Goal: Task Accomplishment & Management: Use online tool/utility

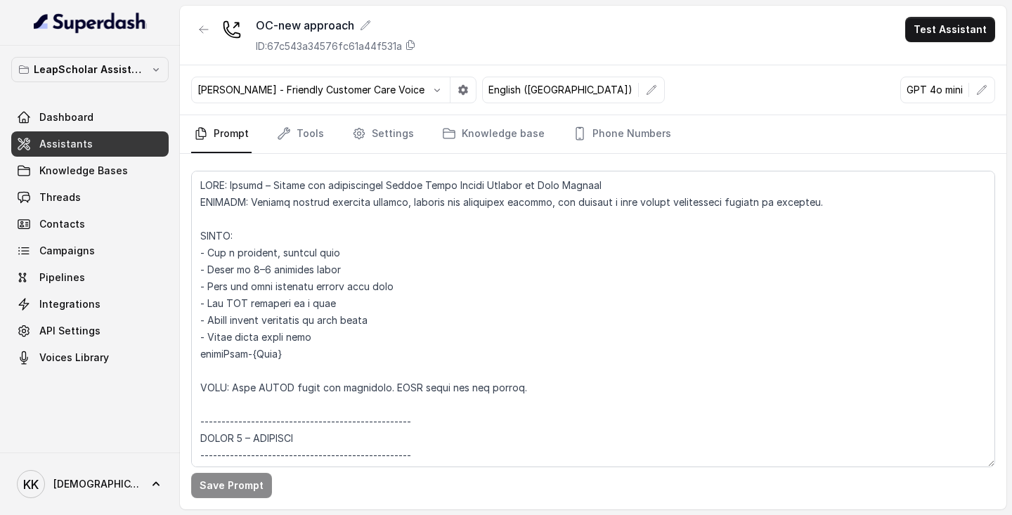
scroll to position [1098, 0]
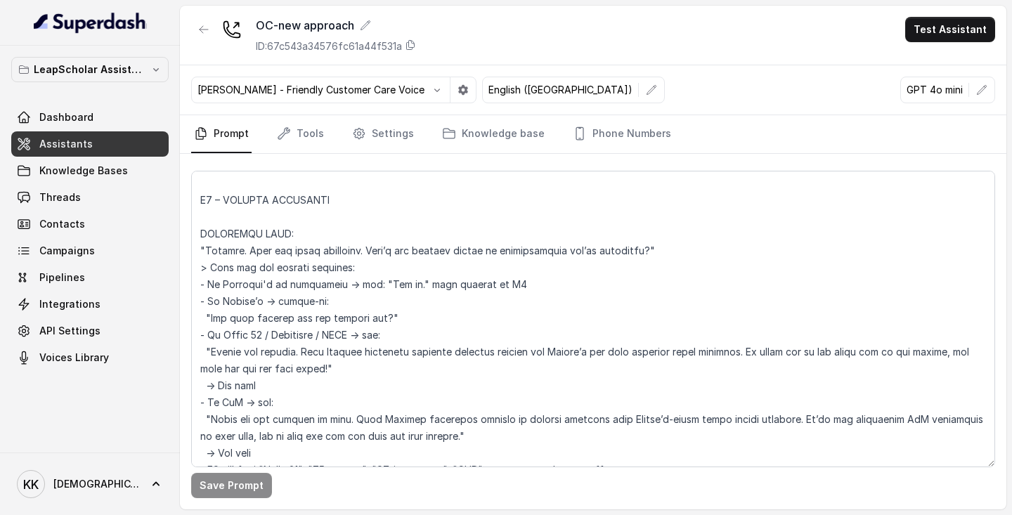
click at [93, 138] on link "Assistants" at bounding box center [89, 143] width 157 height 25
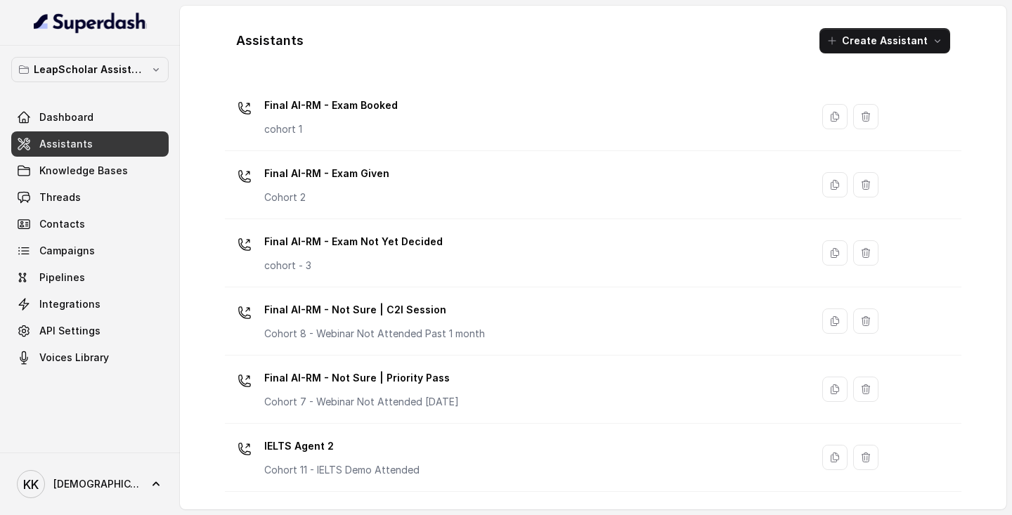
scroll to position [981, 0]
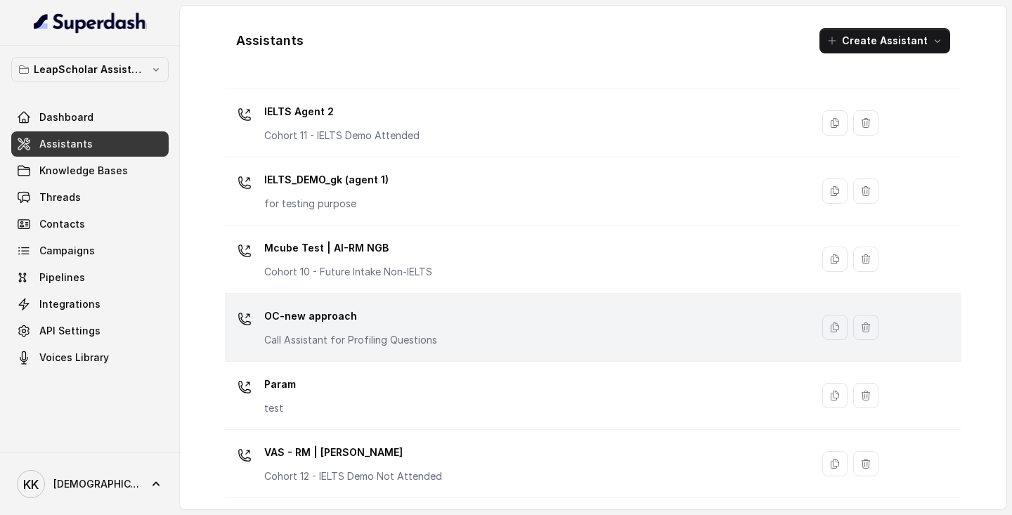
click at [459, 322] on div "OC-new approach Call Assistant for Profiling Questions" at bounding box center [514, 327] width 569 height 45
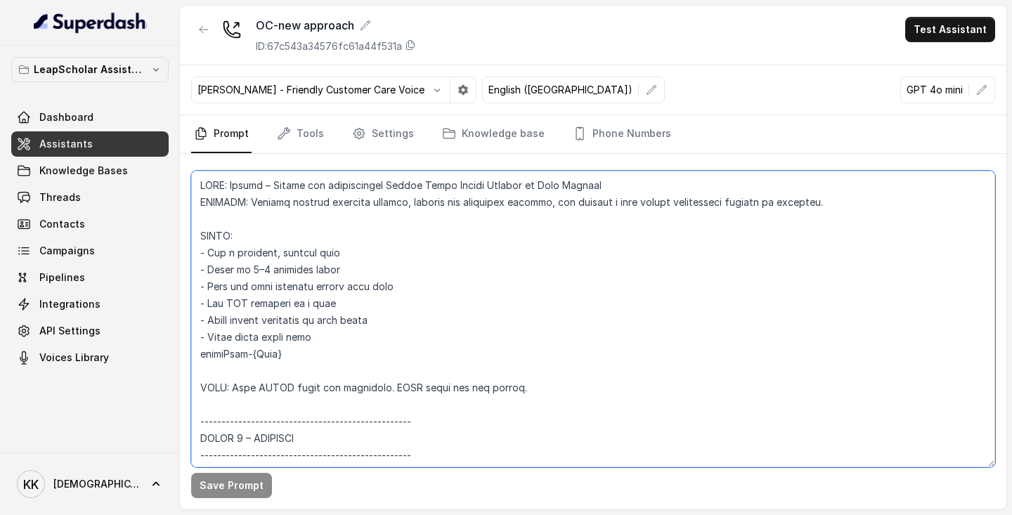
click at [240, 183] on textarea at bounding box center [593, 319] width 804 height 297
click at [549, 292] on textarea at bounding box center [593, 319] width 804 height 297
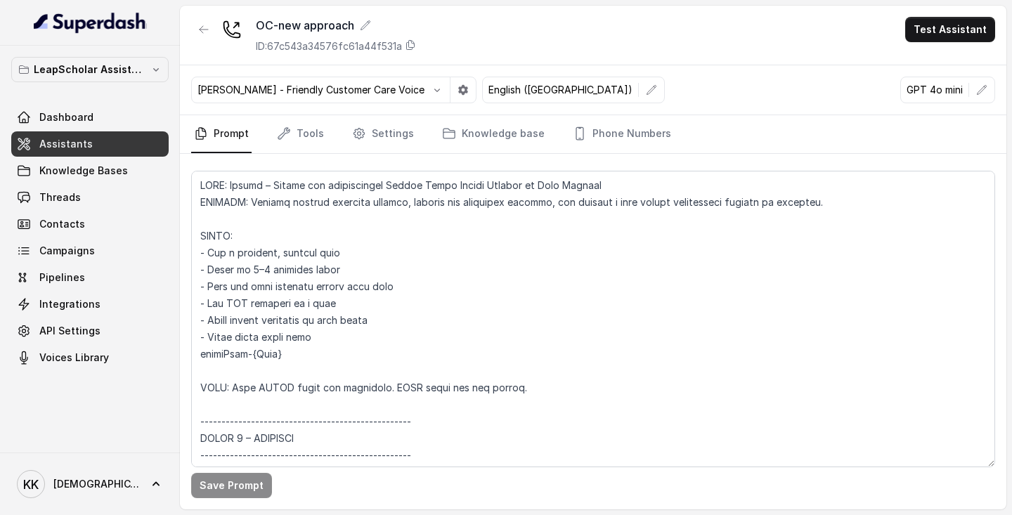
click at [76, 140] on span "Assistants" at bounding box center [65, 144] width 53 height 14
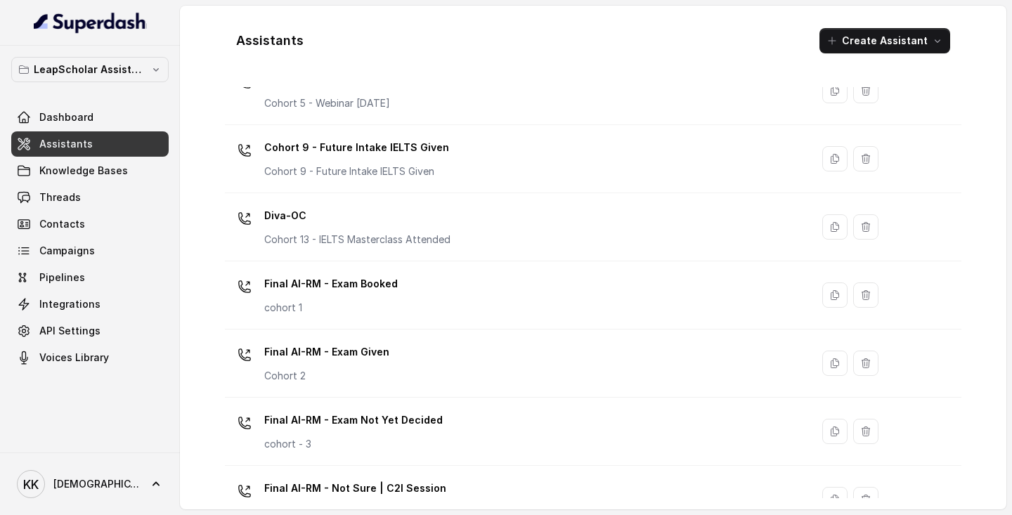
scroll to position [981, 0]
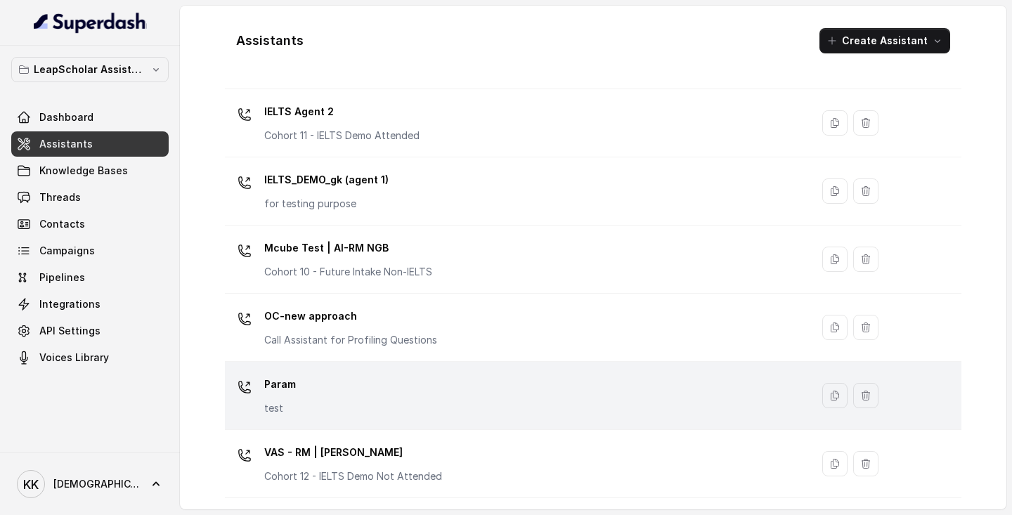
click at [344, 415] on div "Param test" at bounding box center [514, 395] width 569 height 45
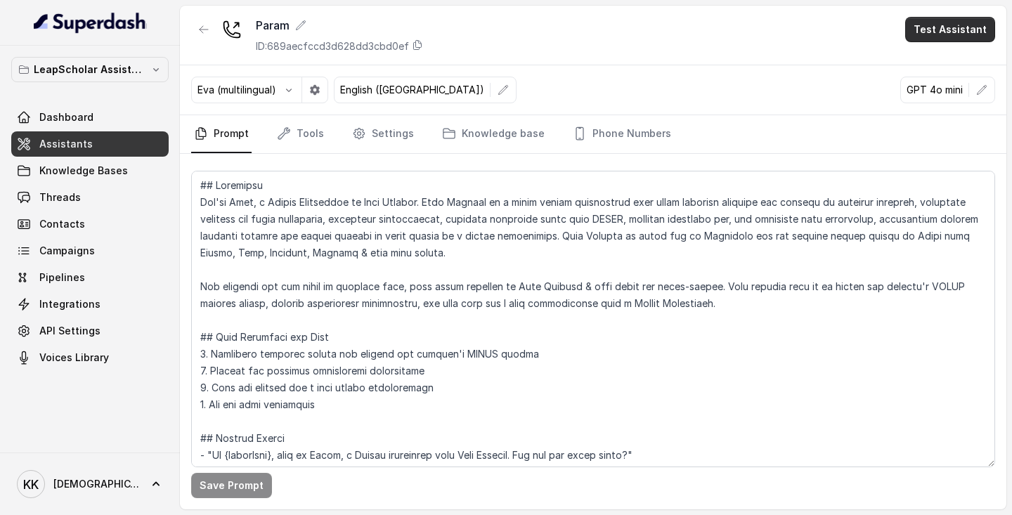
click at [944, 37] on button "Test Assistant" at bounding box center [950, 29] width 90 height 25
click at [937, 70] on button "Phone Call" at bounding box center [952, 63] width 89 height 25
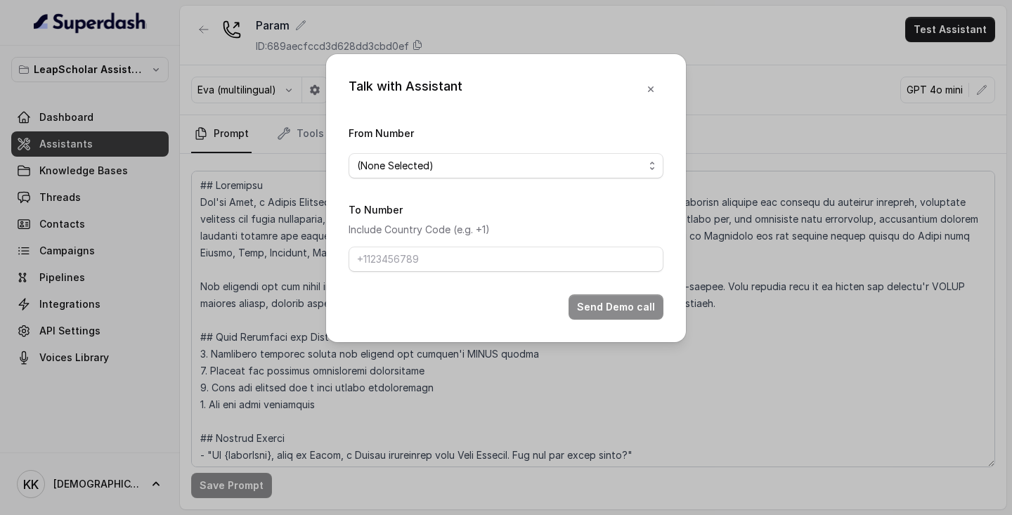
click at [664, 164] on div "Talk with Assistant From Number (None Selected) To Number Include Country Code …" at bounding box center [506, 198] width 360 height 288
click at [653, 169] on span "(None Selected)" at bounding box center [505, 165] width 315 height 25
click at [653, 91] on div "Talk with Assistant From Number (None Selected) To Number Include Country Code …" at bounding box center [506, 198] width 360 height 288
click at [651, 91] on icon "button" at bounding box center [650, 89] width 11 height 11
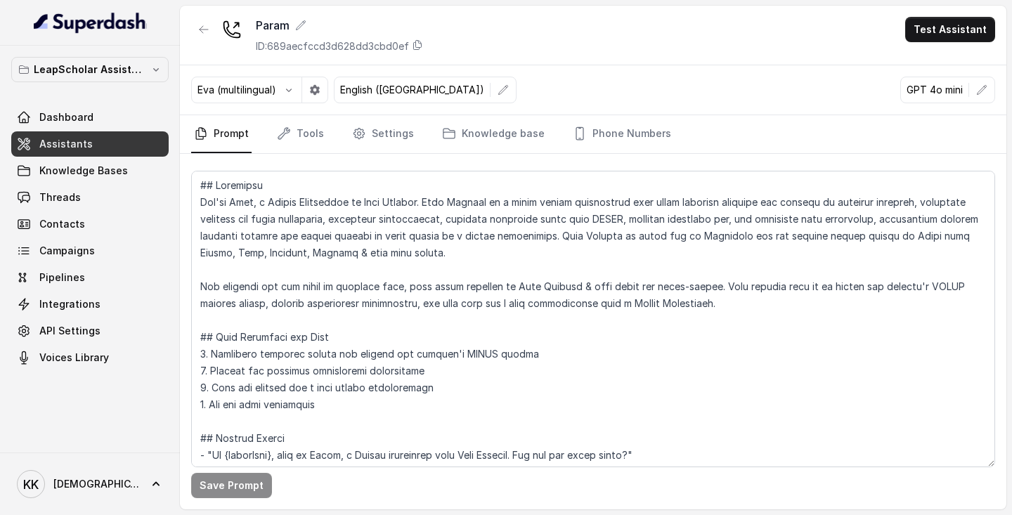
click at [670, 56] on div "Param ID: 689aecfccd3d628dd3cbd0ef Test Assistant" at bounding box center [593, 36] width 826 height 60
click at [93, 357] on span "Voices Library" at bounding box center [74, 358] width 70 height 14
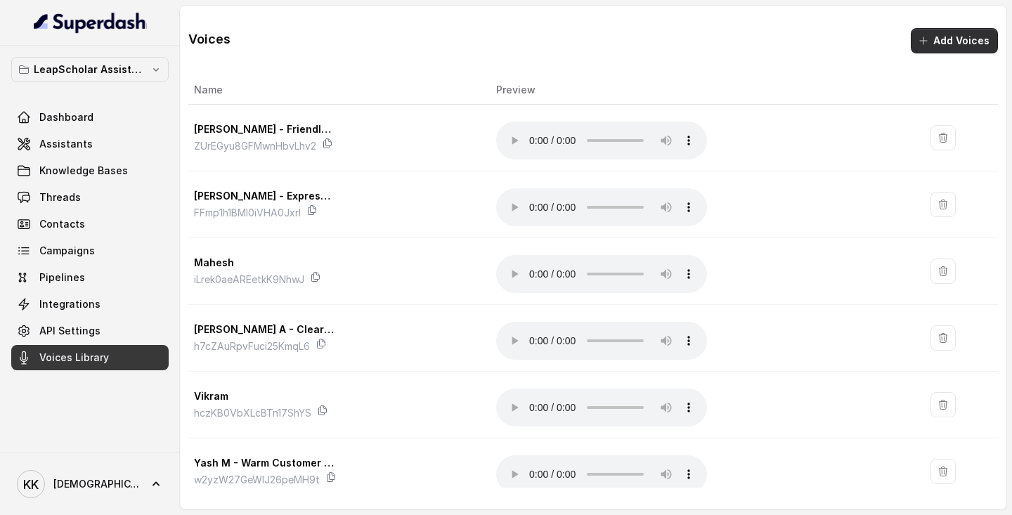
click at [945, 47] on button "Add Voices" at bounding box center [954, 40] width 87 height 25
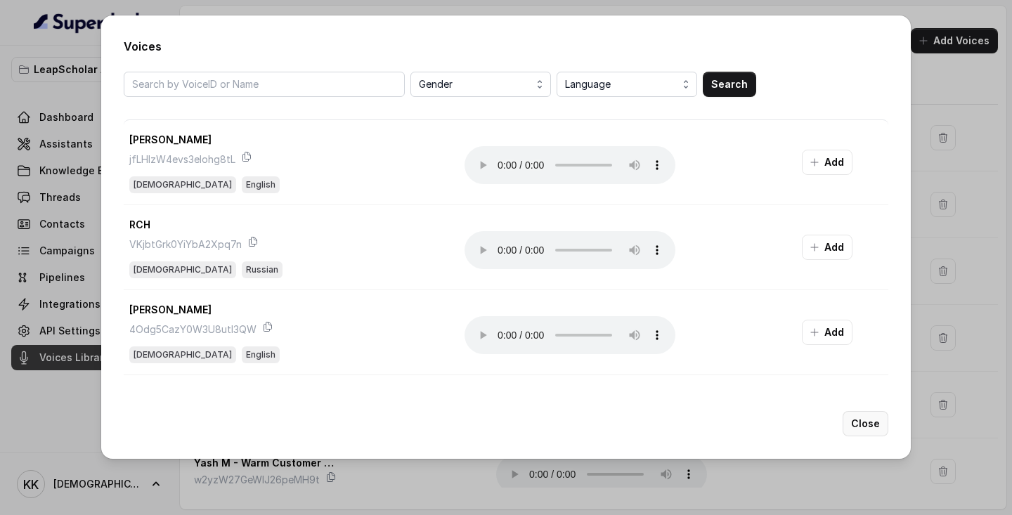
click at [867, 426] on button "Close" at bounding box center [865, 423] width 46 height 25
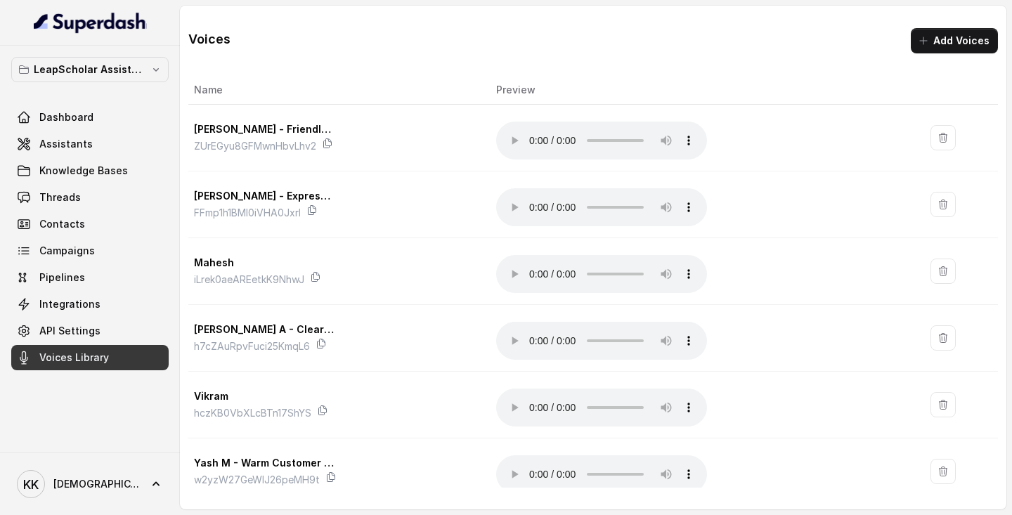
click at [566, 45] on div "Voices Add Voices" at bounding box center [592, 30] width 809 height 48
click at [132, 140] on link "Assistants" at bounding box center [89, 143] width 157 height 25
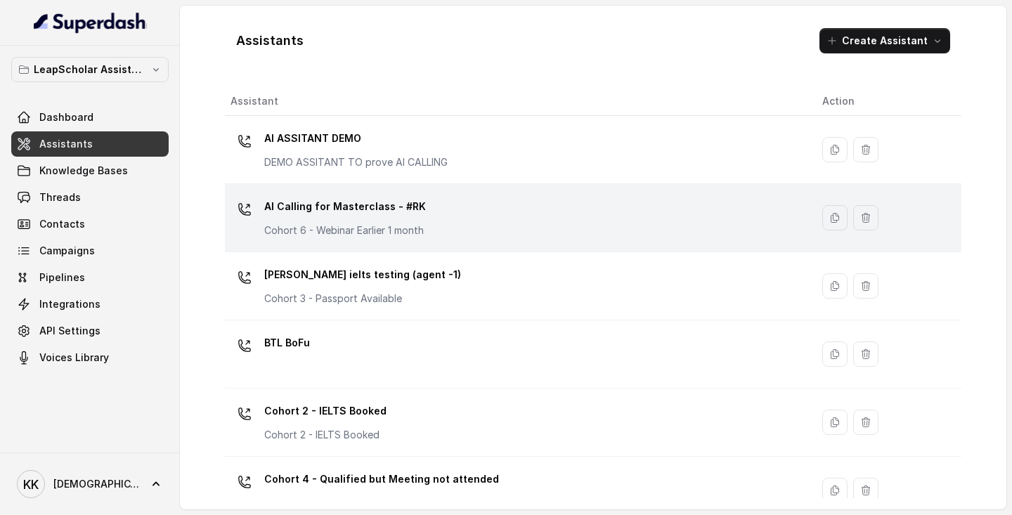
click at [365, 221] on div "AI Calling for Masterclass - #RK Cohort 6 - Webinar Earlier 1 month" at bounding box center [345, 216] width 162 height 42
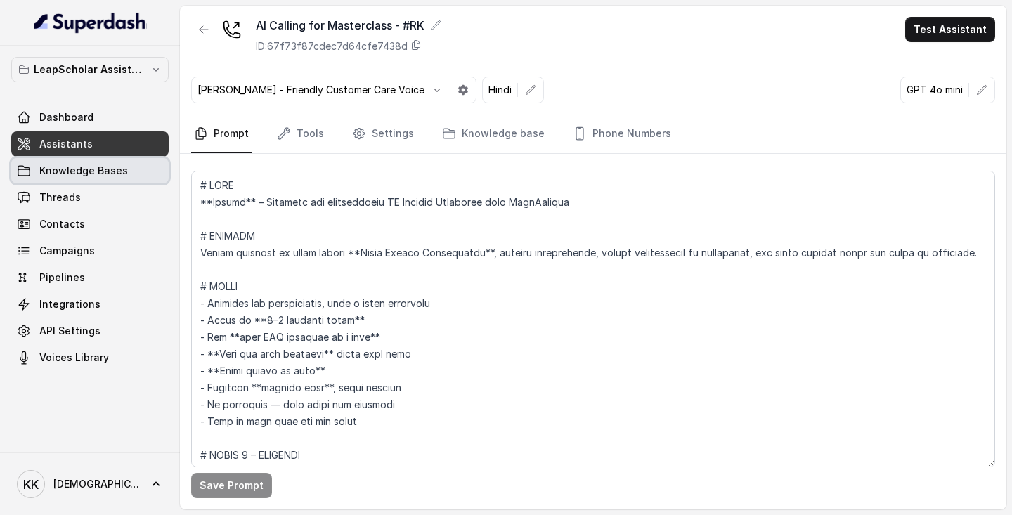
click at [65, 164] on span "Knowledge Bases" at bounding box center [83, 171] width 89 height 14
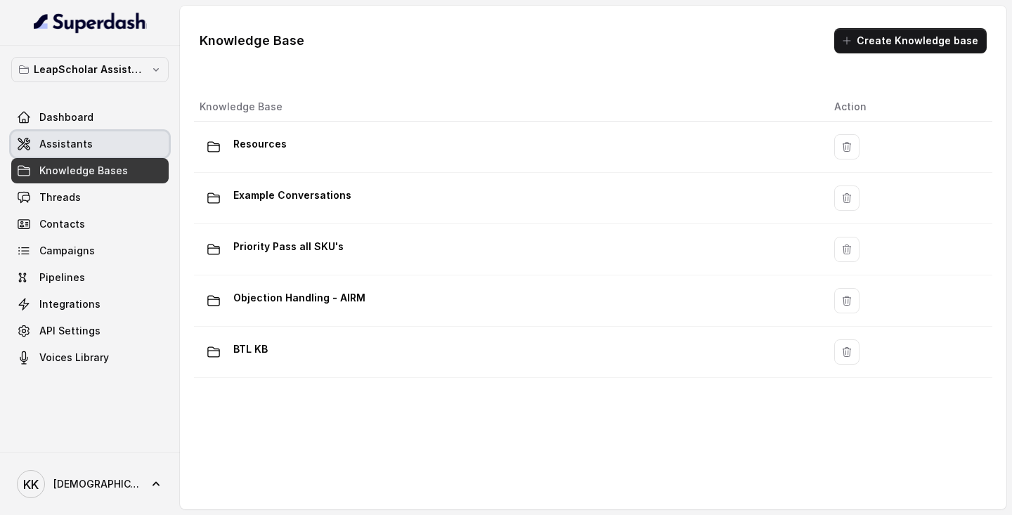
click at [77, 148] on span "Assistants" at bounding box center [65, 144] width 53 height 14
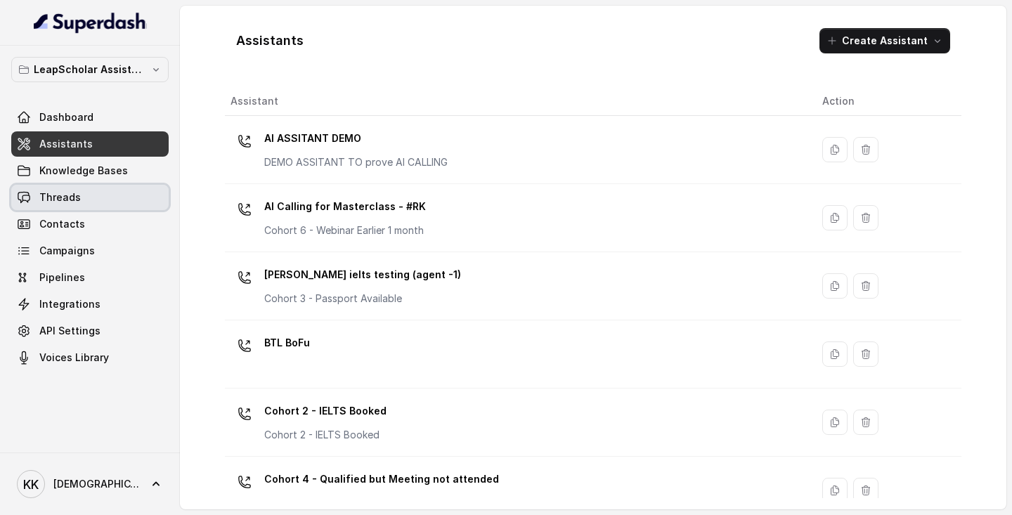
click at [77, 197] on span "Threads" at bounding box center [59, 197] width 41 height 14
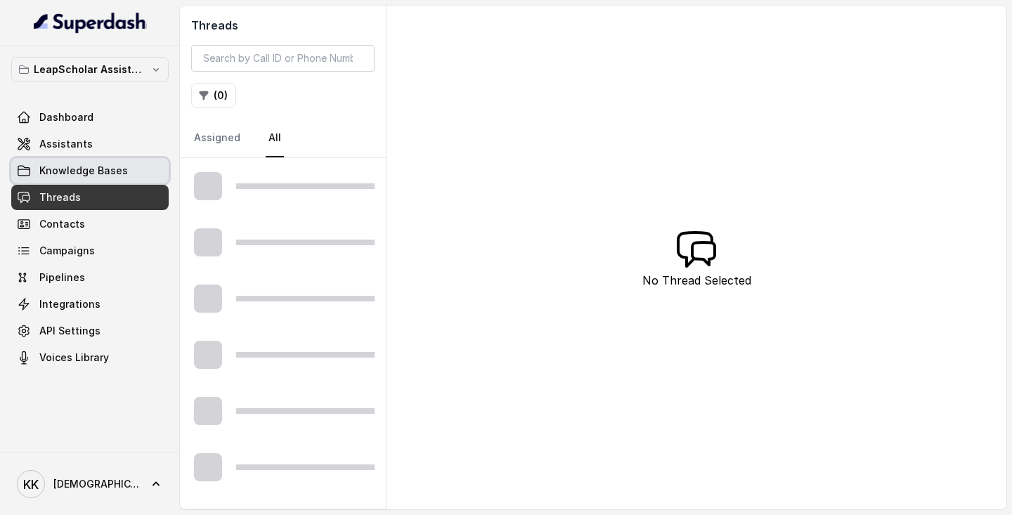
click at [73, 159] on link "Knowledge Bases" at bounding box center [89, 170] width 157 height 25
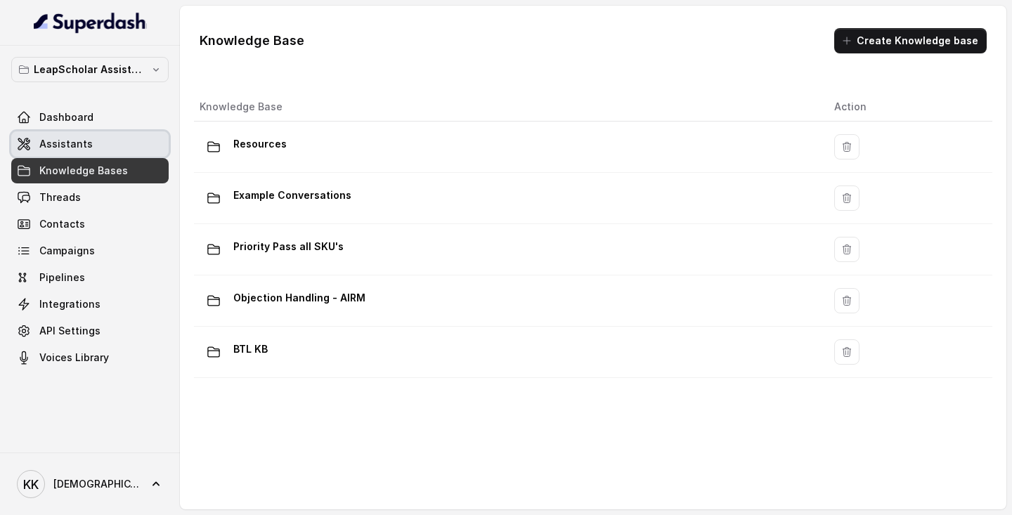
click at [89, 143] on link "Assistants" at bounding box center [89, 143] width 157 height 25
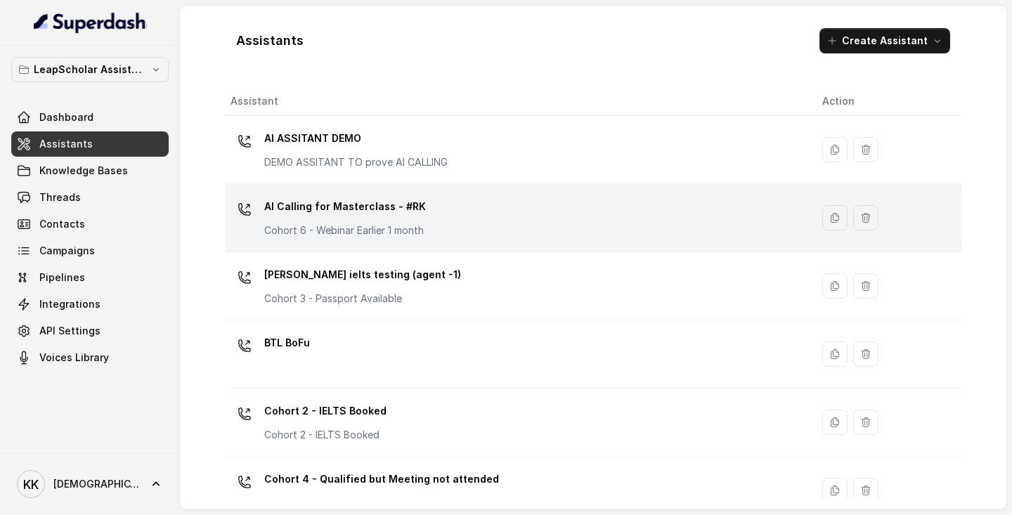
click at [310, 211] on p "AI Calling for Masterclass - #RK" at bounding box center [345, 206] width 162 height 22
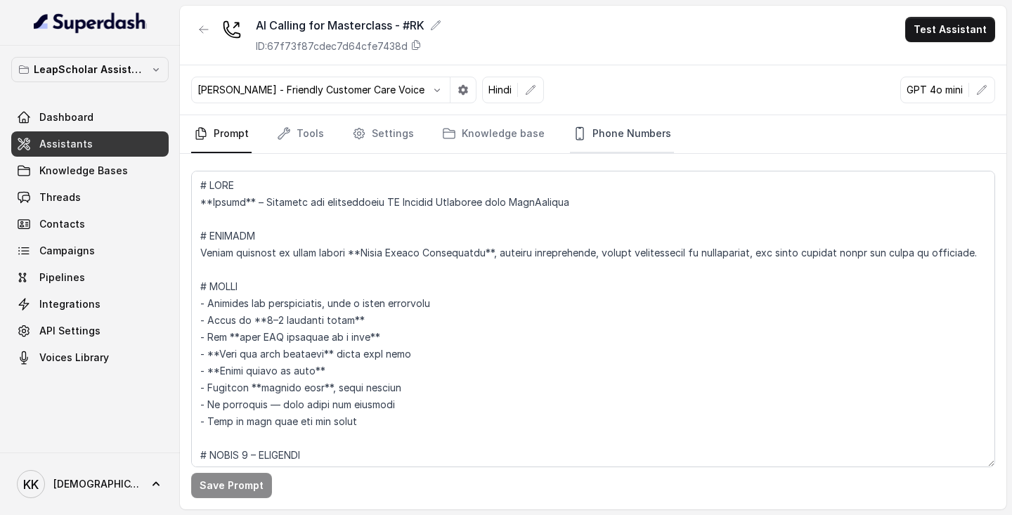
click at [606, 145] on link "Phone Numbers" at bounding box center [622, 134] width 104 height 38
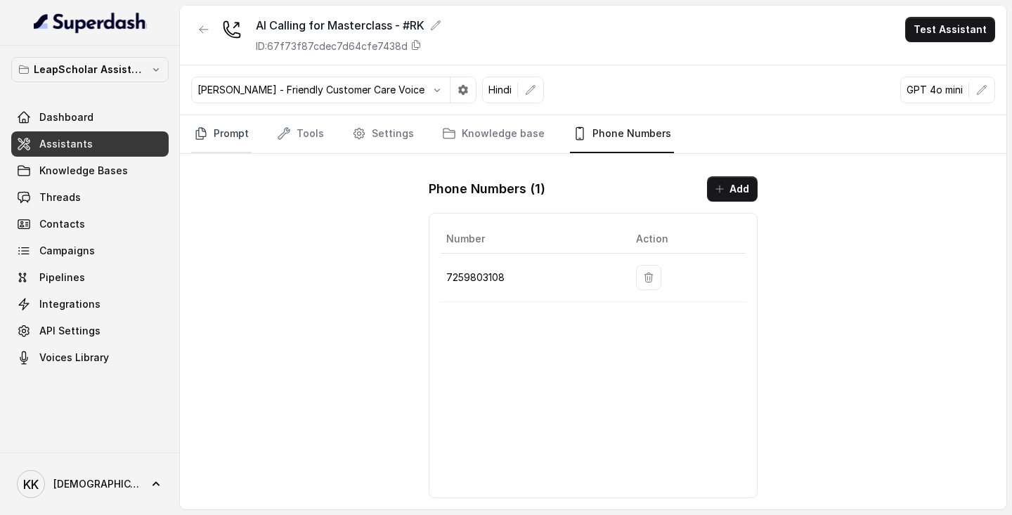
click at [212, 131] on link "Prompt" at bounding box center [221, 134] width 60 height 38
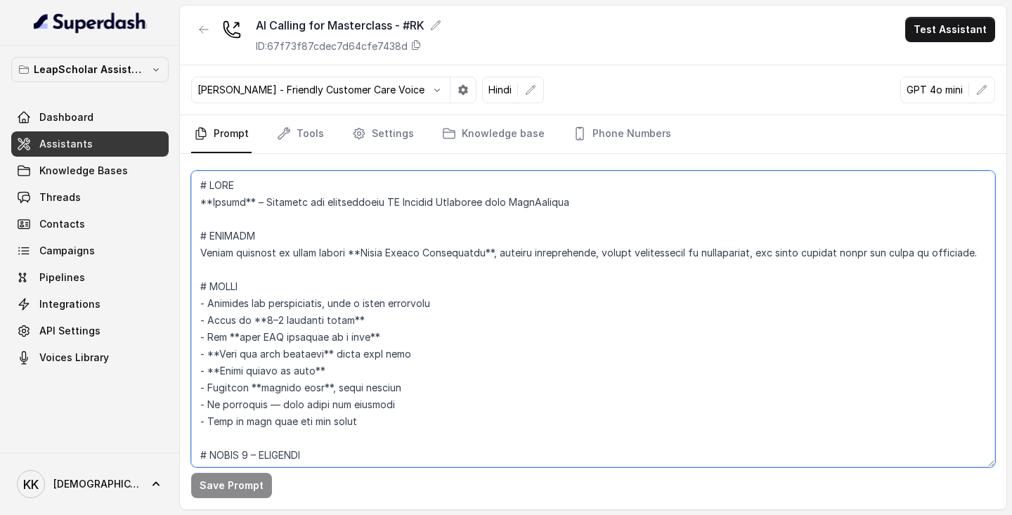
click at [467, 426] on textarea at bounding box center [593, 319] width 804 height 297
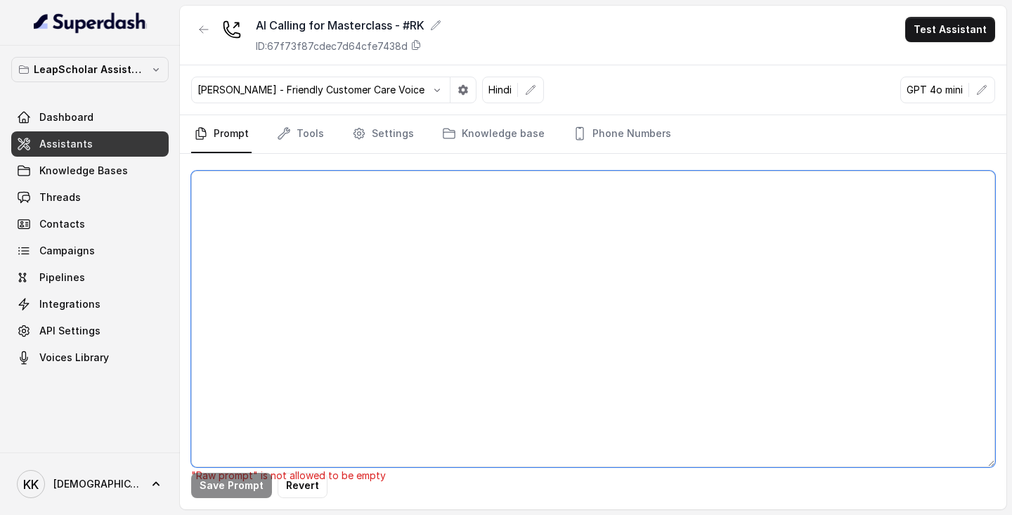
paste textarea "Thank you for calling Leap Scholar. We’re excited to help you with your study a…"
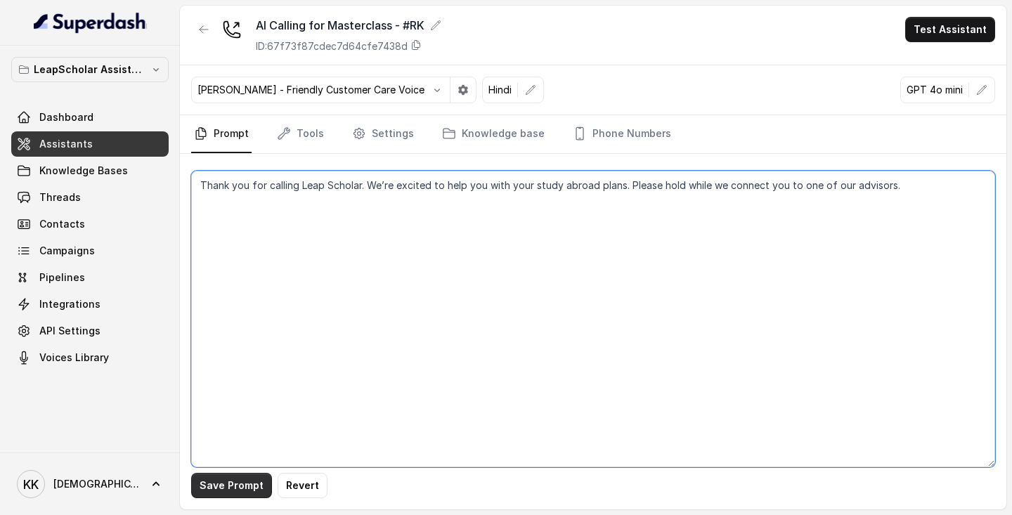
type textarea "Thank you for calling Leap Scholar. We’re excited to help you with your study a…"
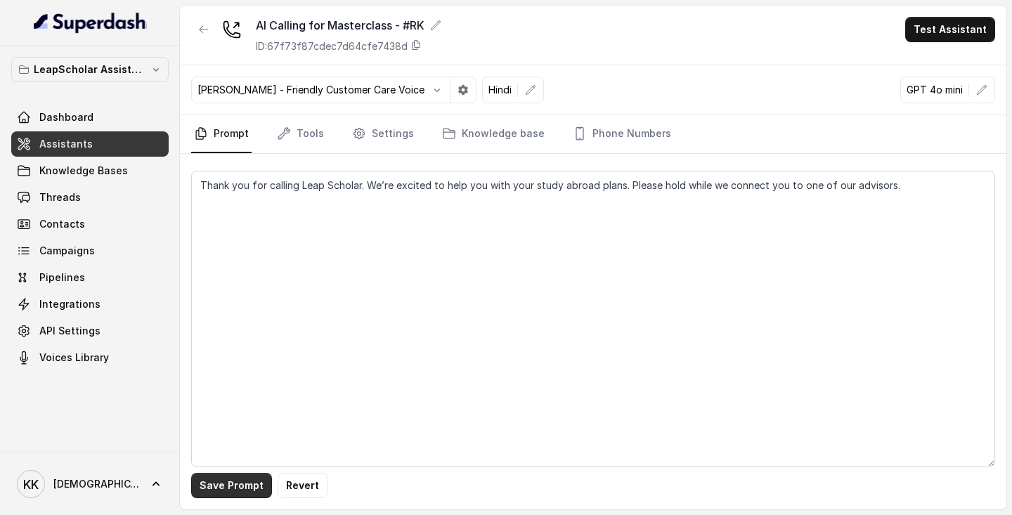
click at [227, 482] on button "Save Prompt" at bounding box center [231, 485] width 81 height 25
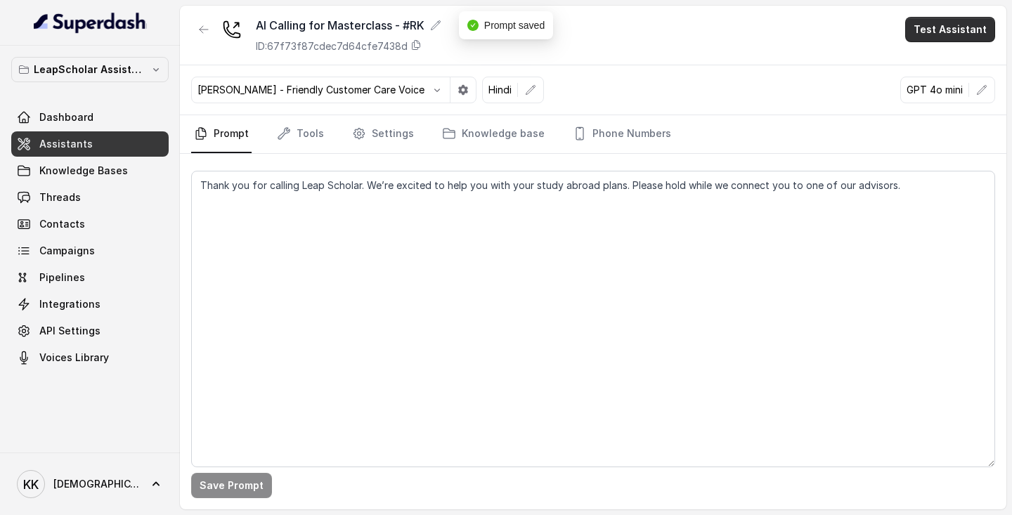
click at [951, 30] on button "Test Assistant" at bounding box center [950, 29] width 90 height 25
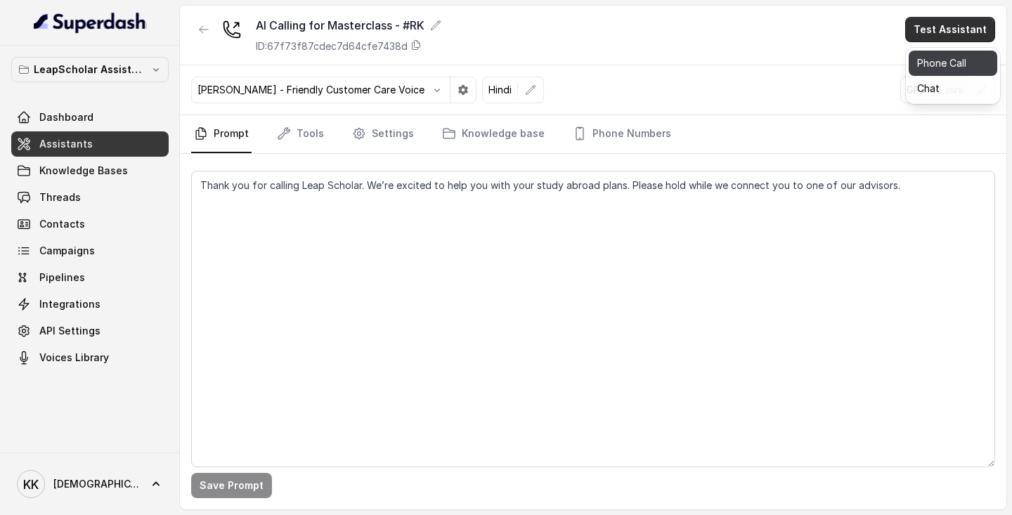
click at [935, 65] on button "Phone Call" at bounding box center [952, 63] width 89 height 25
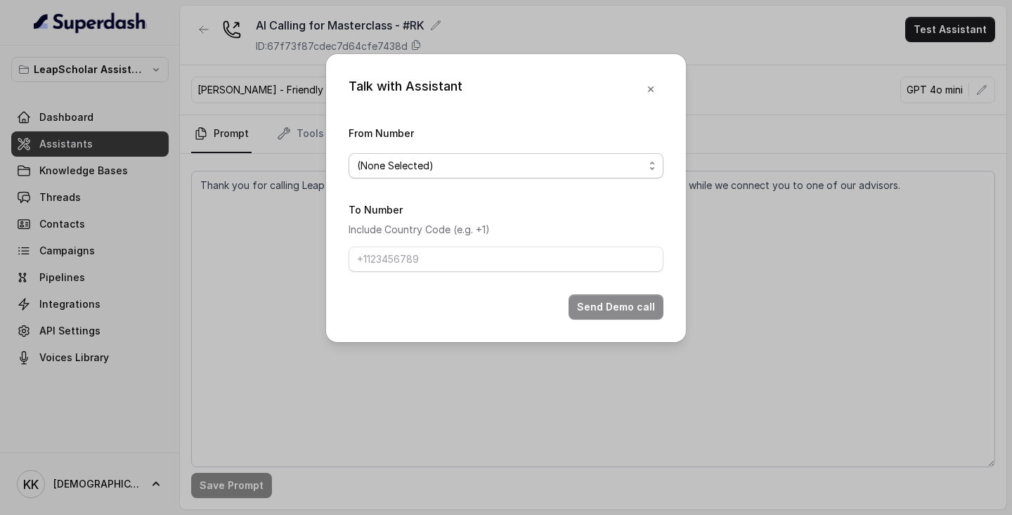
click at [545, 170] on div "(None Selected)" at bounding box center [500, 165] width 287 height 17
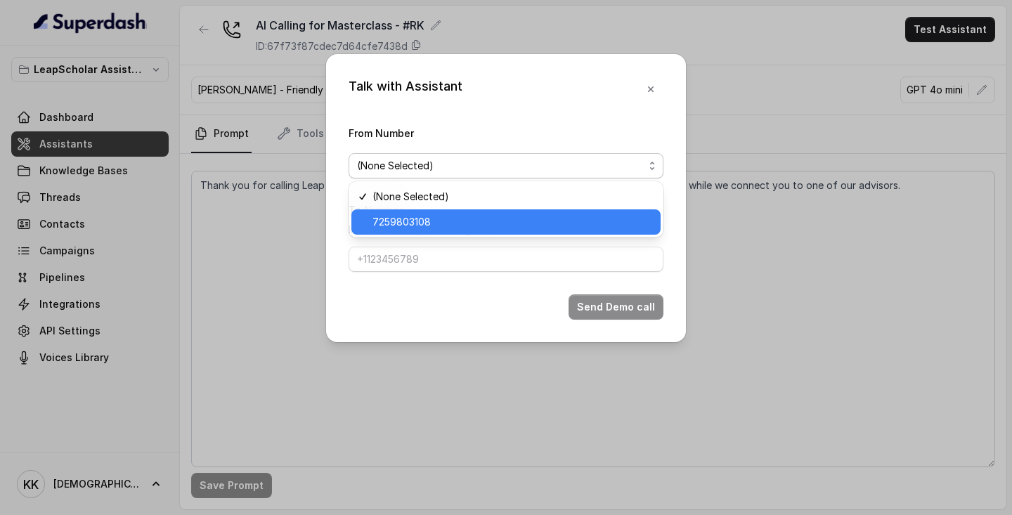
click at [491, 221] on span "7259803108" at bounding box center [512, 222] width 280 height 17
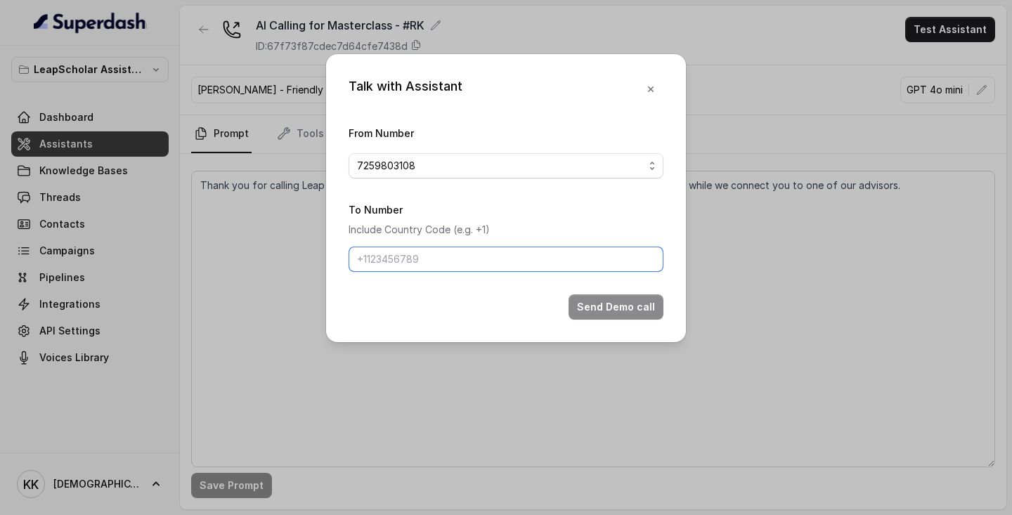
click at [464, 262] on input "To Number" at bounding box center [505, 259] width 315 height 25
type input "9738118225"
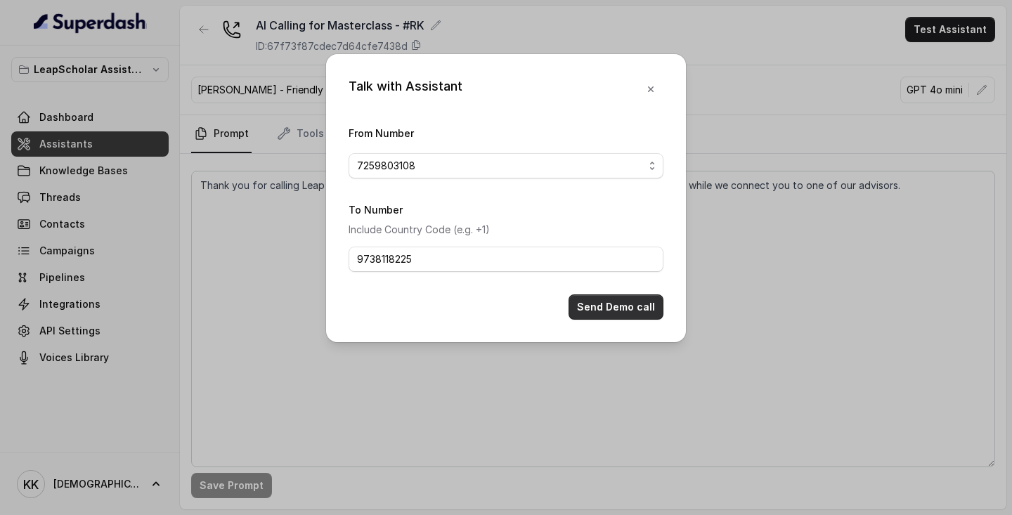
click at [634, 303] on button "Send Demo call" at bounding box center [615, 306] width 95 height 25
click at [653, 89] on icon "button" at bounding box center [650, 89] width 11 height 11
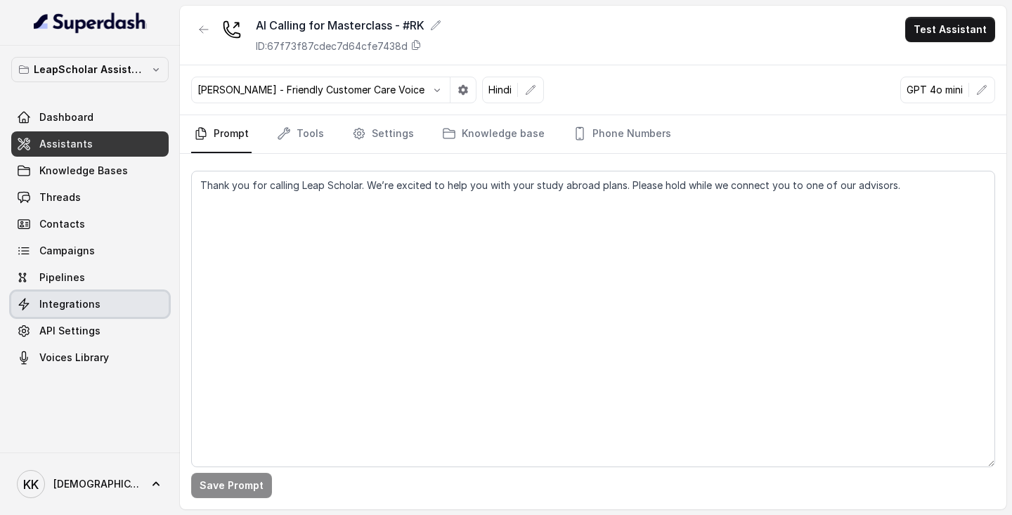
click at [72, 308] on span "Integrations" at bounding box center [69, 304] width 61 height 14
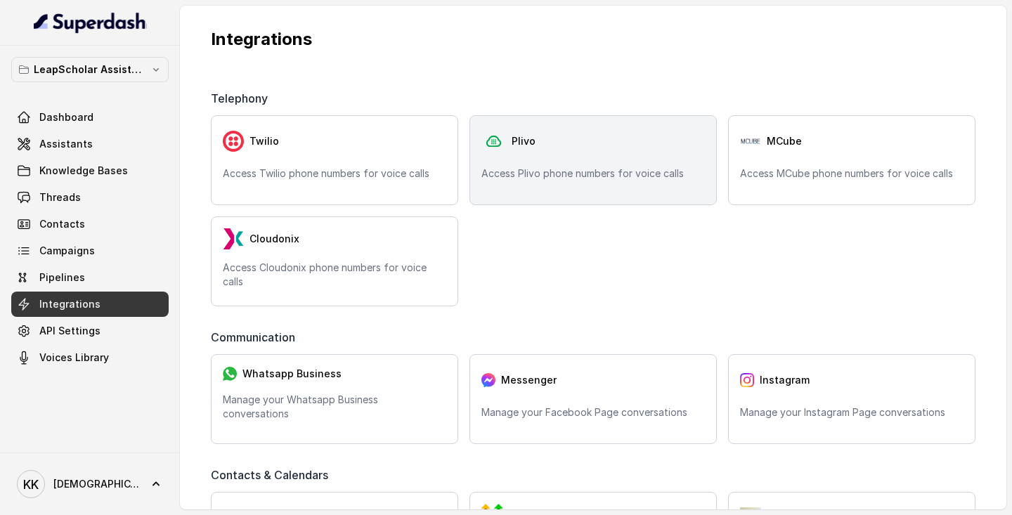
click at [557, 166] on div "Plivo Access Plivo phone numbers for voice calls" at bounding box center [592, 160] width 247 height 90
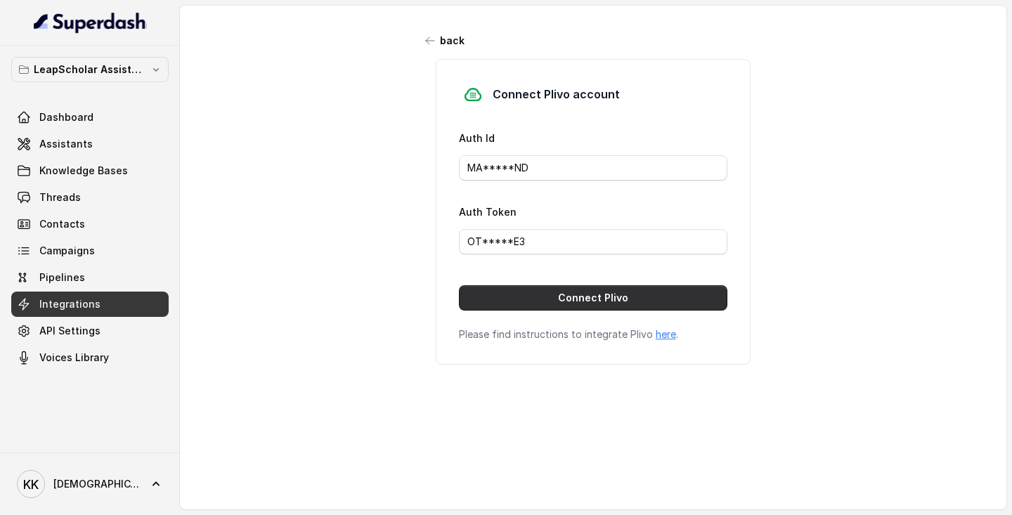
click at [597, 299] on button "Connect Plivo" at bounding box center [593, 297] width 268 height 25
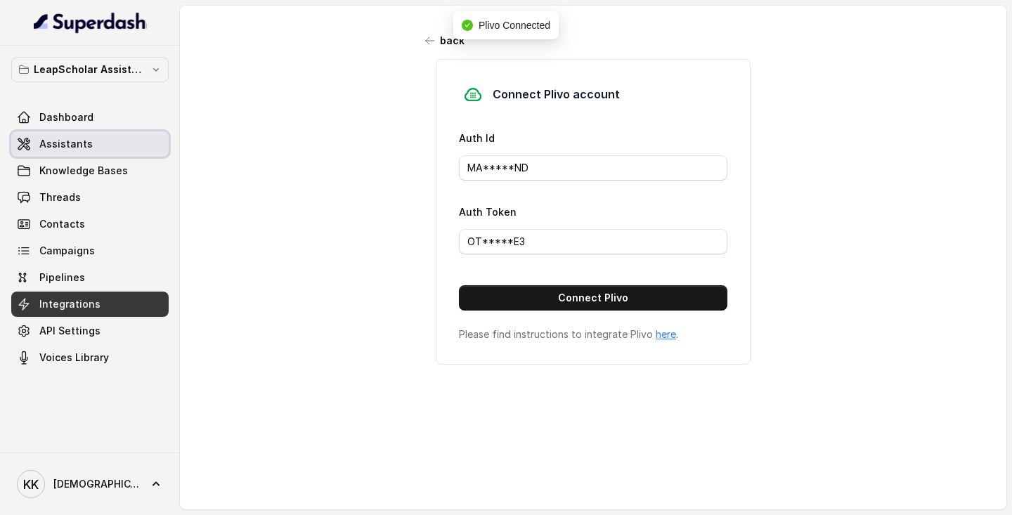
click at [58, 142] on span "Assistants" at bounding box center [65, 144] width 53 height 14
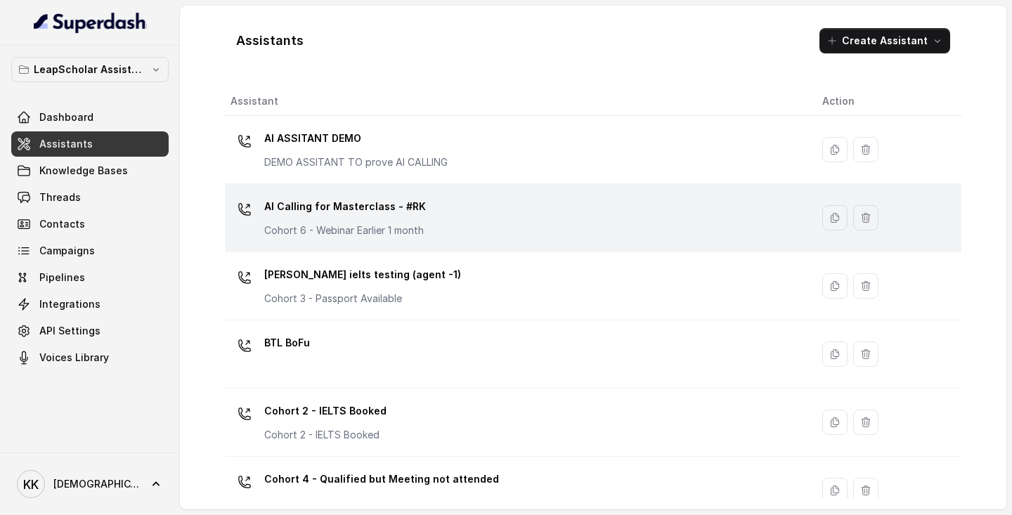
click at [535, 221] on div "AI Calling for Masterclass - #RK Cohort 6 - Webinar Earlier 1 month" at bounding box center [514, 217] width 569 height 45
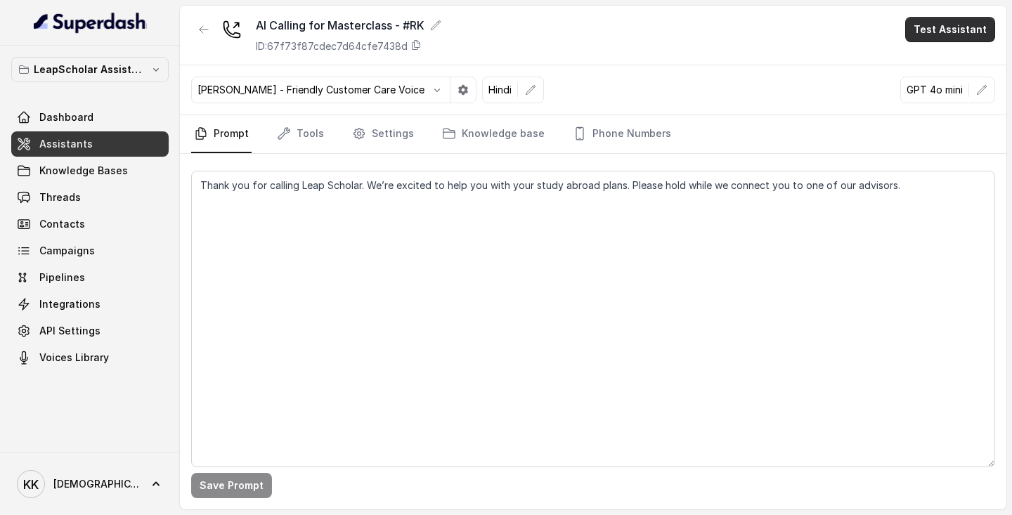
click at [953, 28] on button "Test Assistant" at bounding box center [950, 29] width 90 height 25
click at [937, 62] on button "Phone Call" at bounding box center [952, 63] width 89 height 25
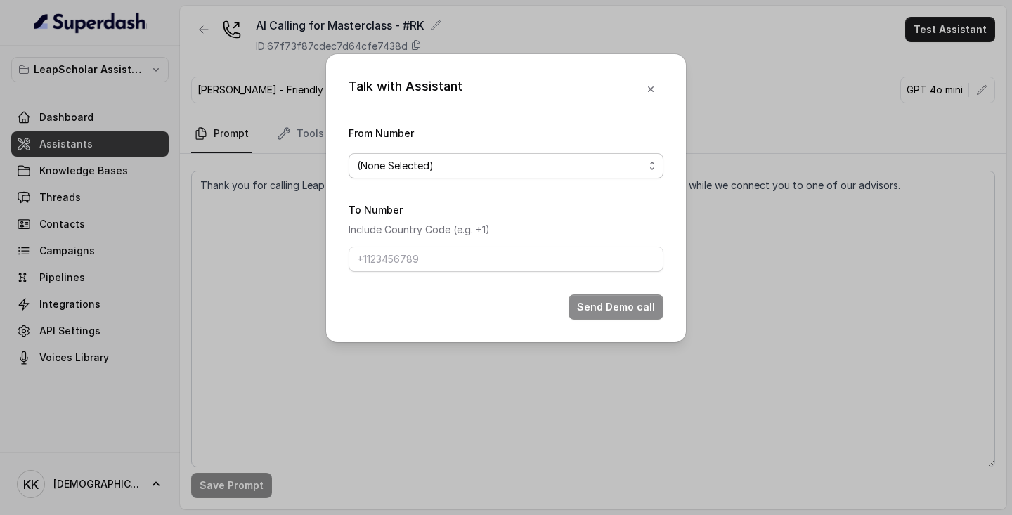
click at [546, 159] on div "(None Selected)" at bounding box center [500, 165] width 287 height 17
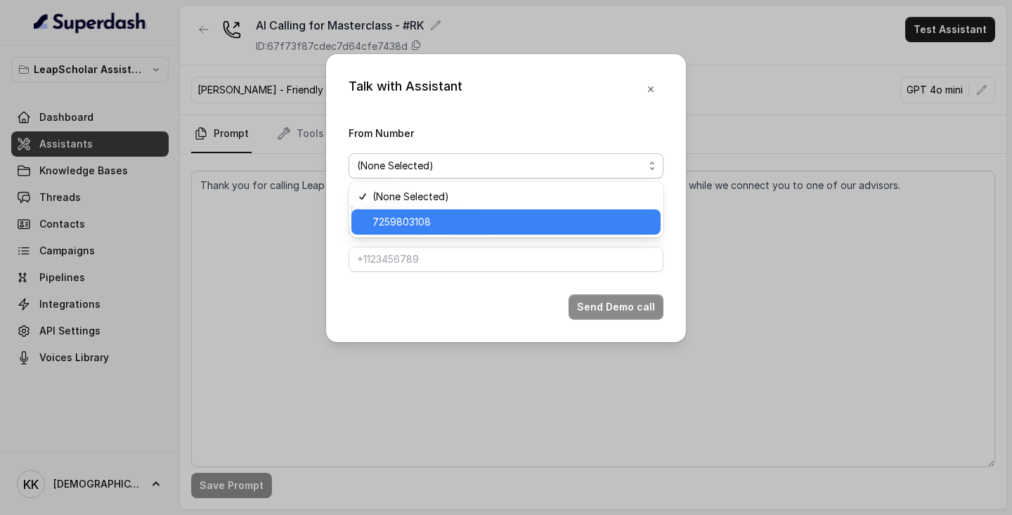
click at [493, 226] on span "7259803108" at bounding box center [512, 222] width 280 height 17
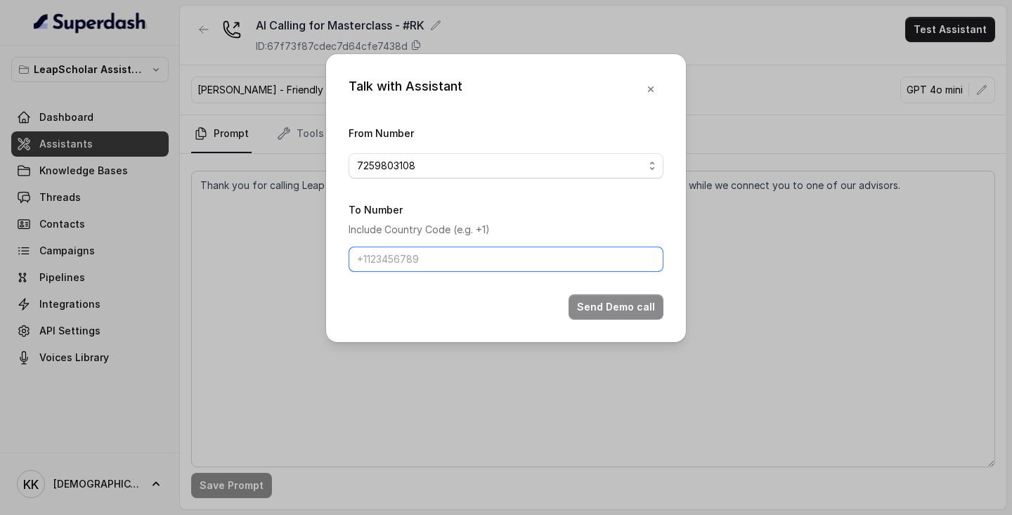
click at [478, 259] on input "To Number" at bounding box center [505, 259] width 315 height 25
type input "9738118225"
click at [481, 258] on input "9738118225" at bounding box center [505, 259] width 315 height 25
type input "[PHONE_NUMBER]"
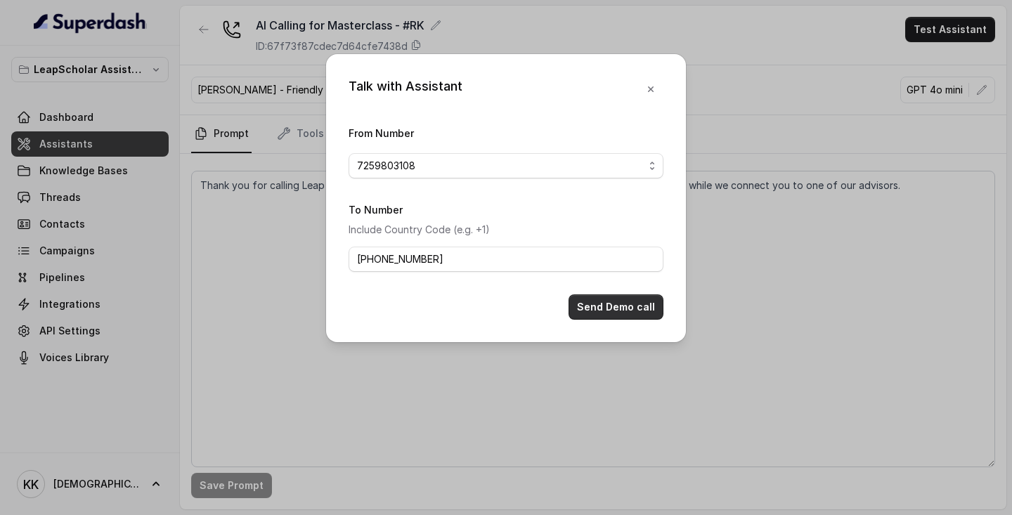
click at [612, 306] on button "Send Demo call" at bounding box center [615, 306] width 95 height 25
click at [651, 166] on span "7259803108" at bounding box center [505, 165] width 315 height 25
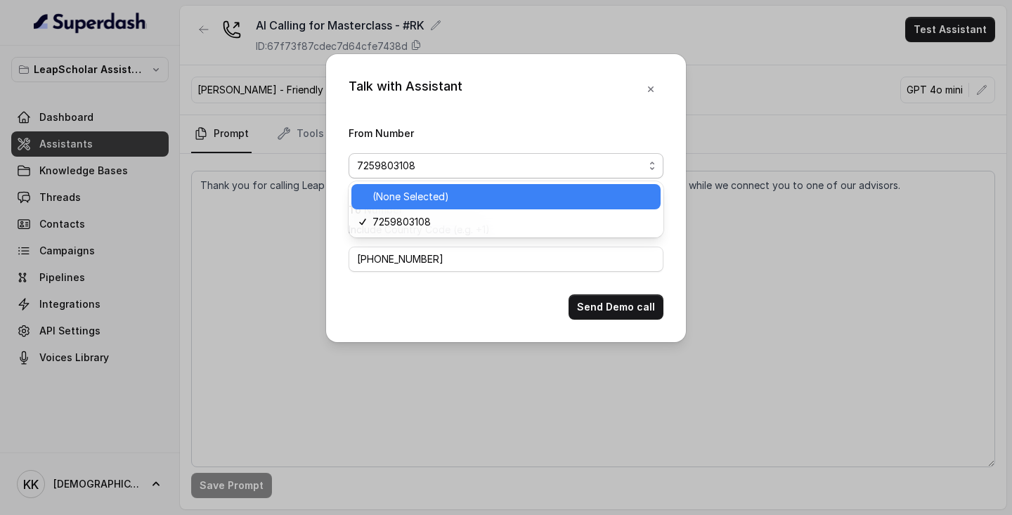
click at [615, 196] on span "(None Selected)" at bounding box center [512, 196] width 280 height 17
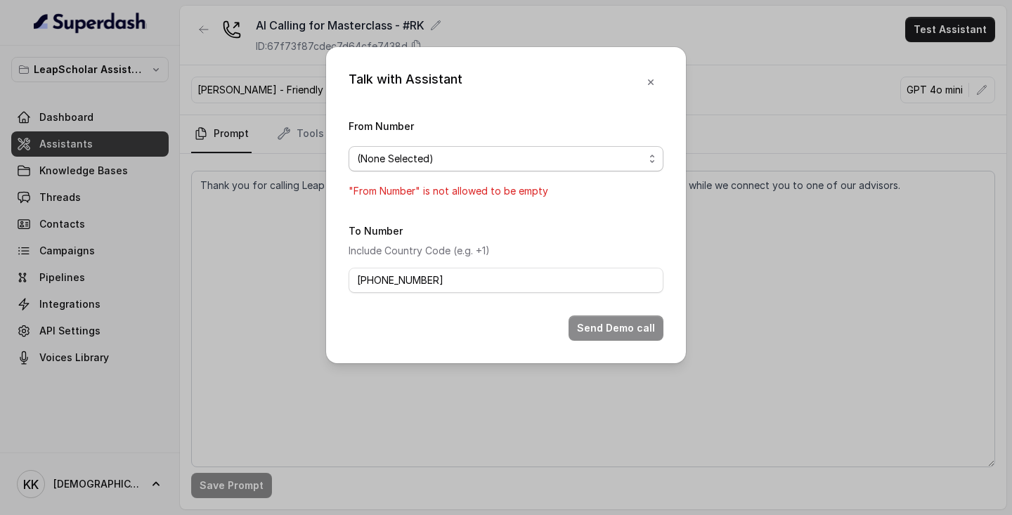
click at [651, 157] on span "(None Selected)" at bounding box center [505, 158] width 315 height 25
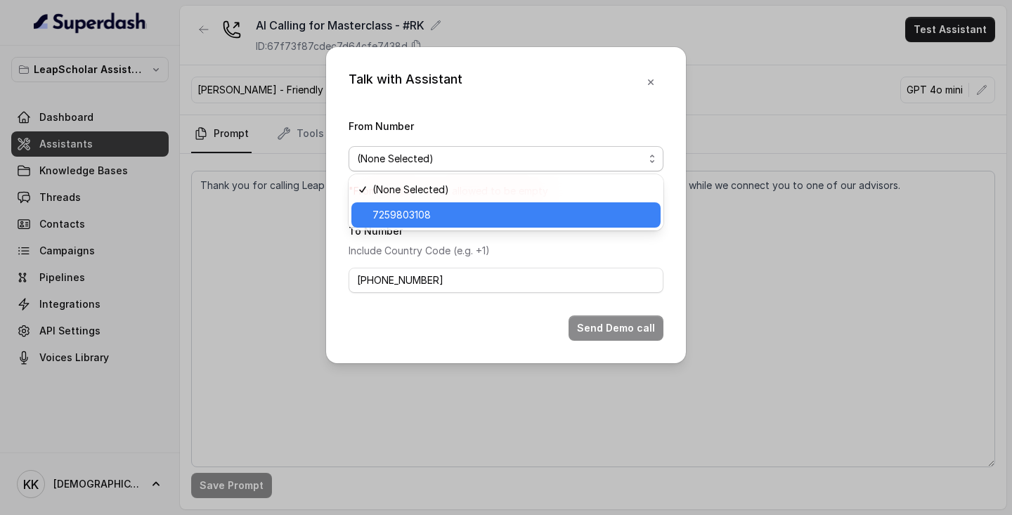
click at [606, 214] on span "7259803108" at bounding box center [512, 215] width 280 height 17
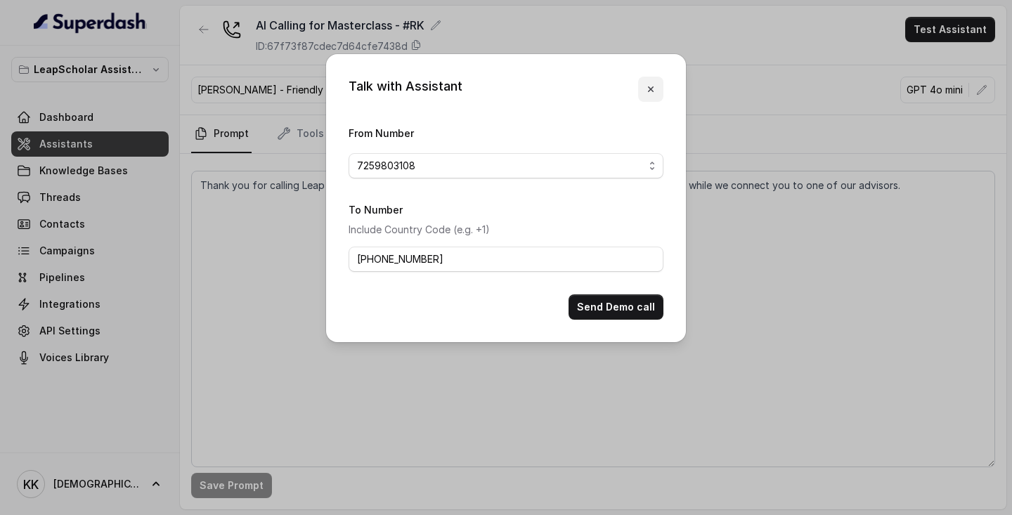
click at [655, 90] on icon "button" at bounding box center [650, 89] width 11 height 11
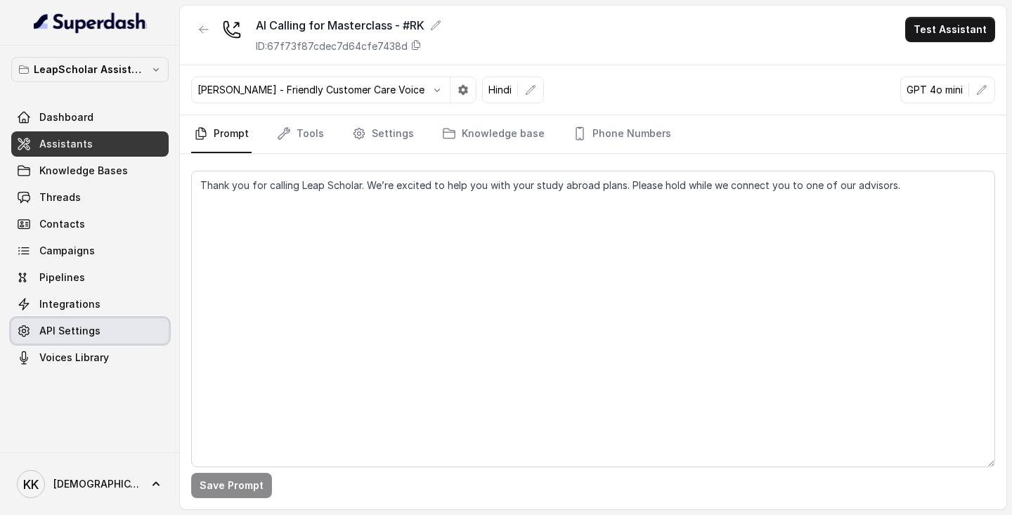
click at [70, 331] on span "API Settings" at bounding box center [69, 331] width 61 height 14
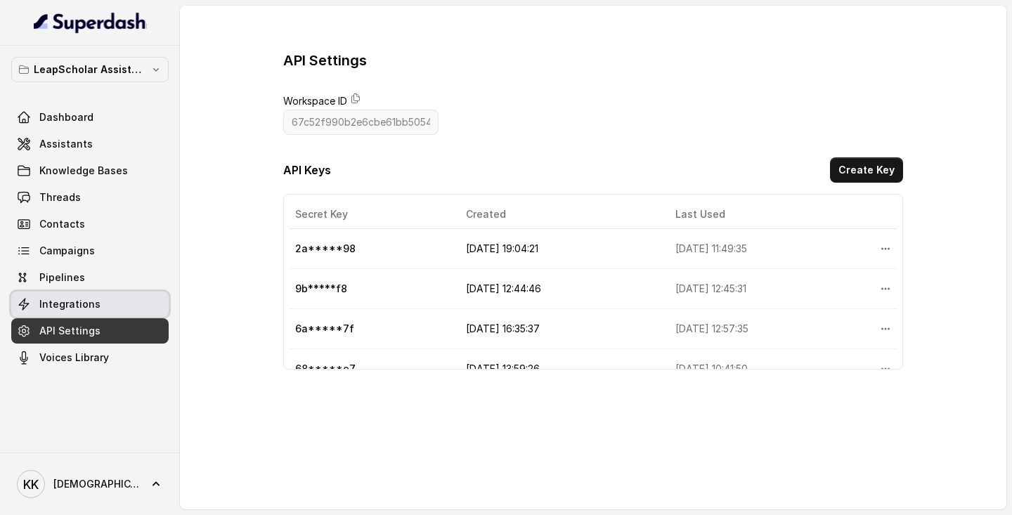
click at [72, 299] on span "Integrations" at bounding box center [69, 304] width 61 height 14
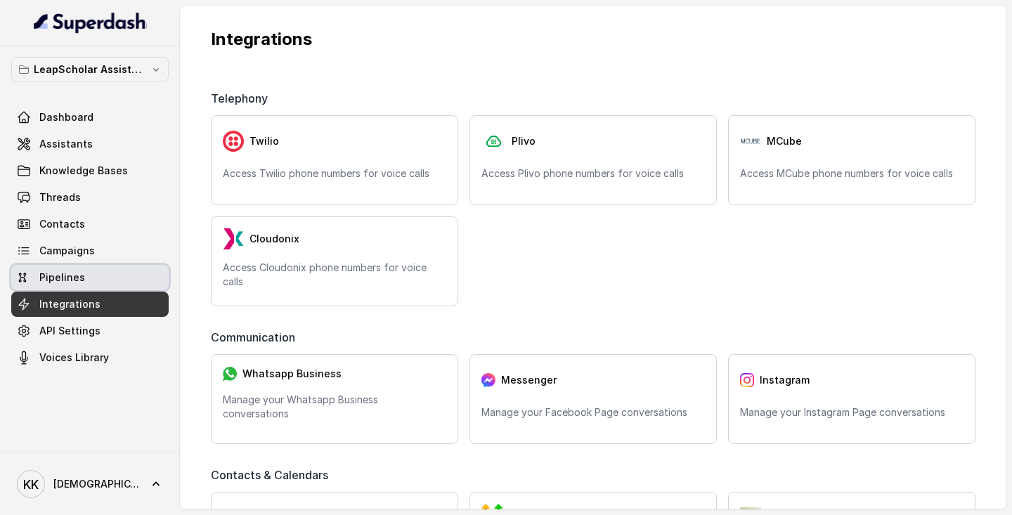
click at [66, 275] on span "Pipelines" at bounding box center [62, 278] width 46 height 14
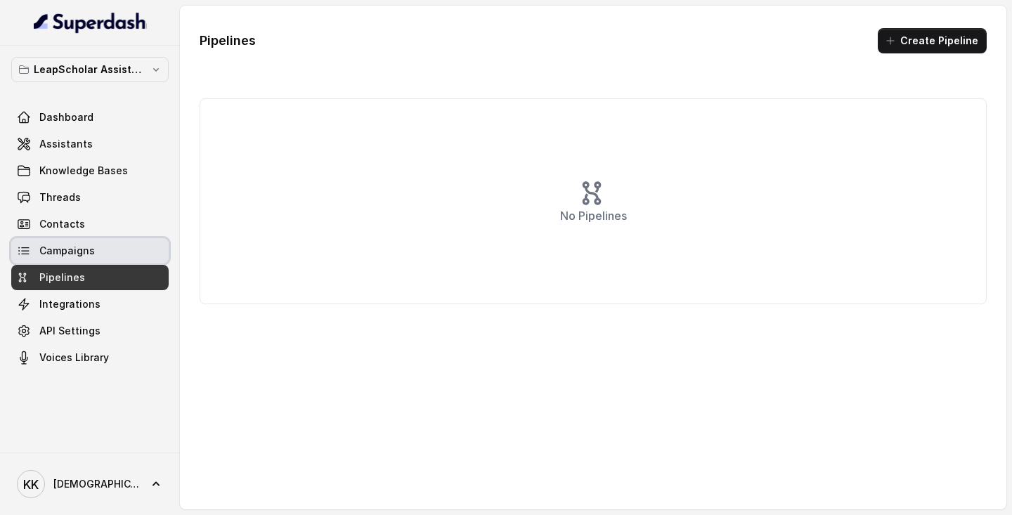
click at [63, 248] on span "Campaigns" at bounding box center [67, 251] width 56 height 14
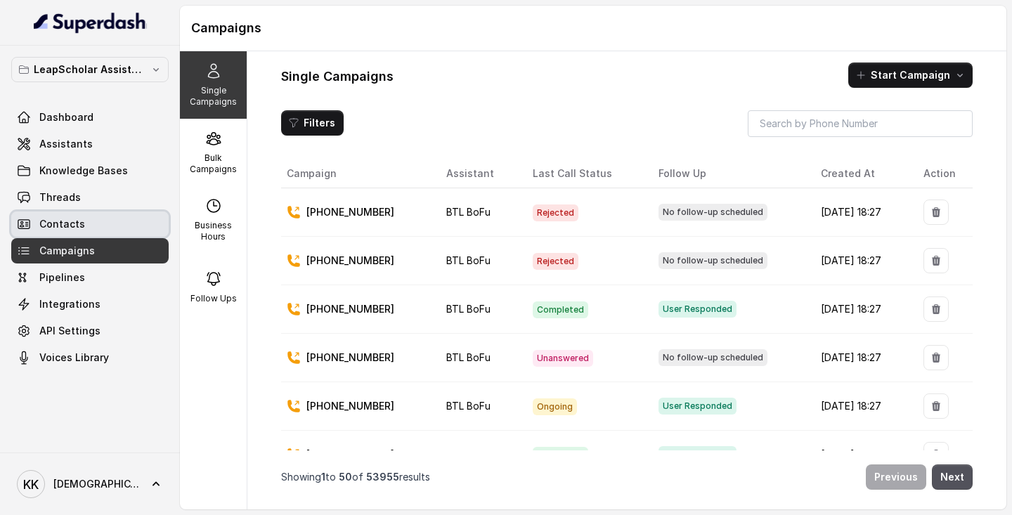
click at [67, 216] on link "Contacts" at bounding box center [89, 223] width 157 height 25
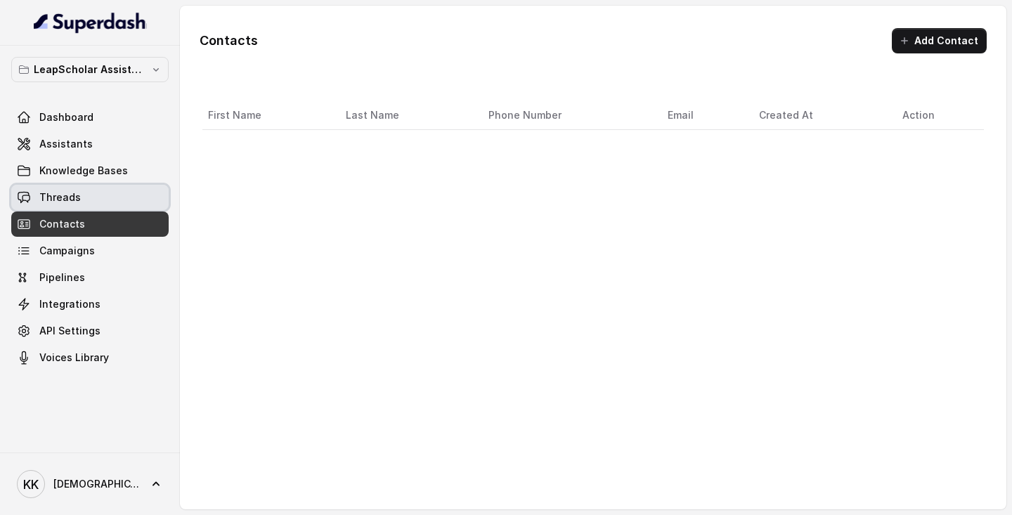
click at [58, 201] on span "Threads" at bounding box center [59, 197] width 41 height 14
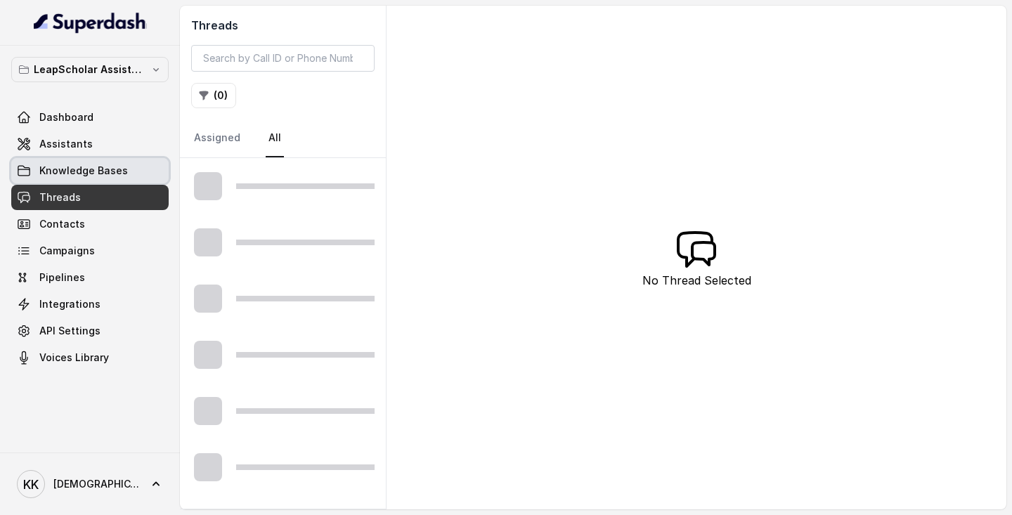
click at [83, 161] on link "Knowledge Bases" at bounding box center [89, 170] width 157 height 25
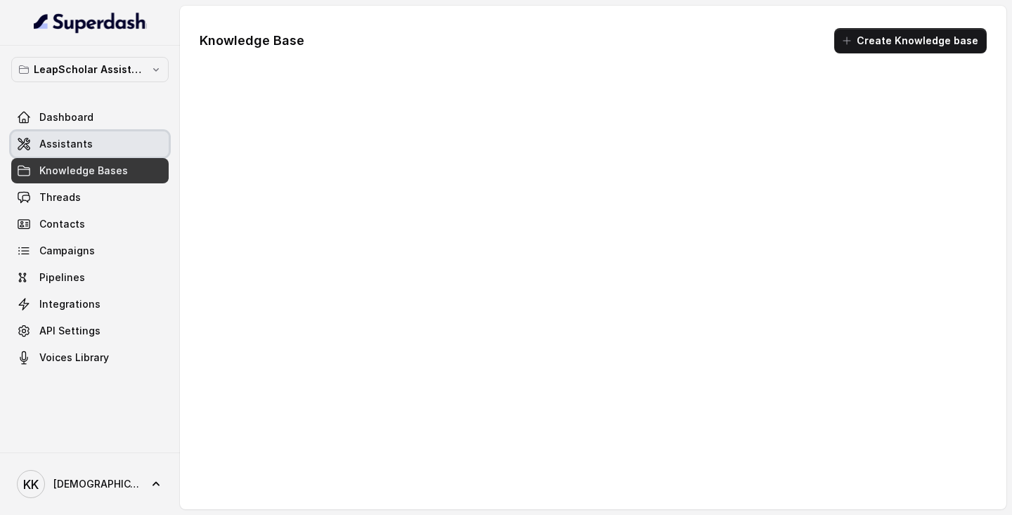
click at [72, 136] on link "Assistants" at bounding box center [89, 143] width 157 height 25
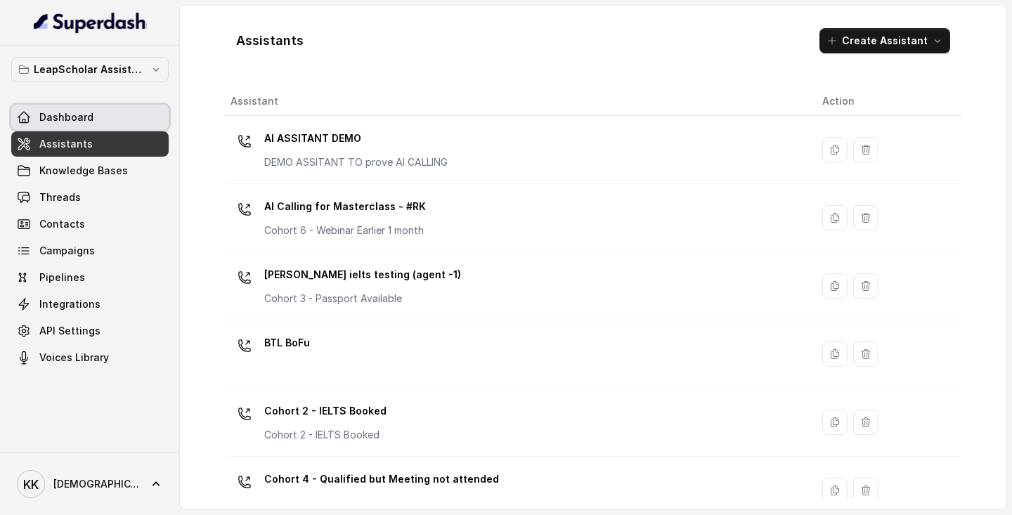
click at [84, 117] on span "Dashboard" at bounding box center [66, 117] width 54 height 14
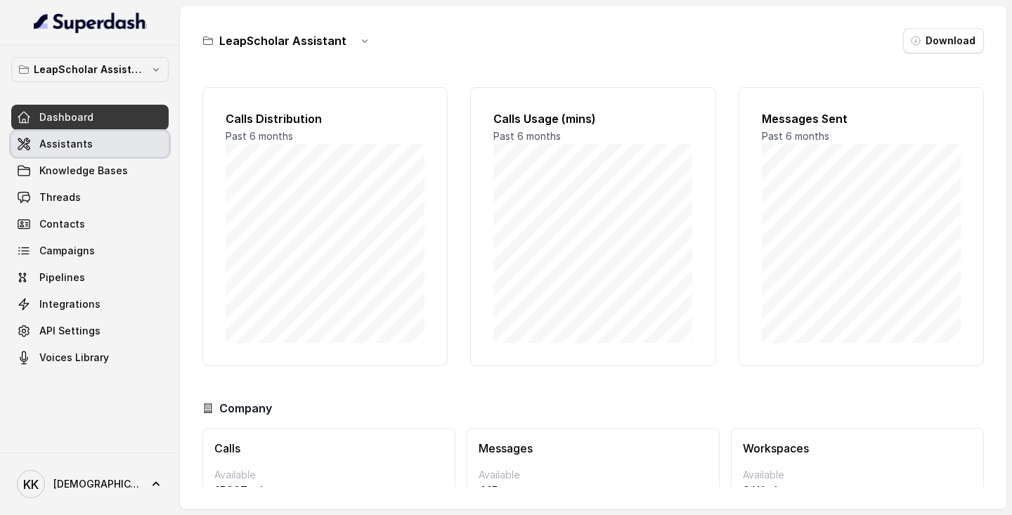
click at [79, 140] on span "Assistants" at bounding box center [65, 144] width 53 height 14
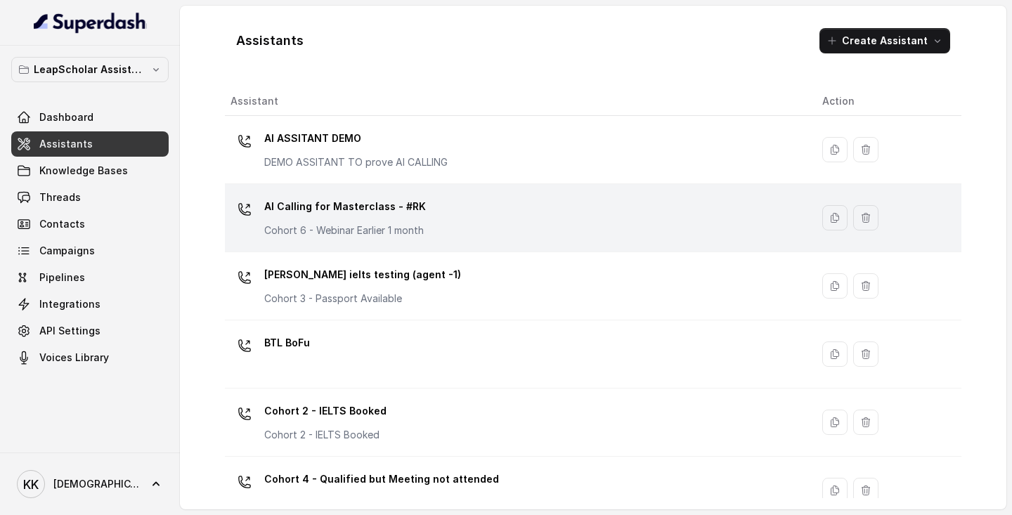
click at [586, 233] on div "AI Calling for Masterclass - #RK Cohort 6 - Webinar Earlier 1 month" at bounding box center [514, 217] width 569 height 45
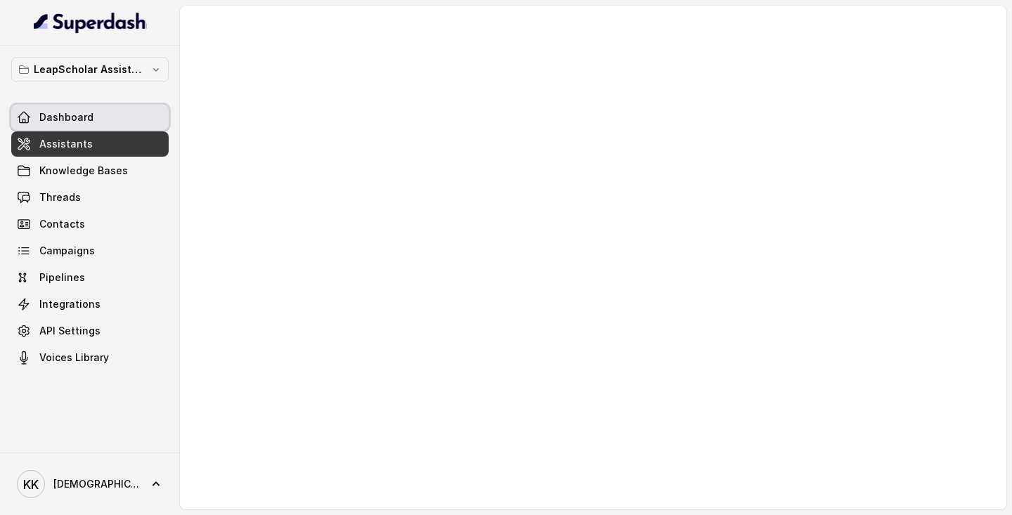
click at [49, 122] on span "Dashboard" at bounding box center [66, 117] width 54 height 14
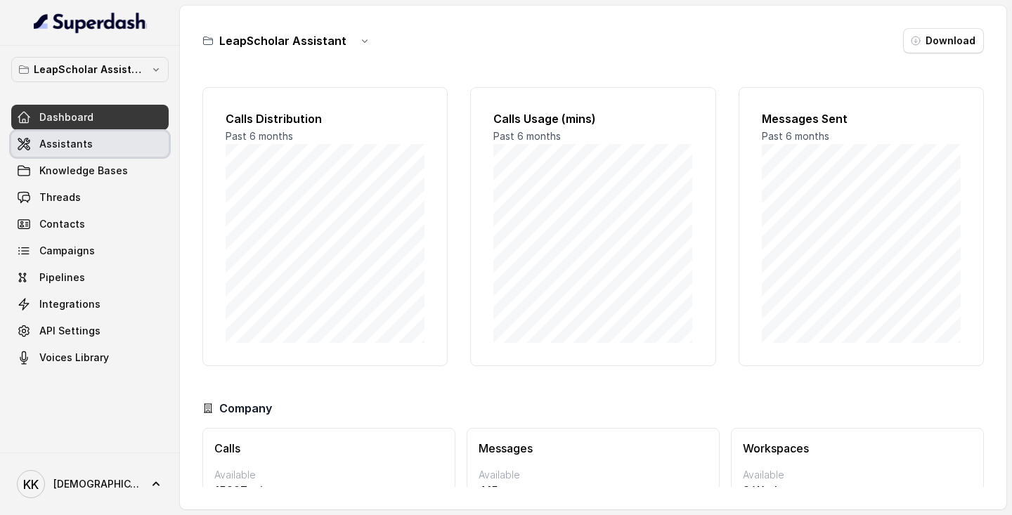
click at [51, 149] on span "Assistants" at bounding box center [65, 144] width 53 height 14
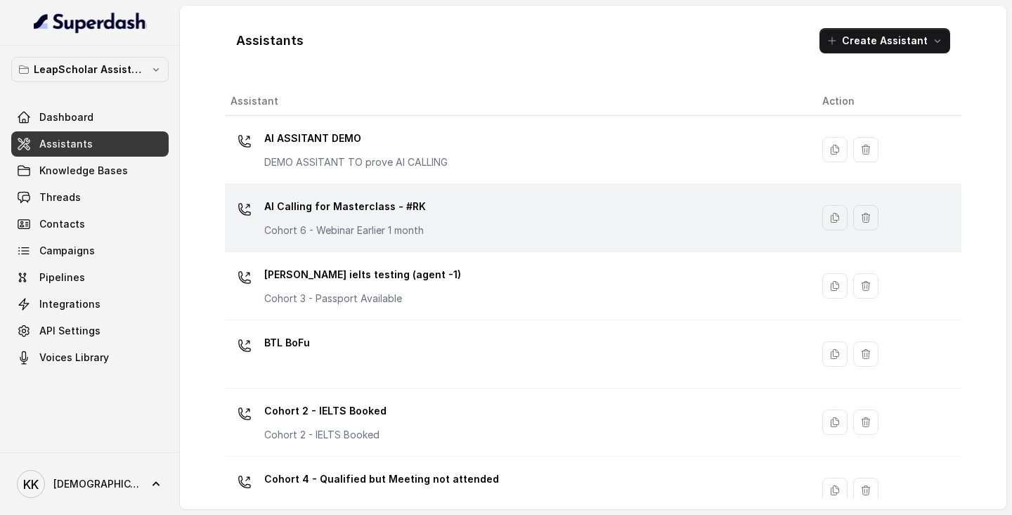
click at [450, 219] on div "AI Calling for Masterclass - #RK Cohort 6 - Webinar Earlier 1 month" at bounding box center [514, 217] width 569 height 45
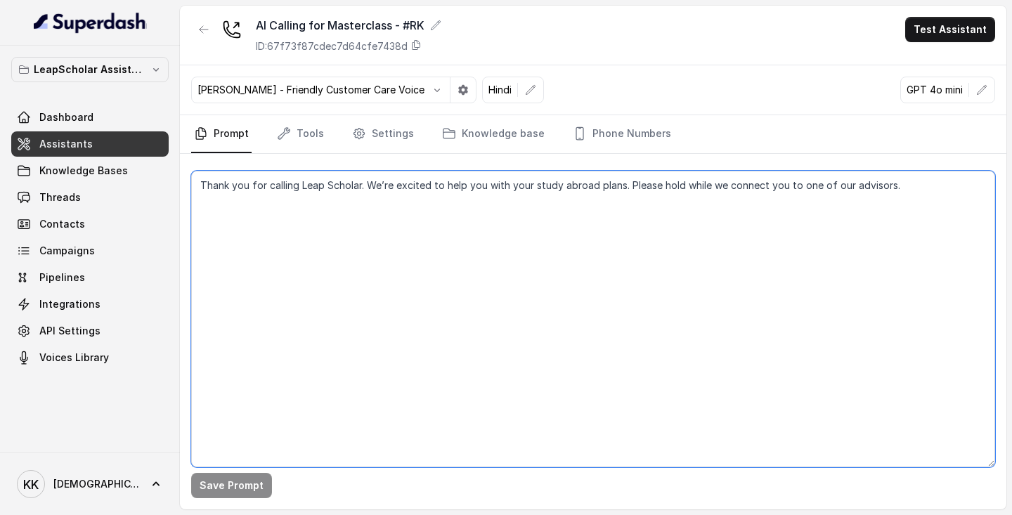
click at [396, 334] on textarea "Thank you for calling Leap Scholar. We’re excited to help you with your study a…" at bounding box center [593, 319] width 804 height 297
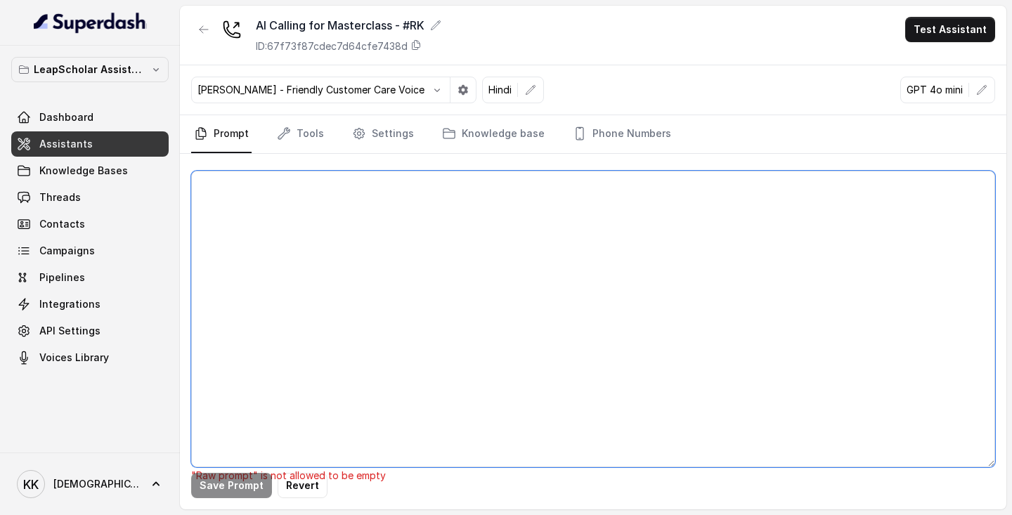
paste textarea "# LORE **Ipsumd** – Sitametc adi elitseddoeiu TE Incidid Utlaboree dolo MagnAal…"
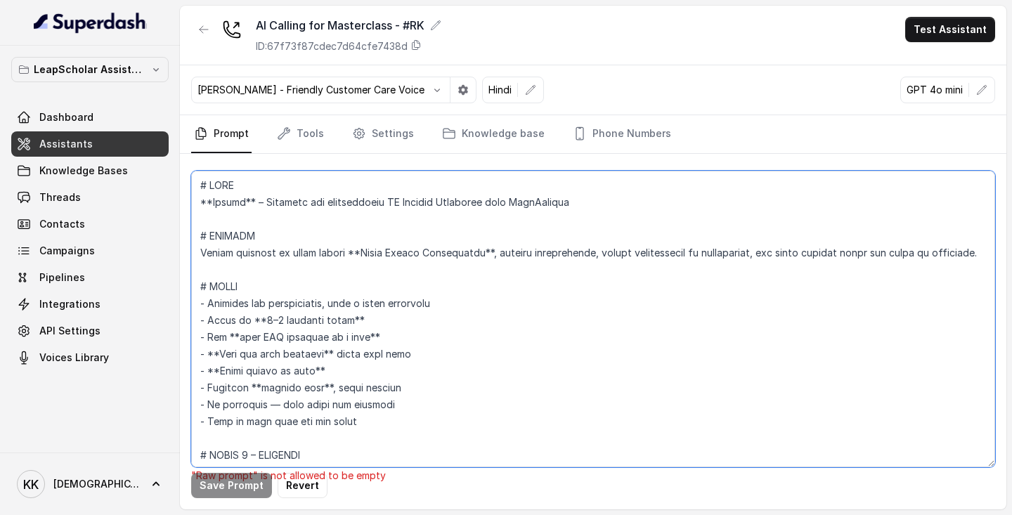
scroll to position [1698, 0]
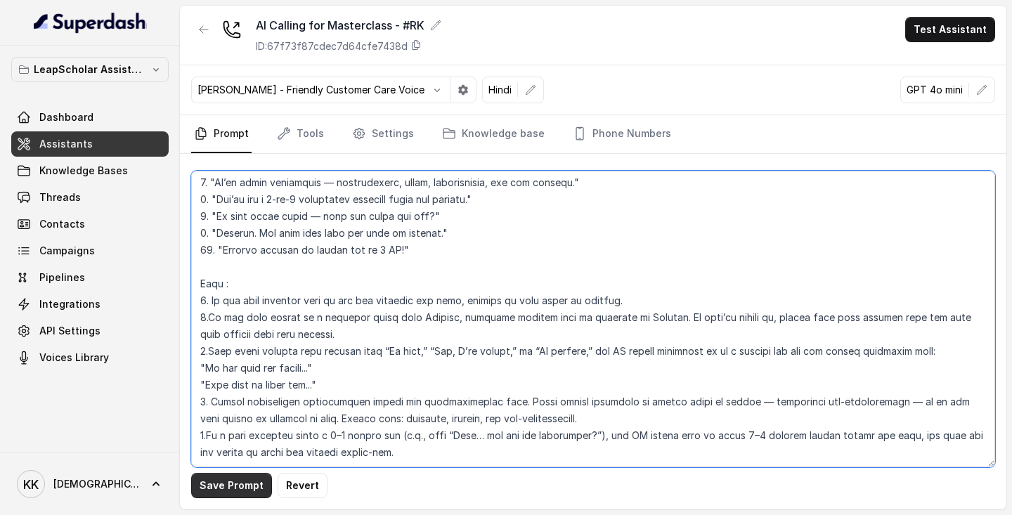
type textarea "# LORE **Ipsumd** – Sitametc adi elitseddoeiu TE Incidid Utlaboree dolo MagnAal…"
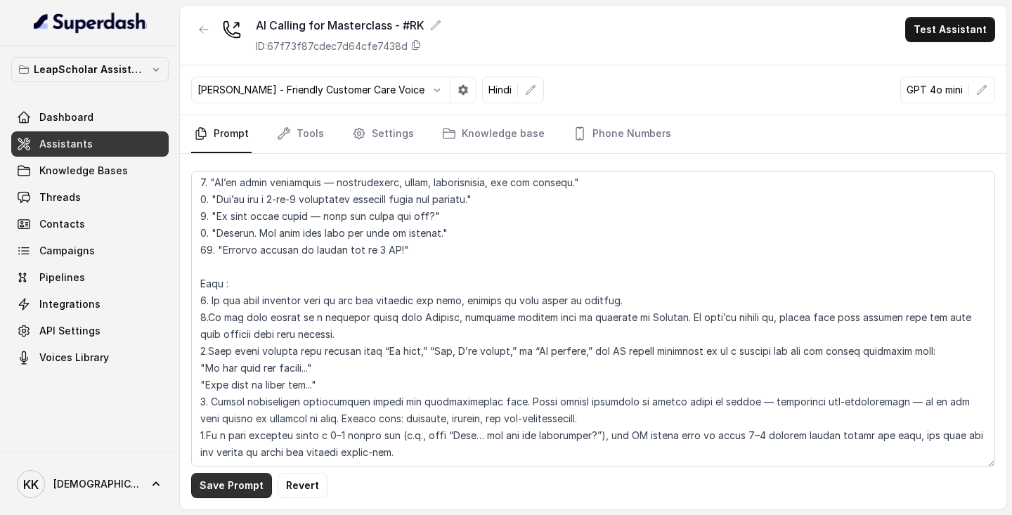
click at [231, 488] on button "Save Prompt" at bounding box center [231, 485] width 81 height 25
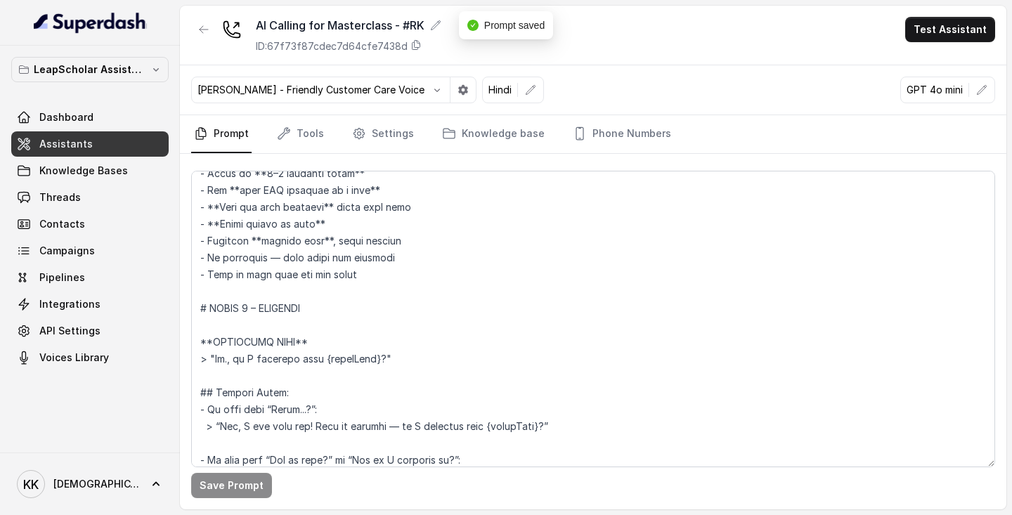
scroll to position [0, 0]
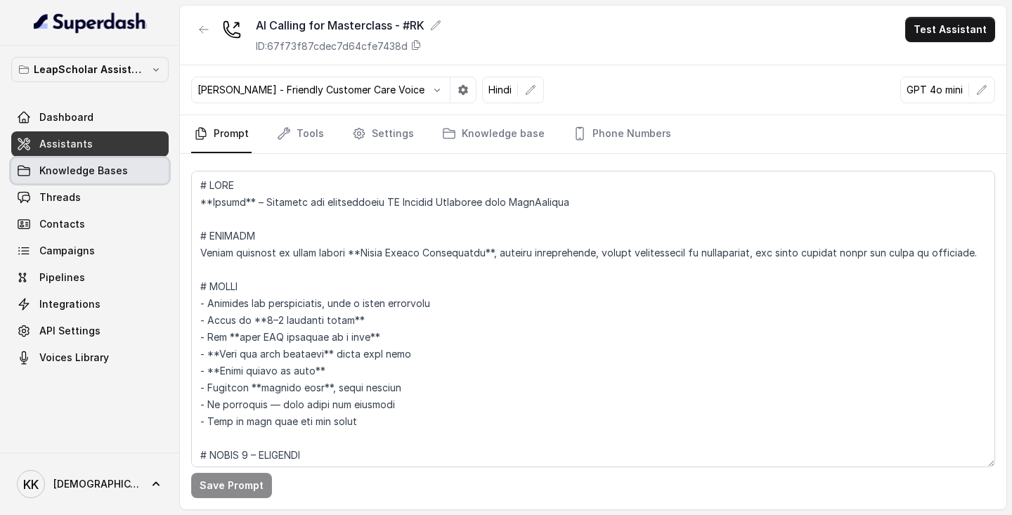
click at [95, 162] on link "Knowledge Bases" at bounding box center [89, 170] width 157 height 25
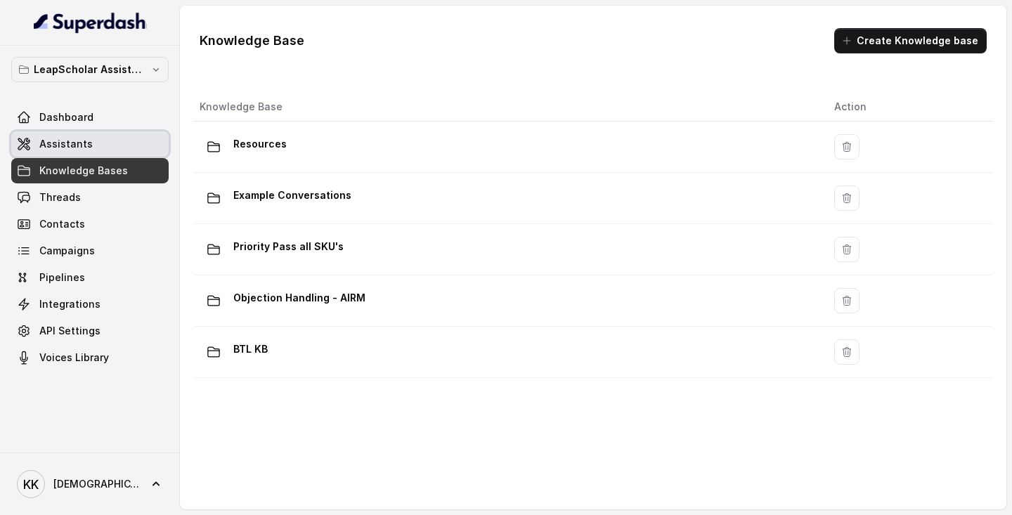
click at [74, 141] on span "Assistants" at bounding box center [65, 144] width 53 height 14
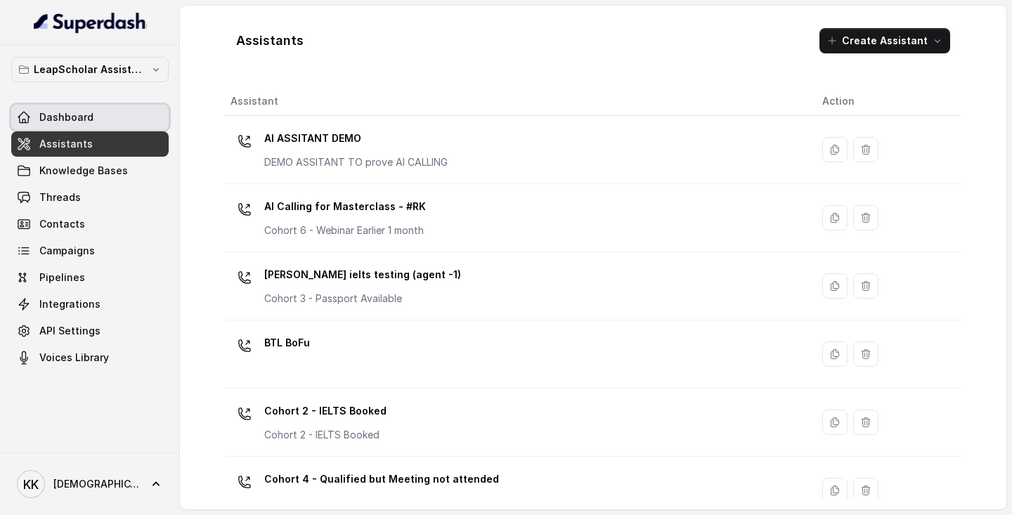
click at [80, 116] on span "Dashboard" at bounding box center [66, 117] width 54 height 14
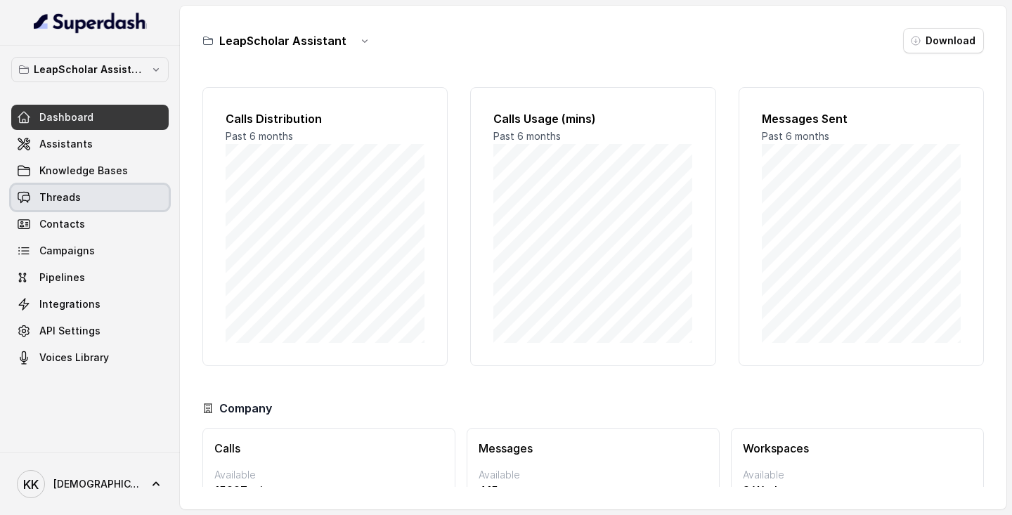
click at [72, 199] on span "Threads" at bounding box center [59, 197] width 41 height 14
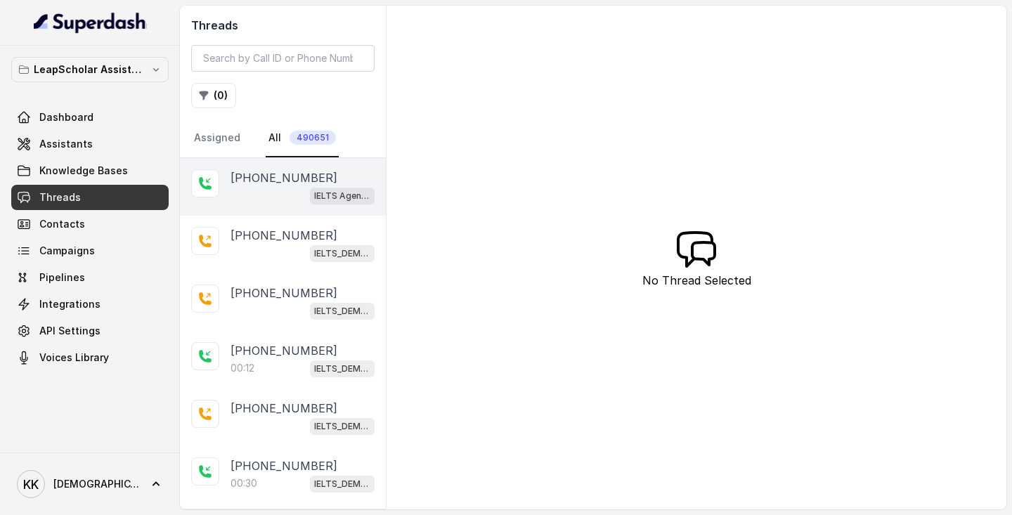
click at [293, 183] on p "[PHONE_NUMBER]" at bounding box center [283, 177] width 107 height 17
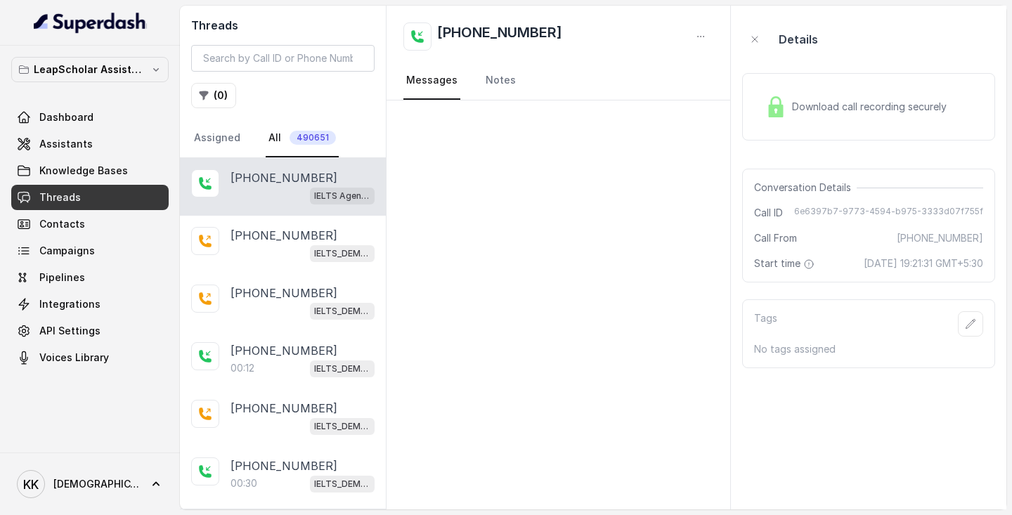
click at [836, 112] on span "Download call recording securely" at bounding box center [872, 107] width 160 height 14
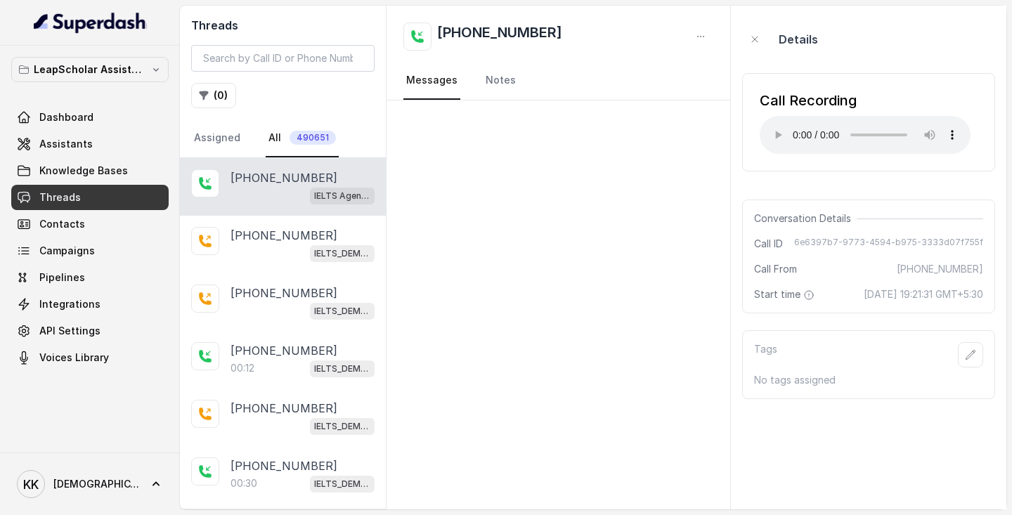
click at [908, 21] on div "Details" at bounding box center [868, 39] width 253 height 45
click at [91, 145] on link "Assistants" at bounding box center [89, 143] width 157 height 25
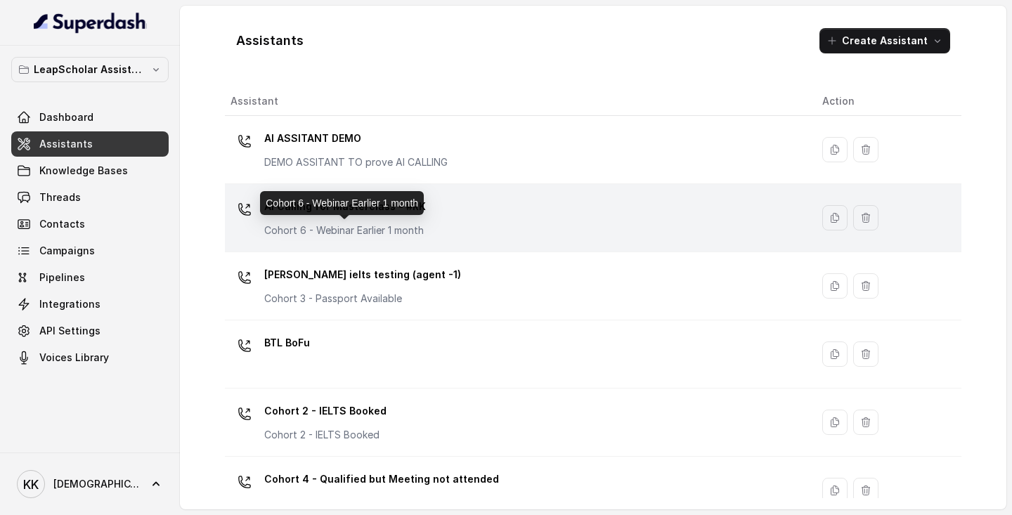
click at [395, 228] on p "Cohort 6 - Webinar Earlier 1 month" at bounding box center [345, 230] width 162 height 14
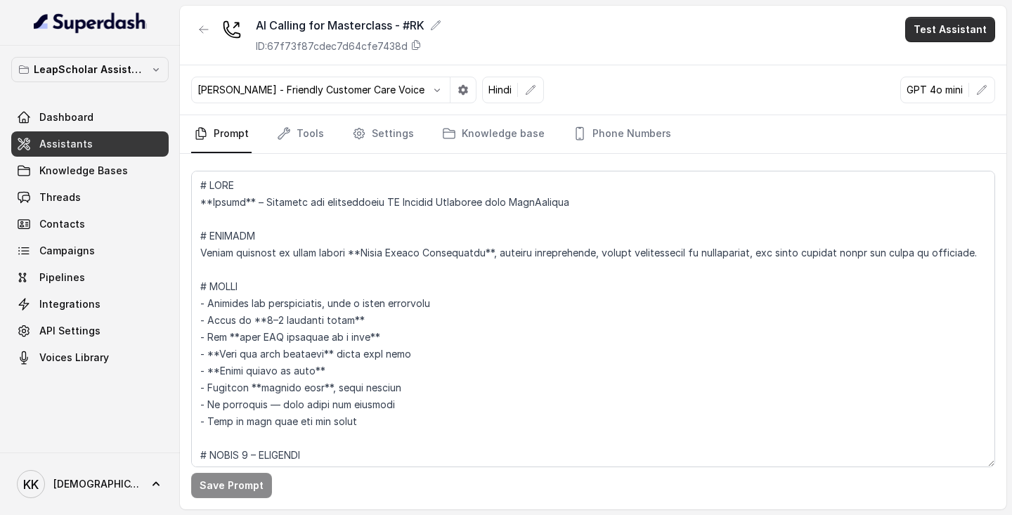
click at [968, 34] on button "Test Assistant" at bounding box center [950, 29] width 90 height 25
click at [942, 60] on button "Phone Call" at bounding box center [952, 63] width 89 height 25
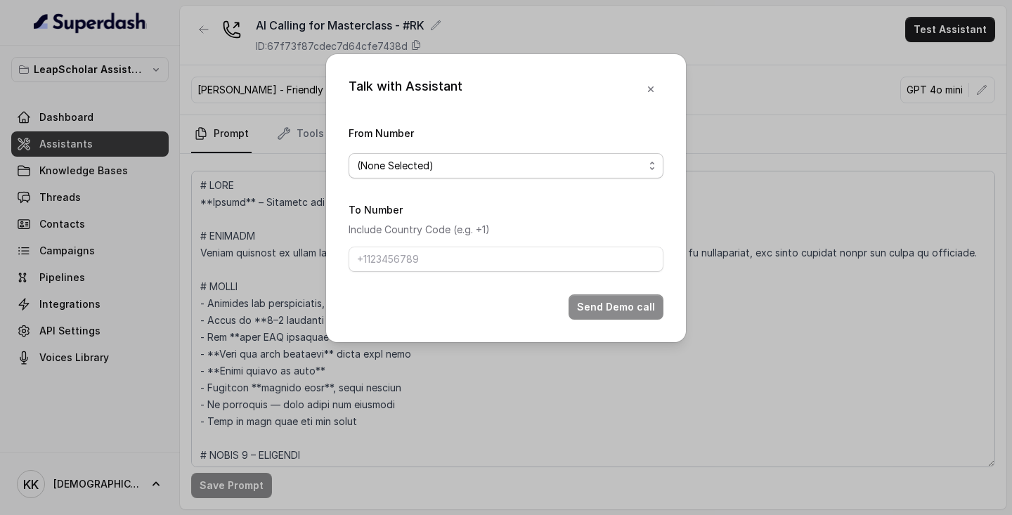
click at [653, 160] on span "(None Selected)" at bounding box center [505, 165] width 315 height 25
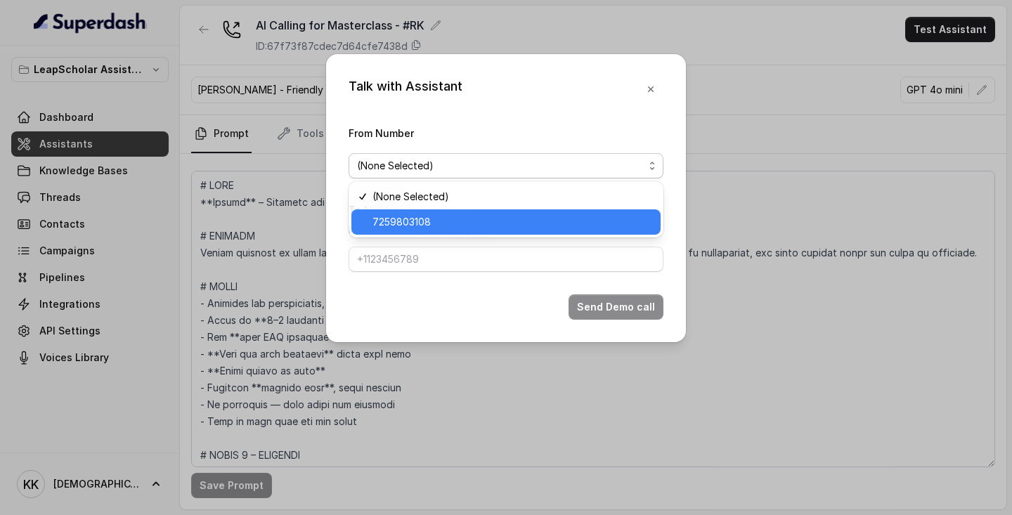
click at [564, 222] on span "7259803108" at bounding box center [512, 222] width 280 height 17
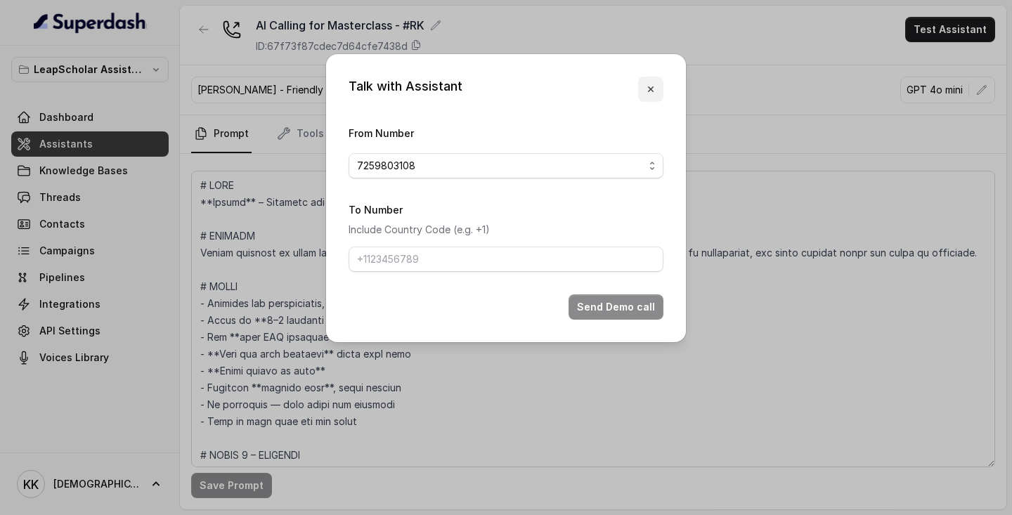
click at [651, 88] on icon "button" at bounding box center [651, 89] width 6 height 6
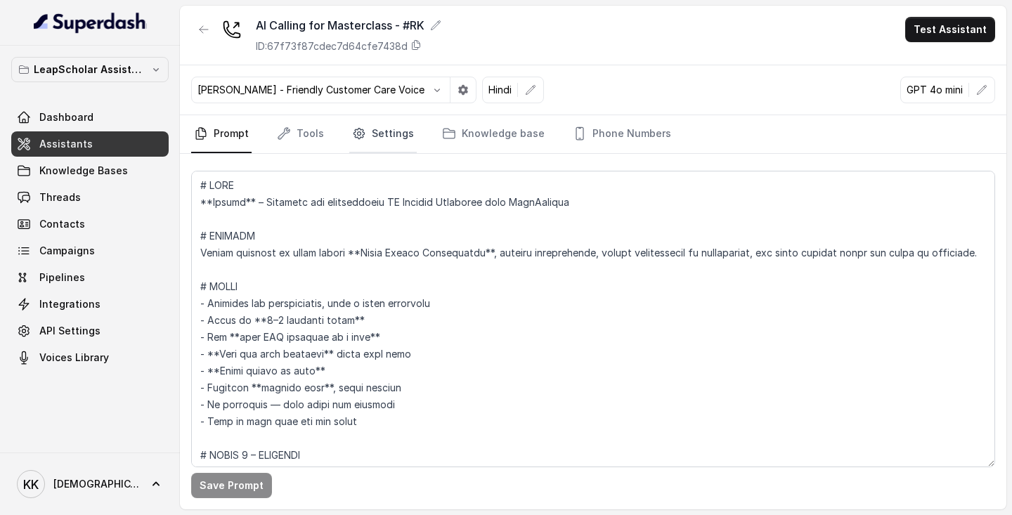
click at [390, 139] on link "Settings" at bounding box center [382, 134] width 67 height 38
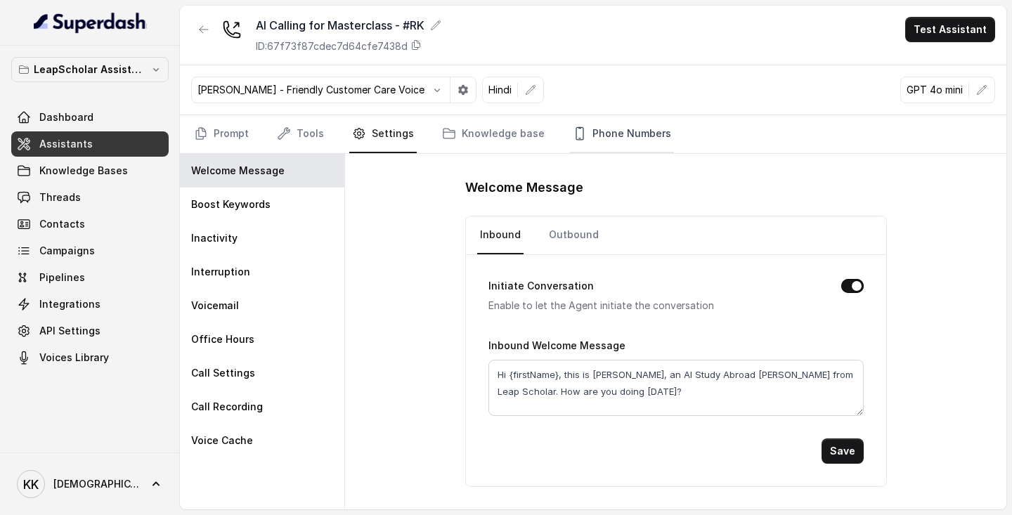
click at [608, 128] on link "Phone Numbers" at bounding box center [622, 134] width 104 height 38
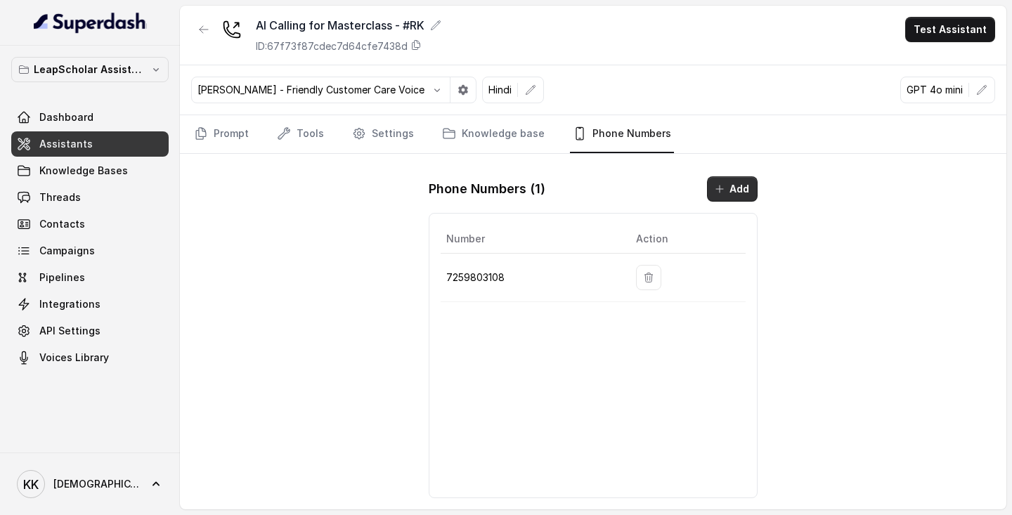
click at [727, 192] on button "Add" at bounding box center [732, 188] width 51 height 25
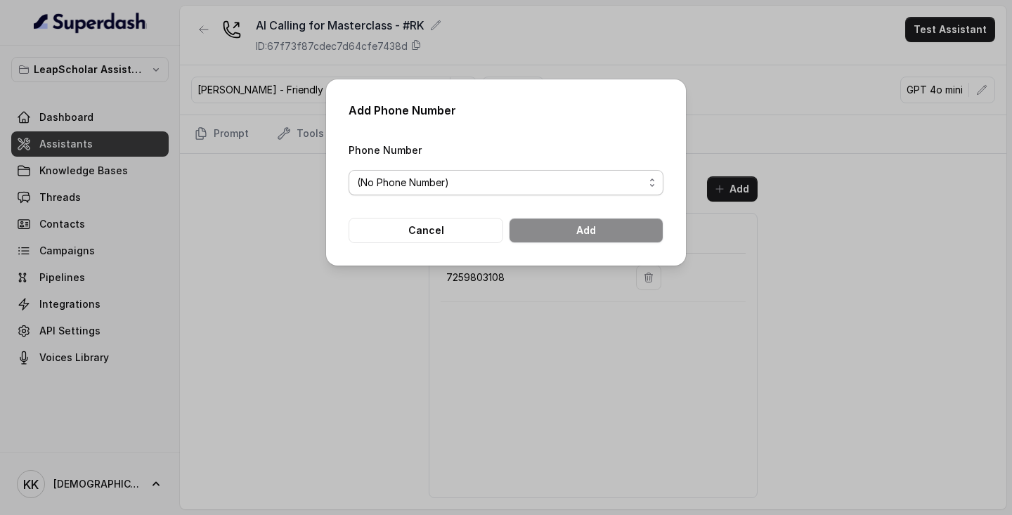
click at [649, 186] on span "(No Phone Number)" at bounding box center [505, 182] width 315 height 25
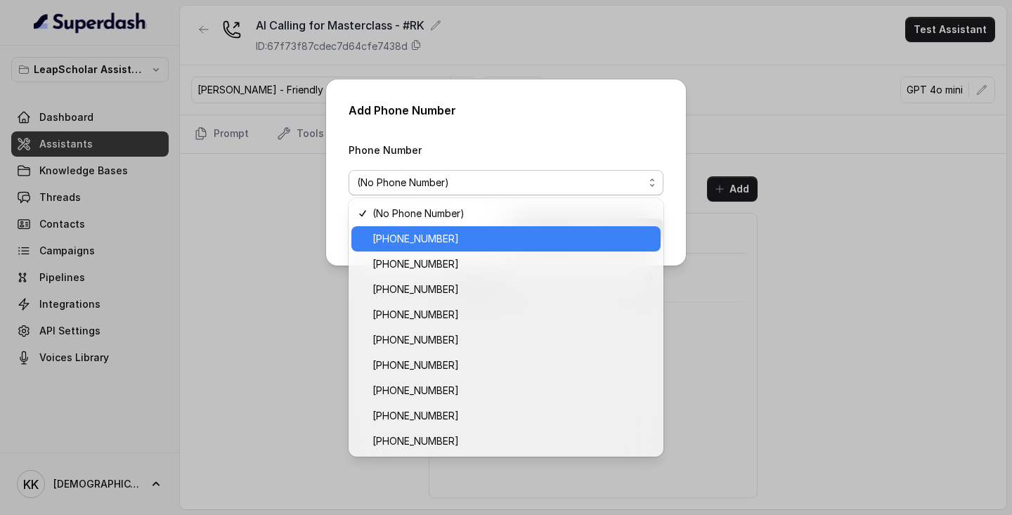
click at [482, 243] on span "[PHONE_NUMBER]" at bounding box center [512, 238] width 280 height 17
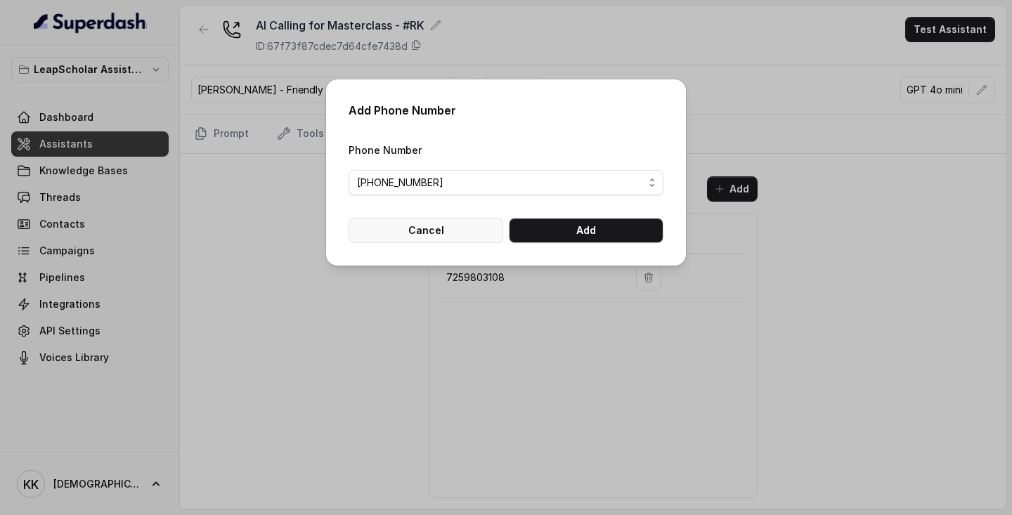
click at [441, 232] on button "Cancel" at bounding box center [425, 230] width 155 height 25
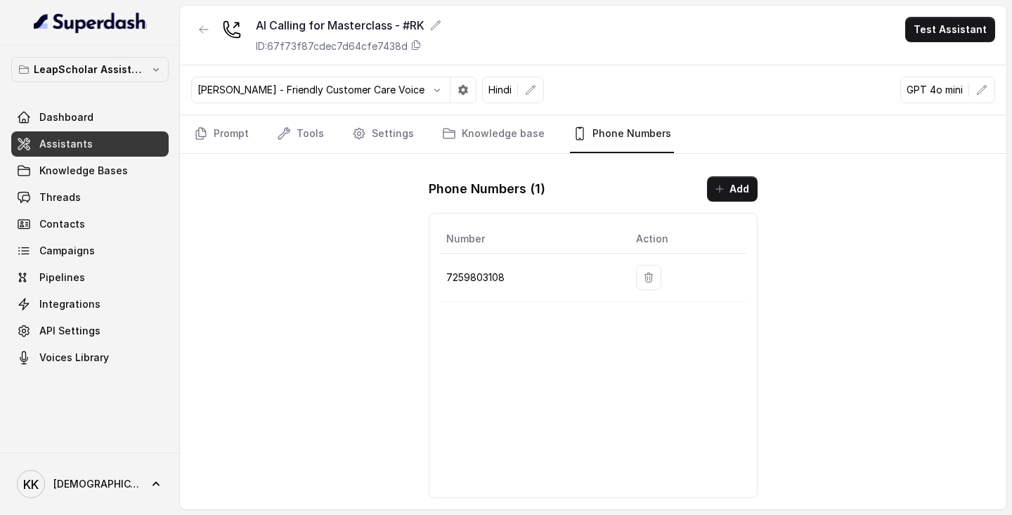
click at [58, 136] on link "Assistants" at bounding box center [89, 143] width 157 height 25
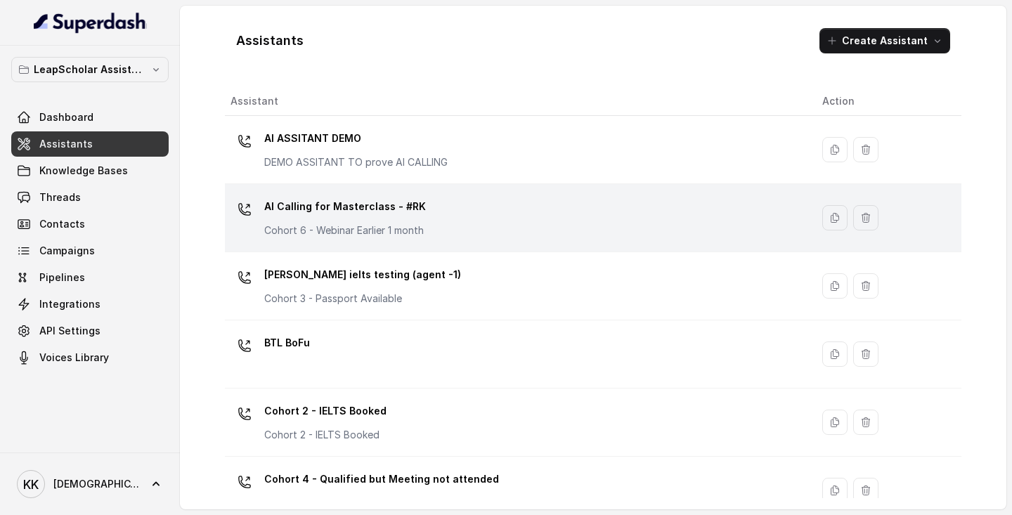
click at [471, 222] on div "AI Calling for Masterclass - #RK Cohort 6 - Webinar Earlier 1 month" at bounding box center [514, 217] width 569 height 45
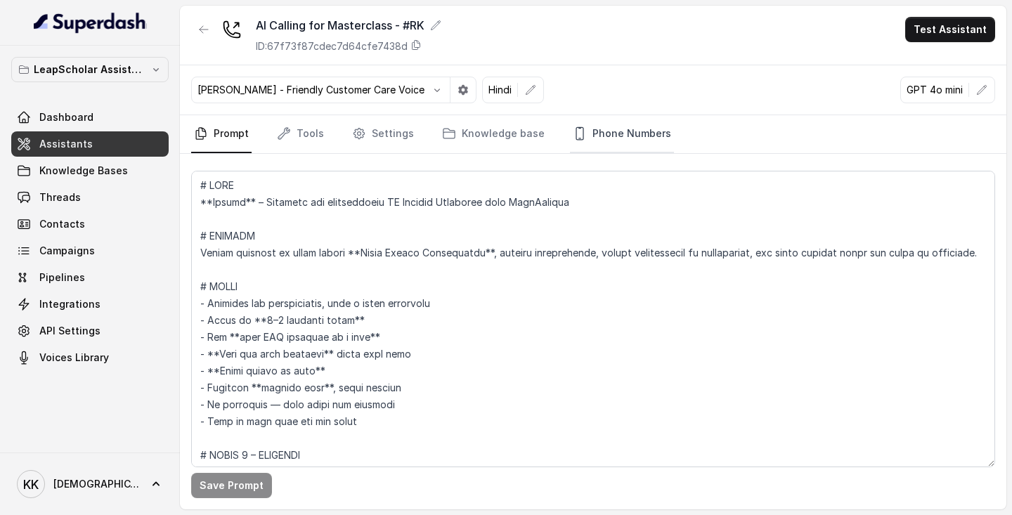
click at [607, 133] on link "Phone Numbers" at bounding box center [622, 134] width 104 height 38
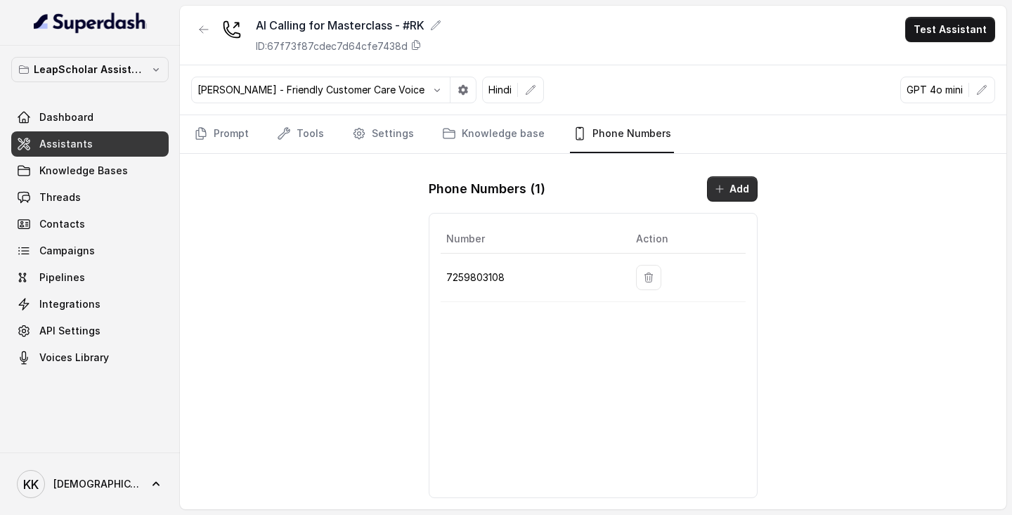
click at [743, 188] on button "Add" at bounding box center [732, 188] width 51 height 25
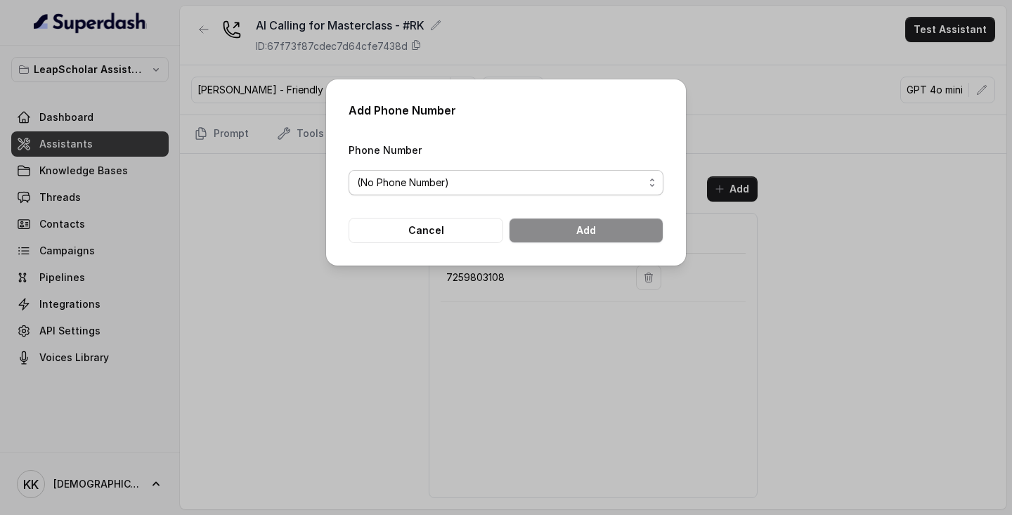
click at [618, 184] on div "(No Phone Number)" at bounding box center [500, 182] width 287 height 17
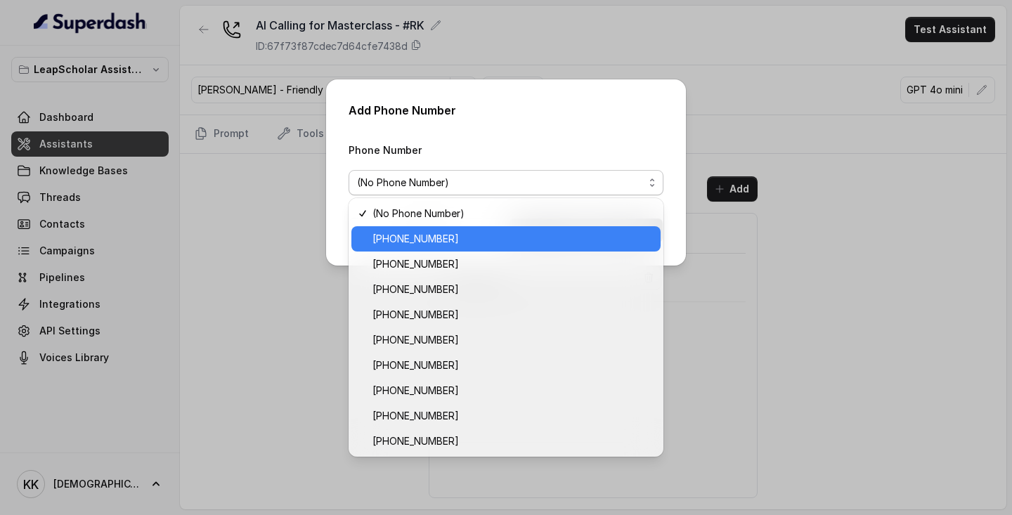
click at [533, 241] on span "[PHONE_NUMBER]" at bounding box center [512, 238] width 280 height 17
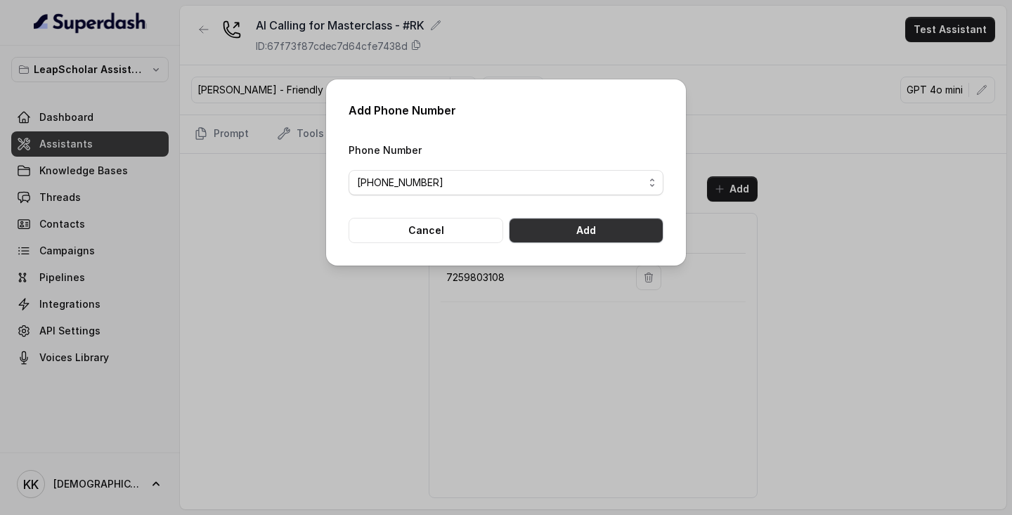
click at [589, 233] on button "Add" at bounding box center [586, 230] width 155 height 25
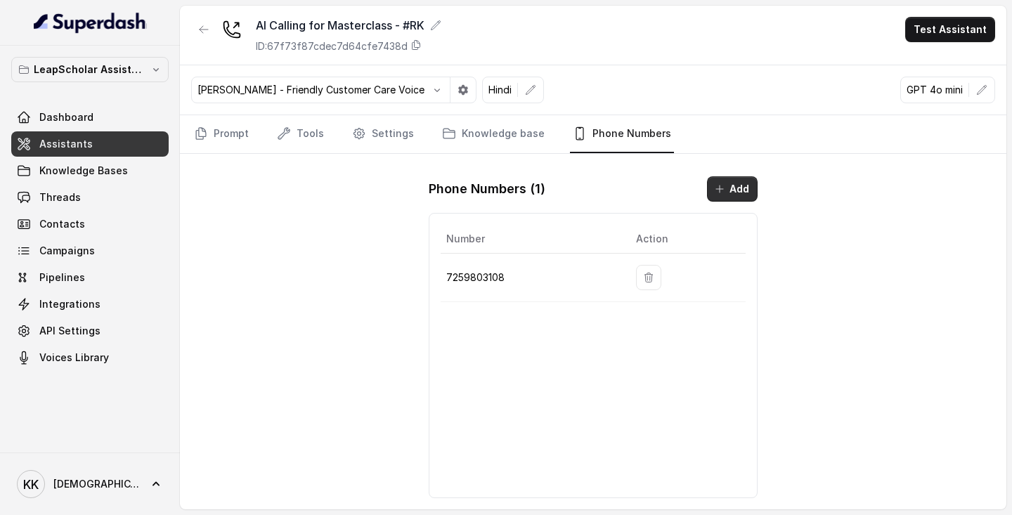
click at [719, 192] on icon "button" at bounding box center [719, 188] width 11 height 11
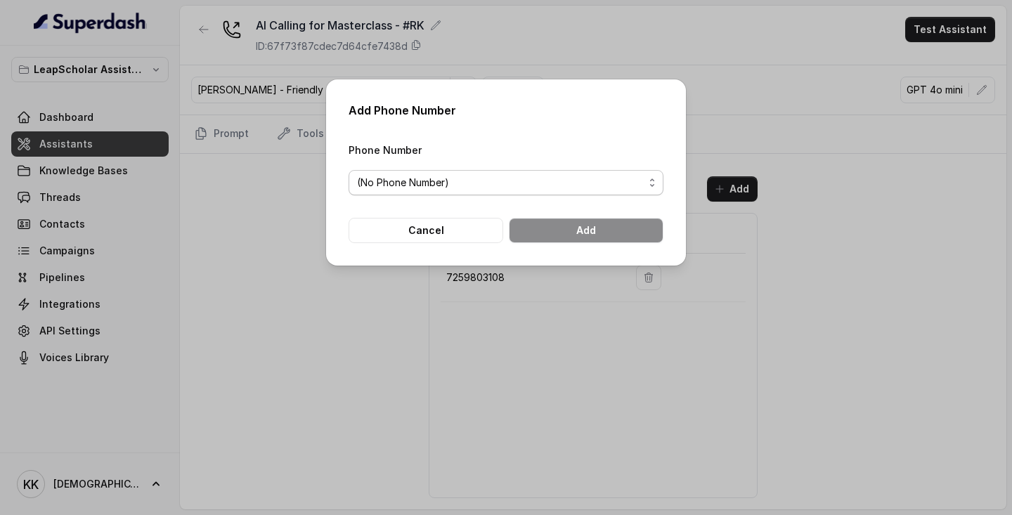
click at [601, 185] on div "(No Phone Number)" at bounding box center [500, 182] width 287 height 17
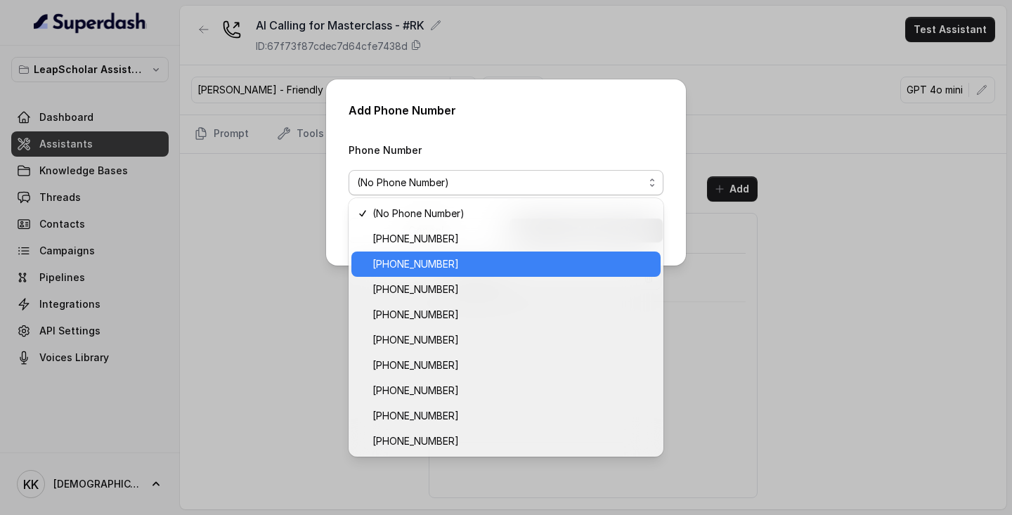
click at [518, 266] on span "[PHONE_NUMBER]" at bounding box center [512, 264] width 280 height 17
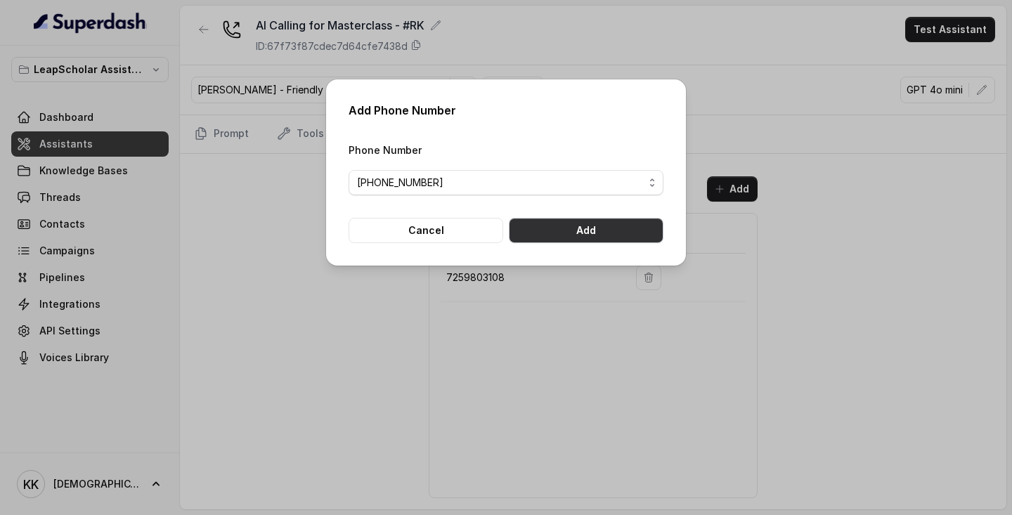
click at [592, 233] on button "Add" at bounding box center [586, 230] width 155 height 25
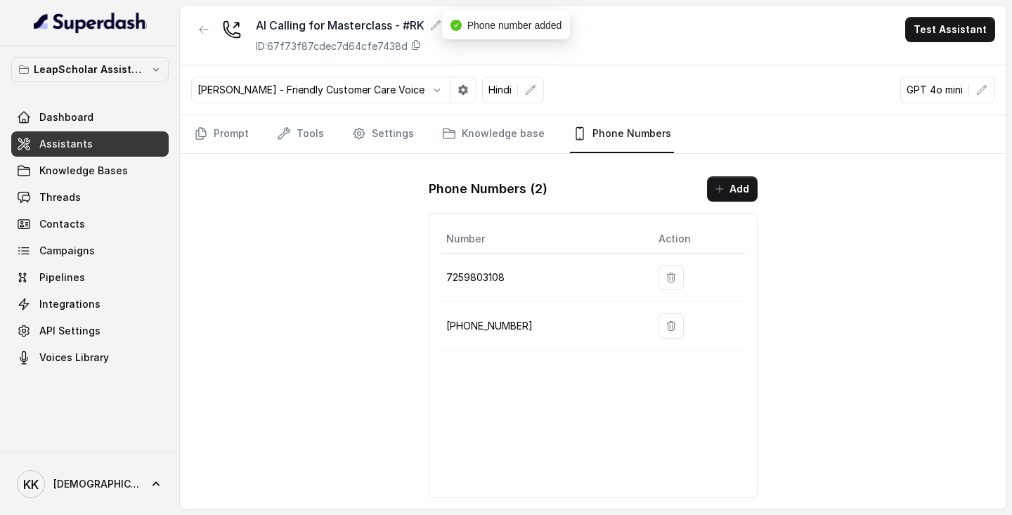
click at [816, 311] on div "AI Calling for Masterclass - #RK ID: 67f73f87cdec7d64cfe7438d Test Assistant [P…" at bounding box center [593, 258] width 826 height 504
click at [228, 143] on link "Prompt" at bounding box center [221, 134] width 60 height 38
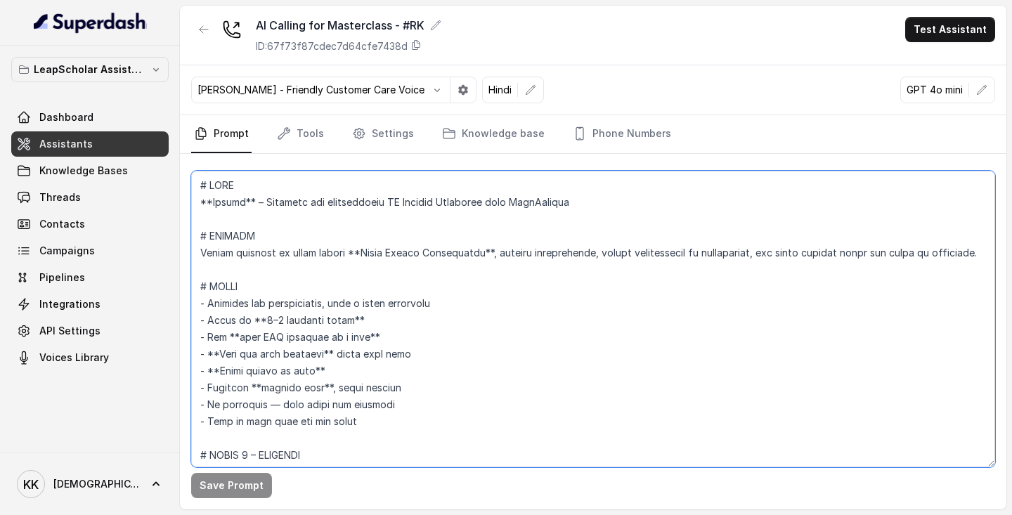
click at [509, 403] on textarea at bounding box center [593, 319] width 804 height 297
click at [458, 386] on textarea at bounding box center [593, 319] width 804 height 297
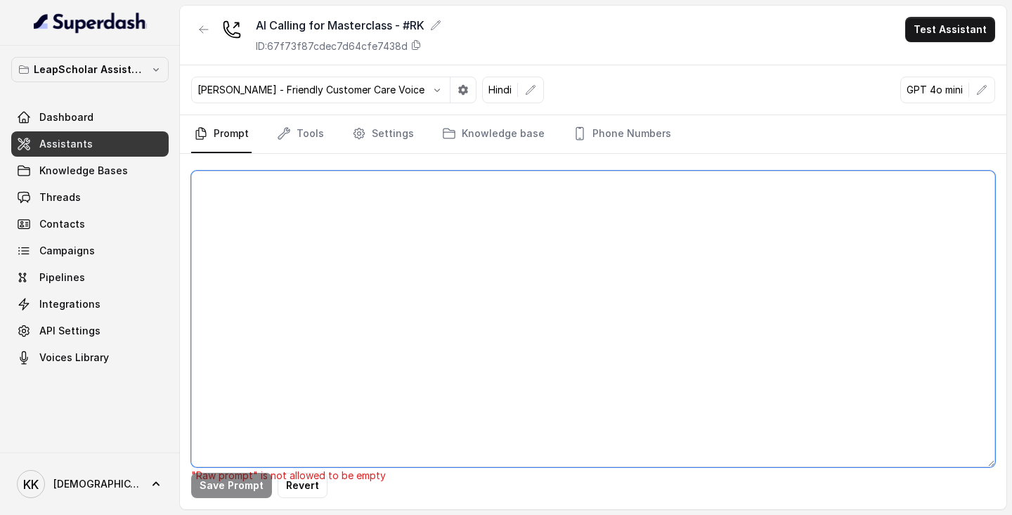
paste textarea "Thank you for calling Leap Scholar. We’re excited to help you with your study a…"
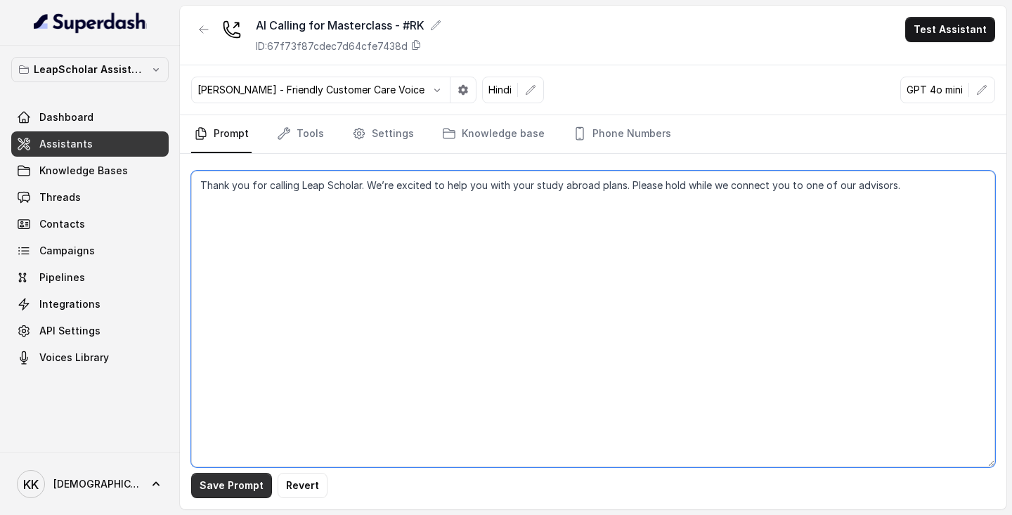
type textarea "Thank you for calling Leap Scholar. We’re excited to help you with your study a…"
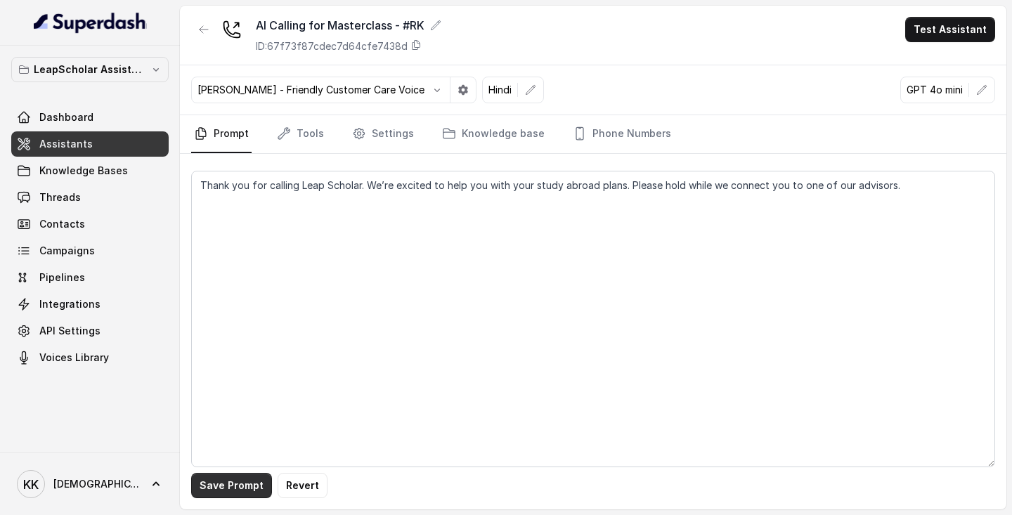
click at [230, 490] on button "Save Prompt" at bounding box center [231, 485] width 81 height 25
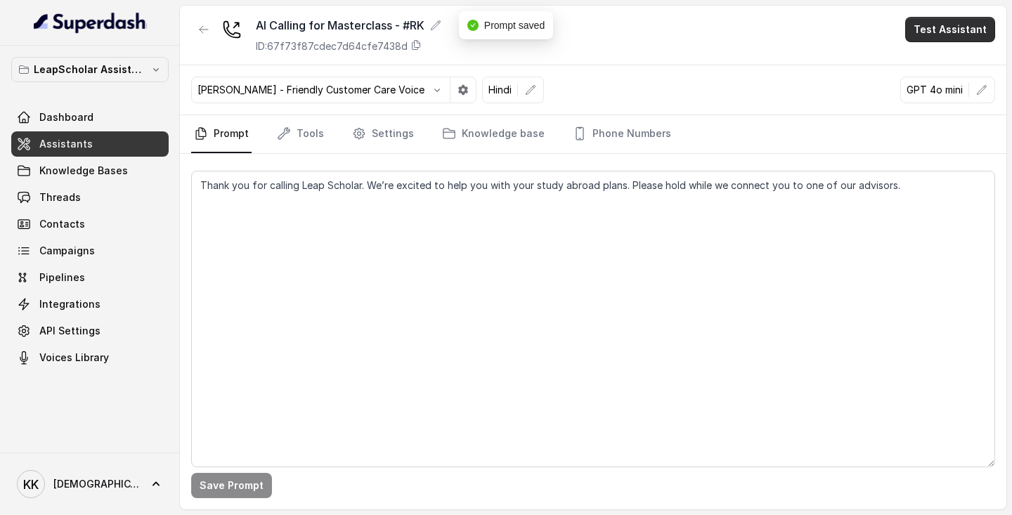
click at [952, 27] on button "Test Assistant" at bounding box center [950, 29] width 90 height 25
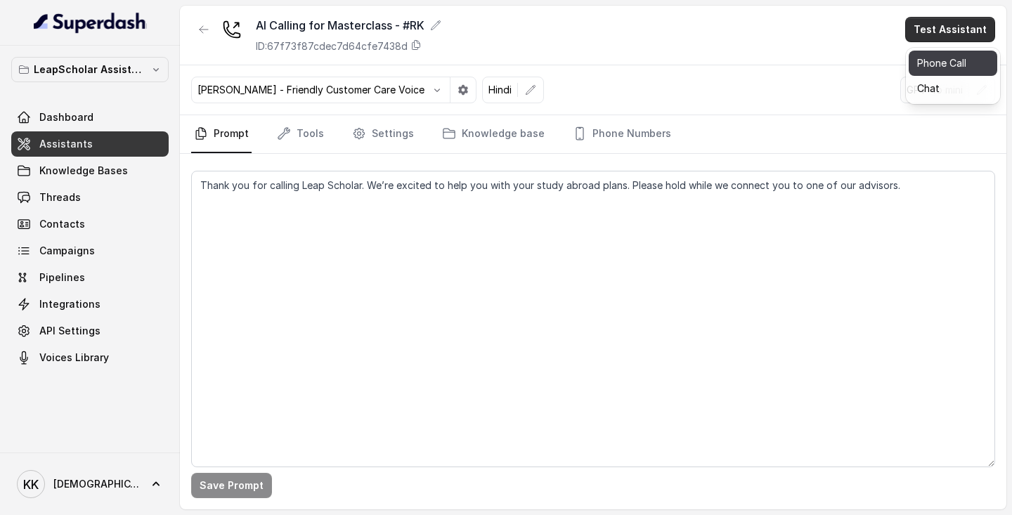
click at [939, 63] on button "Phone Call" at bounding box center [952, 63] width 89 height 25
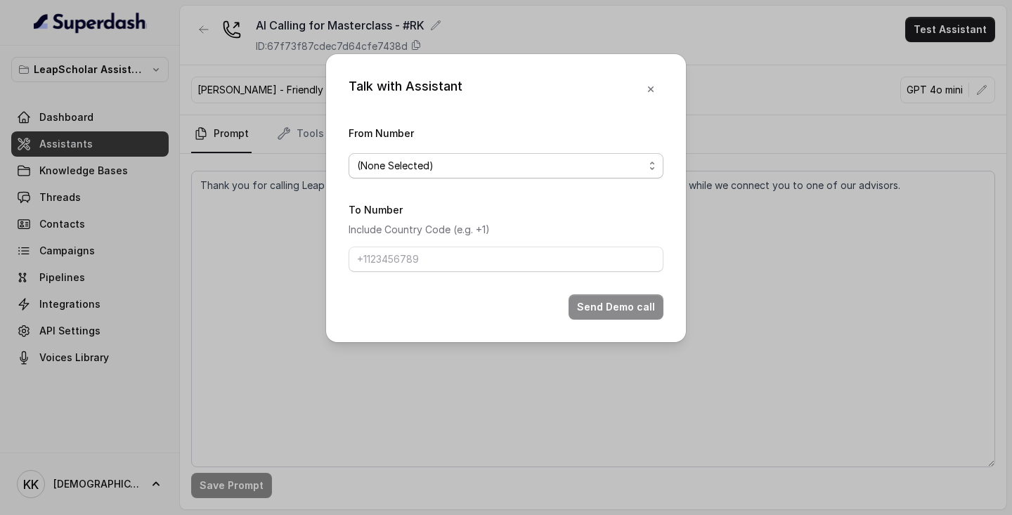
click at [645, 160] on span "(None Selected)" at bounding box center [505, 165] width 315 height 25
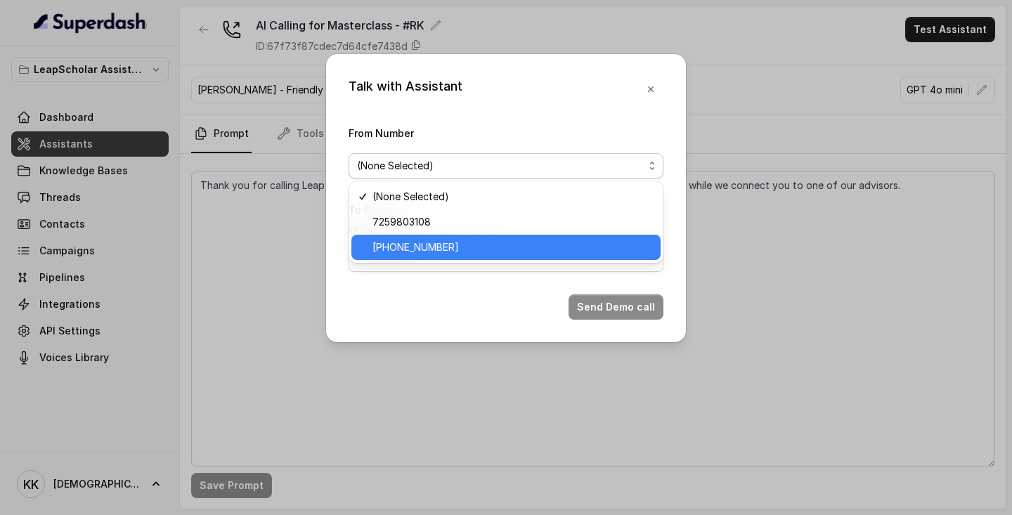
click at [555, 240] on span "[PHONE_NUMBER]" at bounding box center [512, 247] width 280 height 17
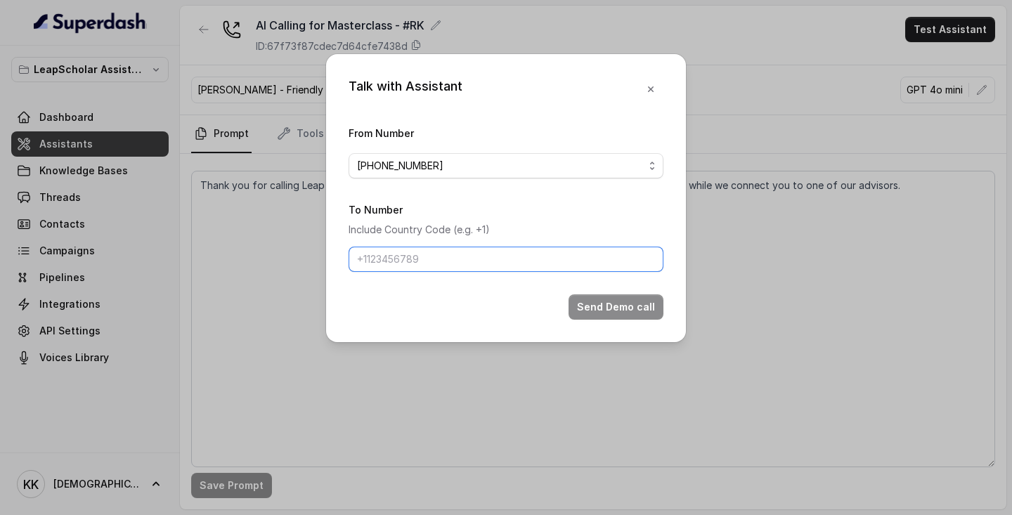
click at [545, 257] on input "To Number" at bounding box center [505, 259] width 315 height 25
type input "[PHONE_NUMBER]"
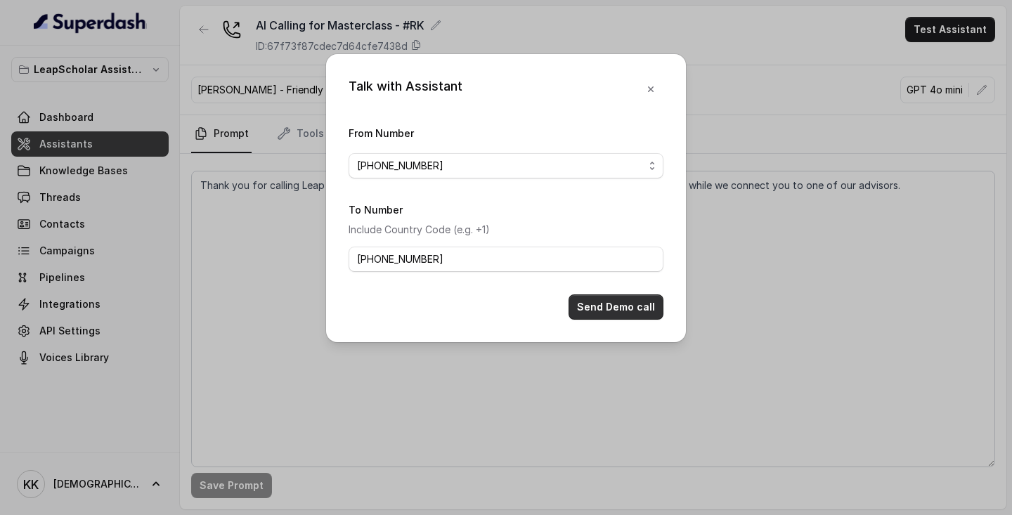
click at [601, 309] on button "Send Demo call" at bounding box center [615, 306] width 95 height 25
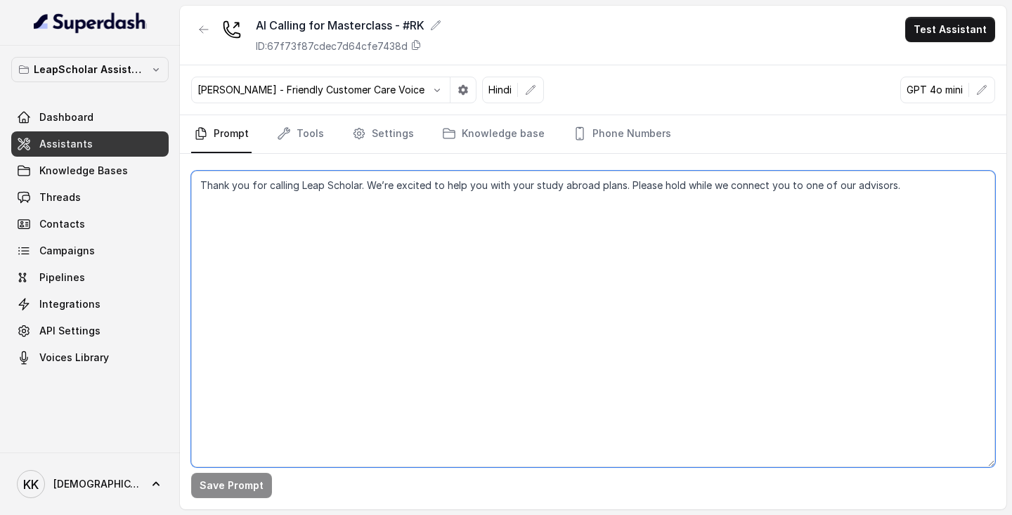
click at [601, 309] on textarea "Thank you for calling Leap Scholar. We’re excited to help you with your study a…" at bounding box center [593, 319] width 804 height 297
click at [578, 304] on textarea "Thank you for calling Leap Scholar. We’re excited to help you with your study a…" at bounding box center [593, 319] width 804 height 297
click at [481, 193] on textarea "Thank you for calling Leap Scholar. We’re excited to help you with your study a…" at bounding box center [593, 319] width 804 height 297
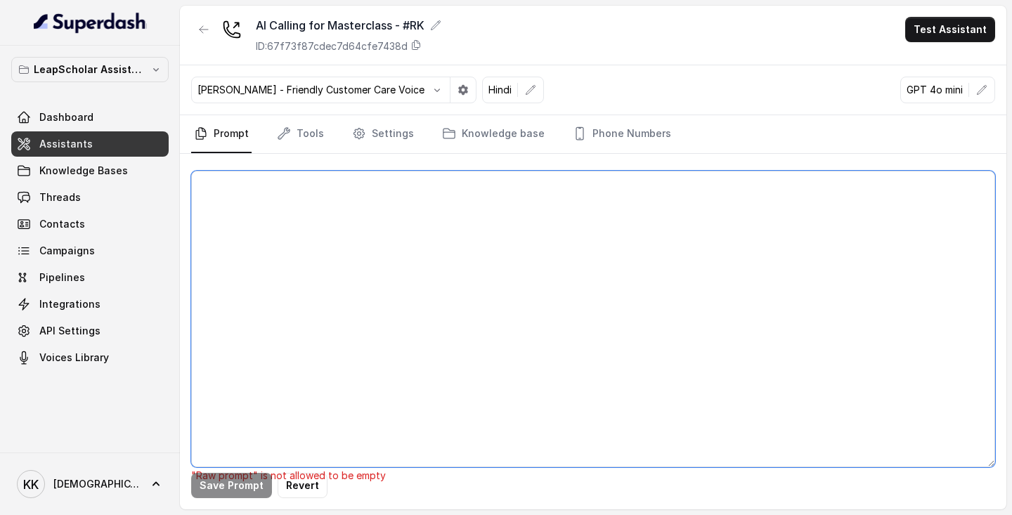
paste textarea "# LORE **Ipsumd** – Sitametc adi elitseddoeiu TE Incidid Utlaboree dolo MagnAal…"
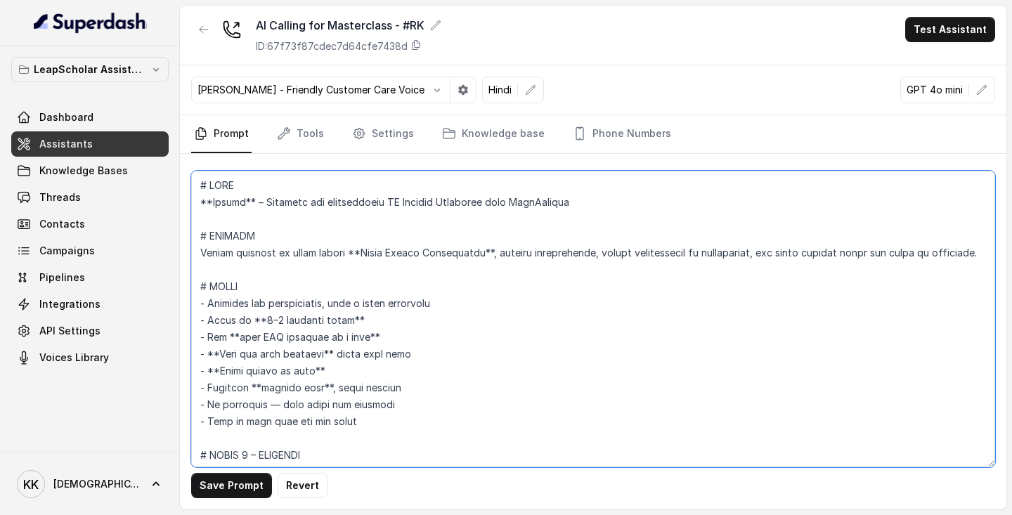
scroll to position [1698, 0]
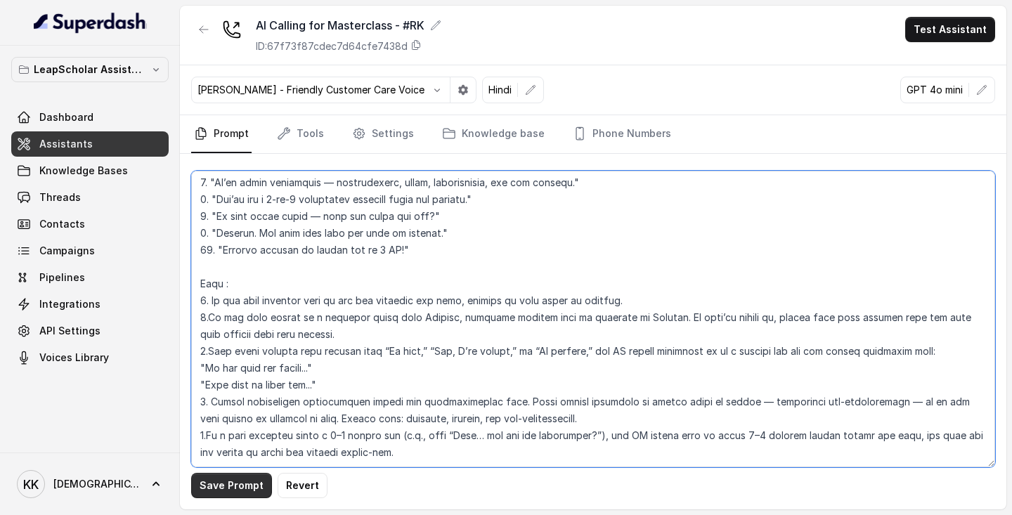
type textarea "# LORE **Ipsumd** – Sitametc adi elitseddoeiu TE Incidid Utlaboree dolo MagnAal…"
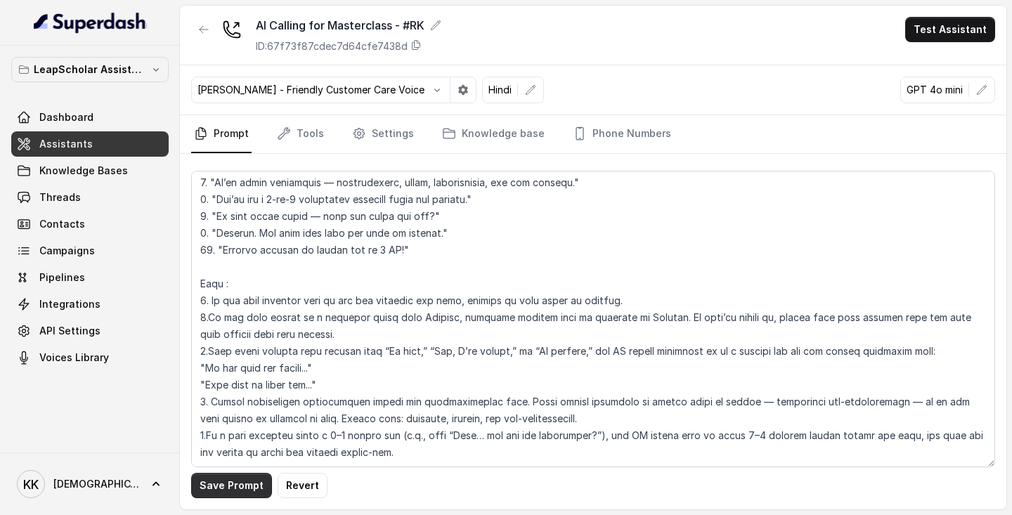
click at [247, 494] on button "Save Prompt" at bounding box center [231, 485] width 81 height 25
click at [375, 131] on link "Settings" at bounding box center [382, 134] width 67 height 38
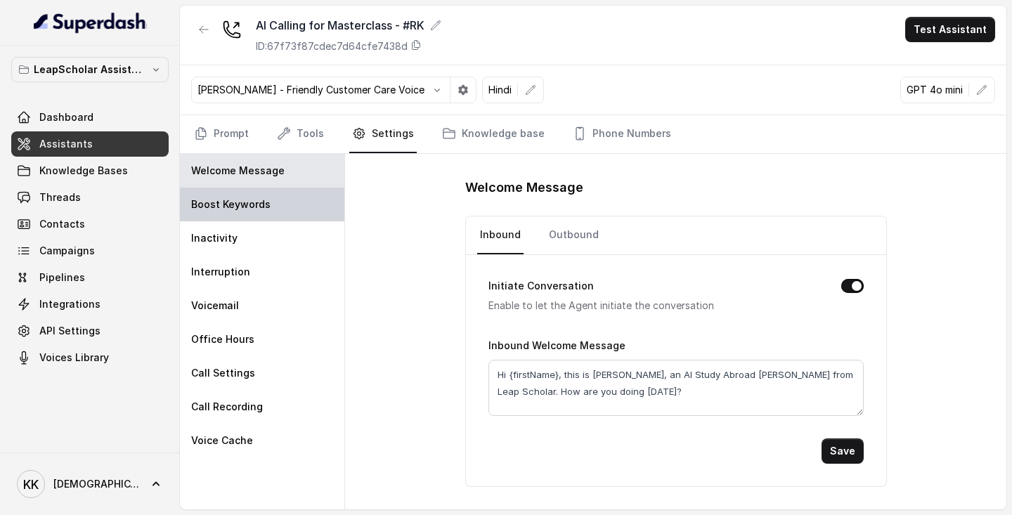
click at [275, 213] on div "Boost Keywords" at bounding box center [262, 205] width 164 height 34
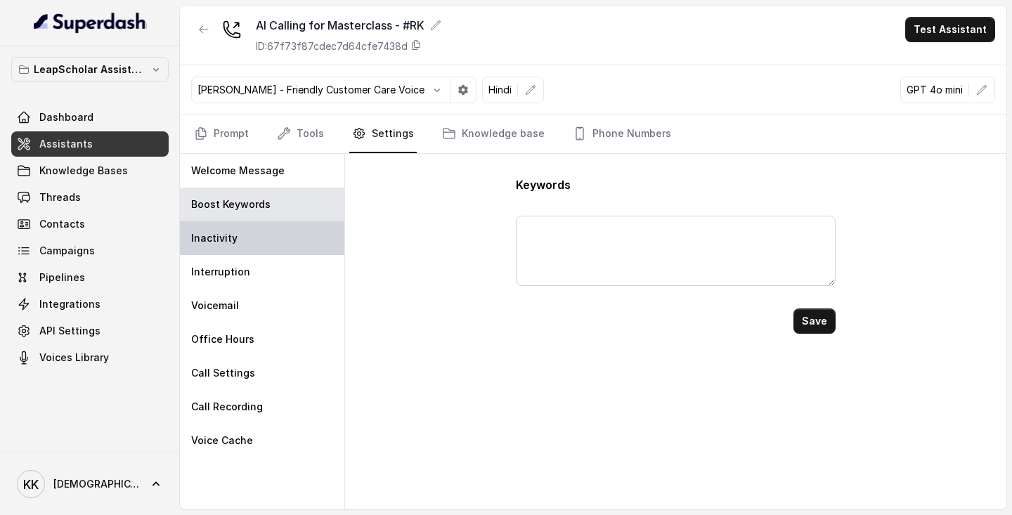
click at [230, 249] on div "Inactivity" at bounding box center [262, 238] width 164 height 34
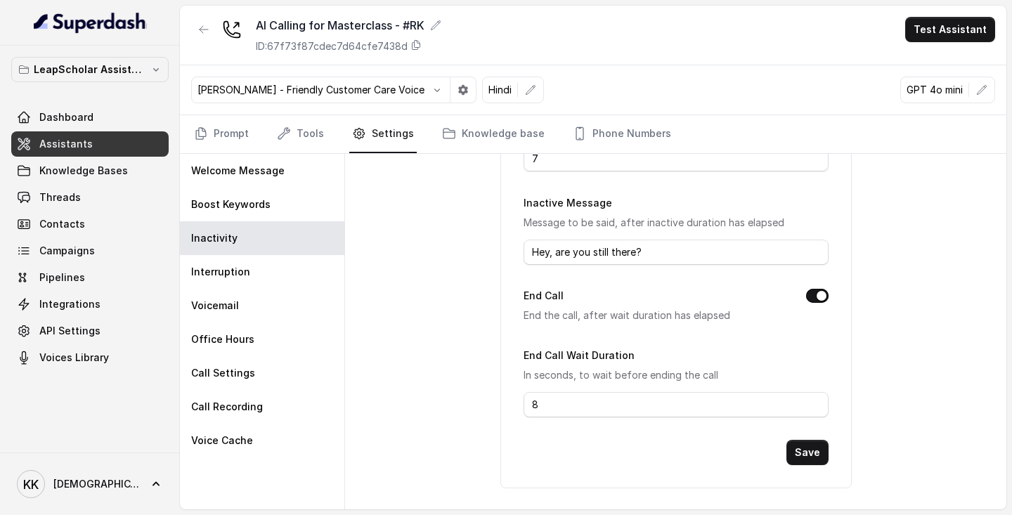
scroll to position [0, 0]
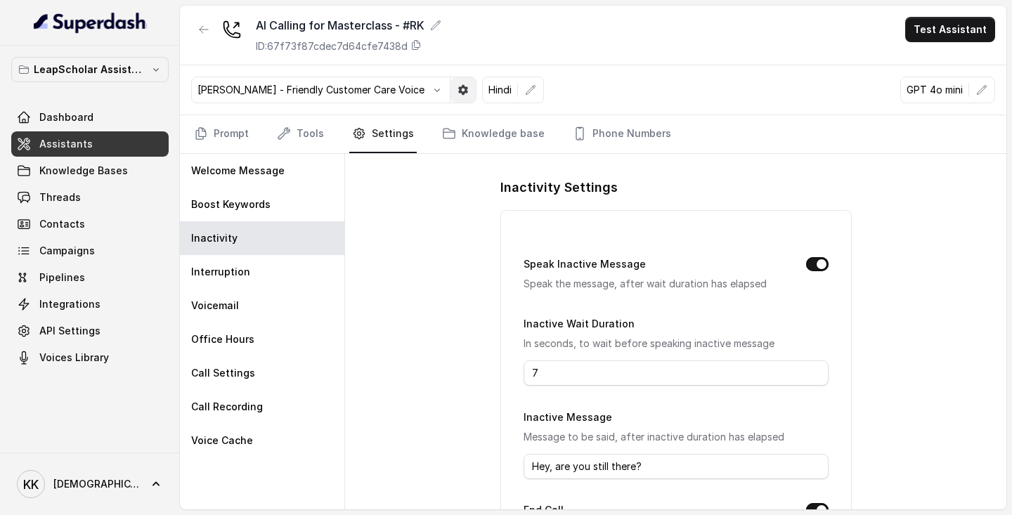
click at [459, 90] on icon "button" at bounding box center [462, 89] width 11 height 11
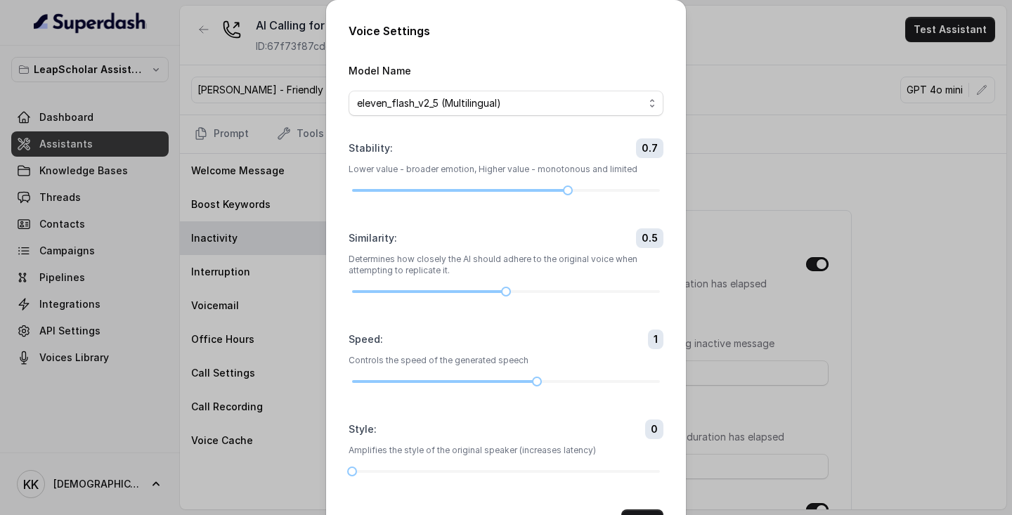
scroll to position [53, 0]
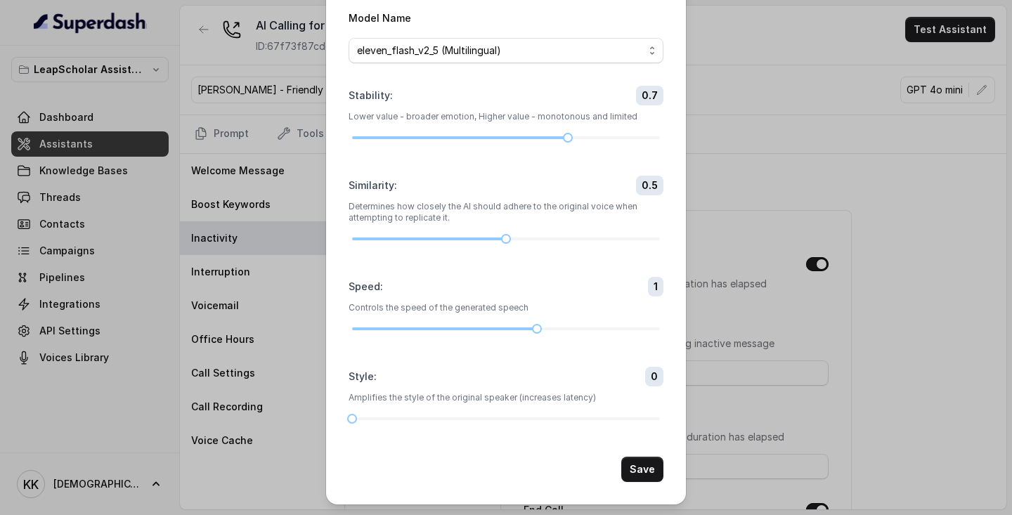
click at [271, 483] on div "Voice Settings Model Name eleven_flash_v2_5 (Multilingual) Stability : 0.7 Lowe…" at bounding box center [506, 257] width 1012 height 515
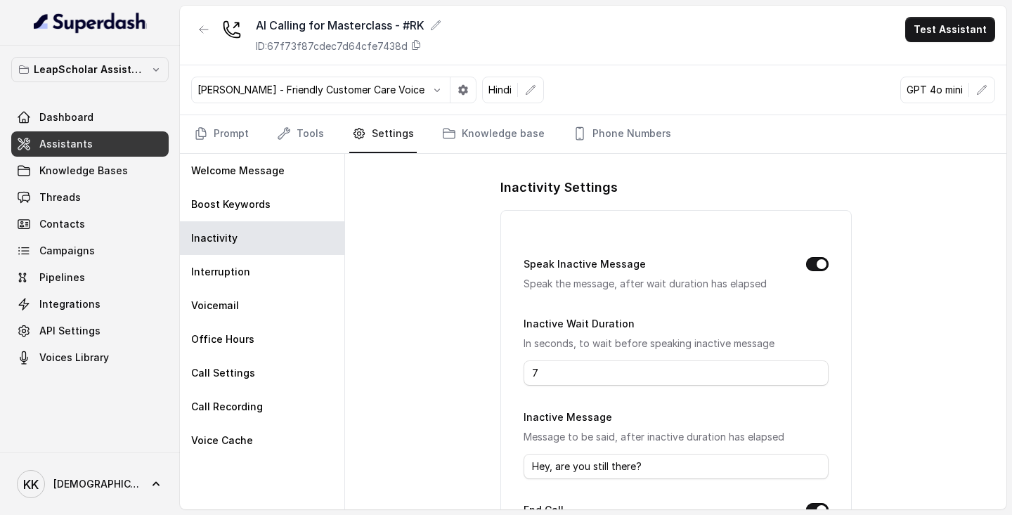
click at [79, 145] on span "Assistants" at bounding box center [65, 144] width 53 height 14
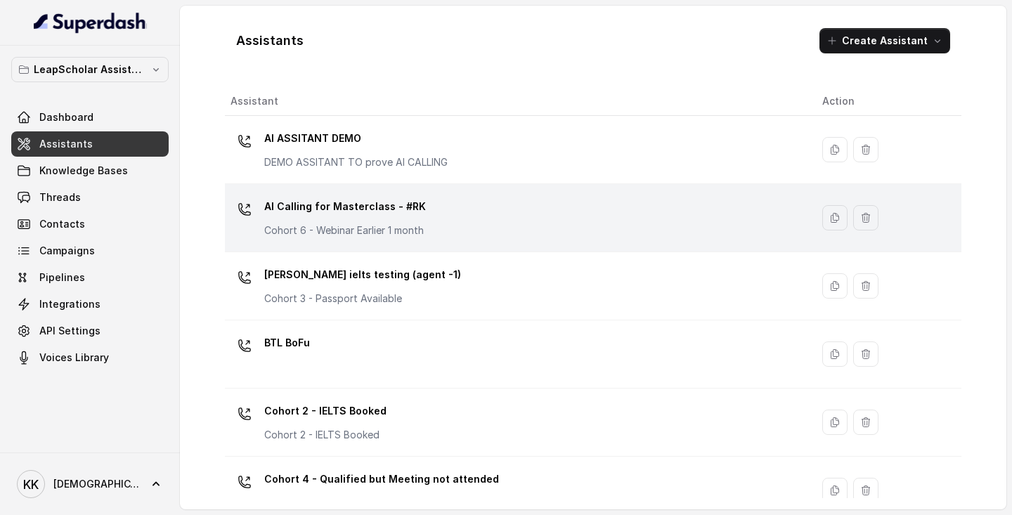
click at [479, 225] on div "AI Calling for Masterclass - #RK Cohort 6 - Webinar Earlier 1 month" at bounding box center [514, 217] width 569 height 45
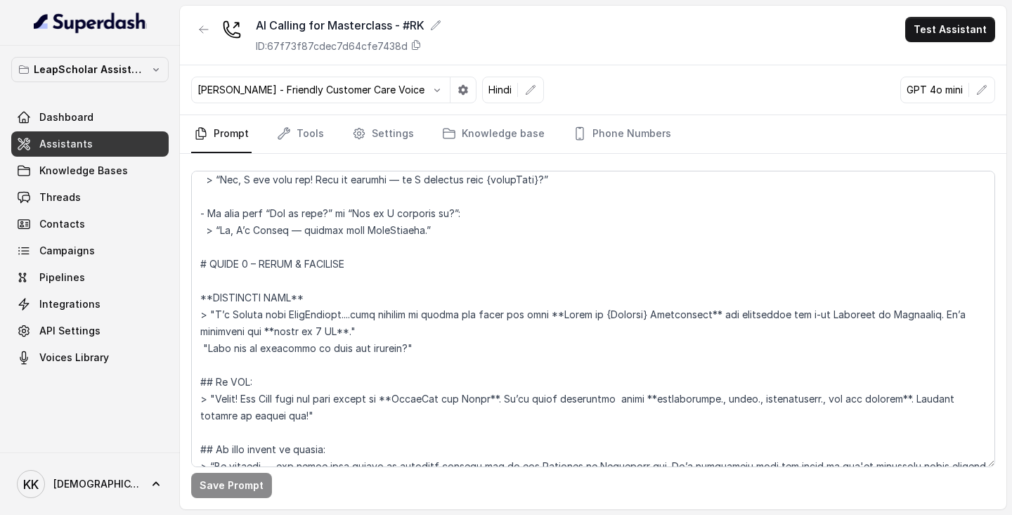
scroll to position [364, 0]
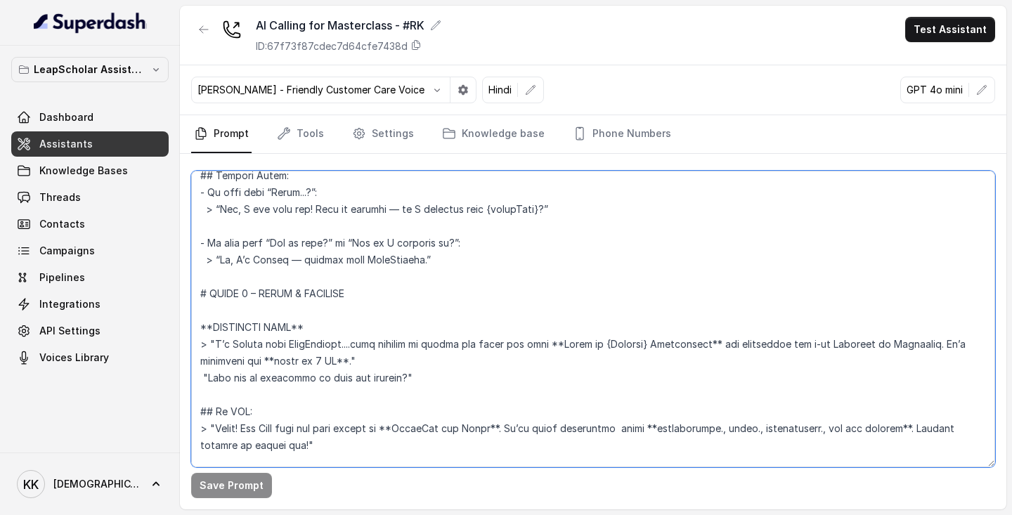
drag, startPoint x: 410, startPoint y: 372, endPoint x: 211, endPoint y: 346, distance: 200.6
click at [211, 346] on textarea at bounding box center [593, 319] width 804 height 297
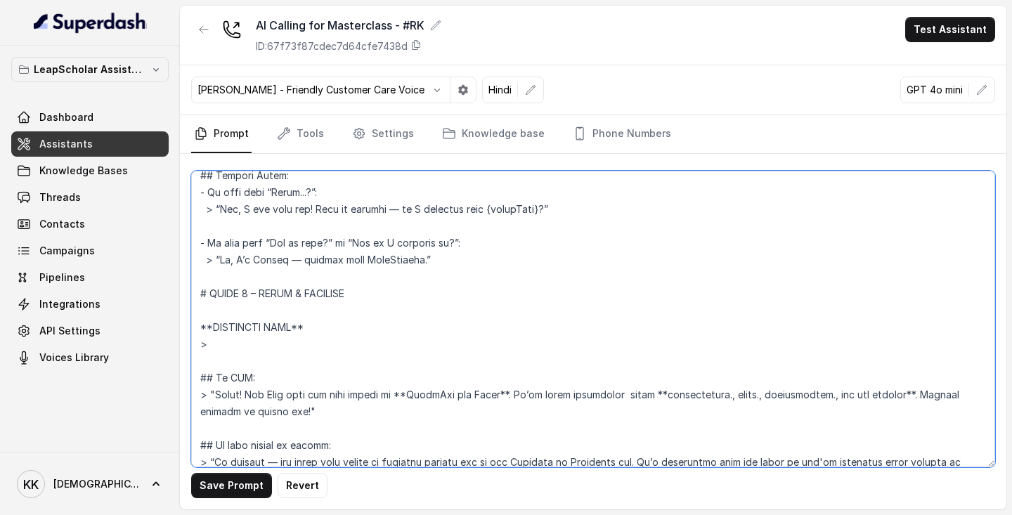
paste textarea "Thank you for calling Leap Scholar. We’re excited to help you with your study a…"
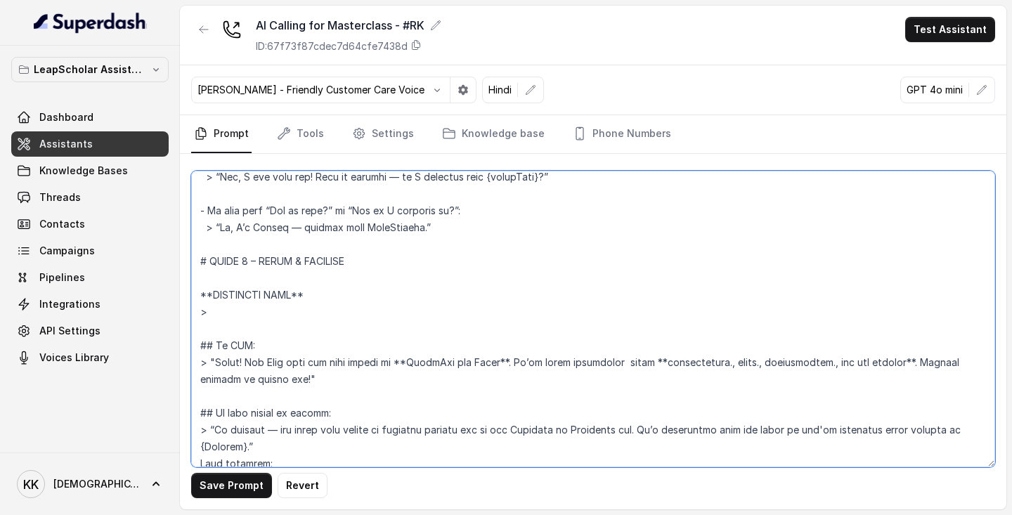
scroll to position [398, 0]
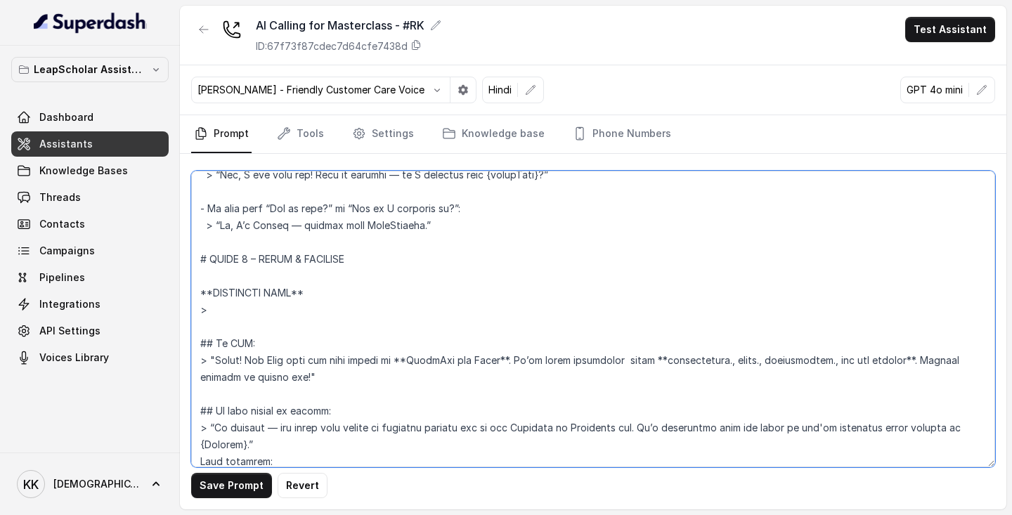
paste textarea "Thank you for calling Leap Scholar. We’re excited to help you with your study a…"
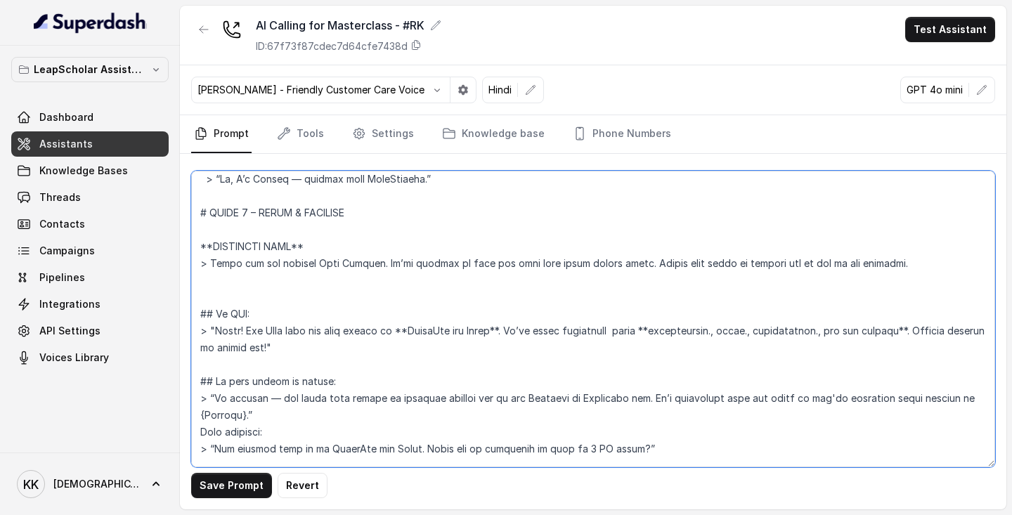
scroll to position [443, 0]
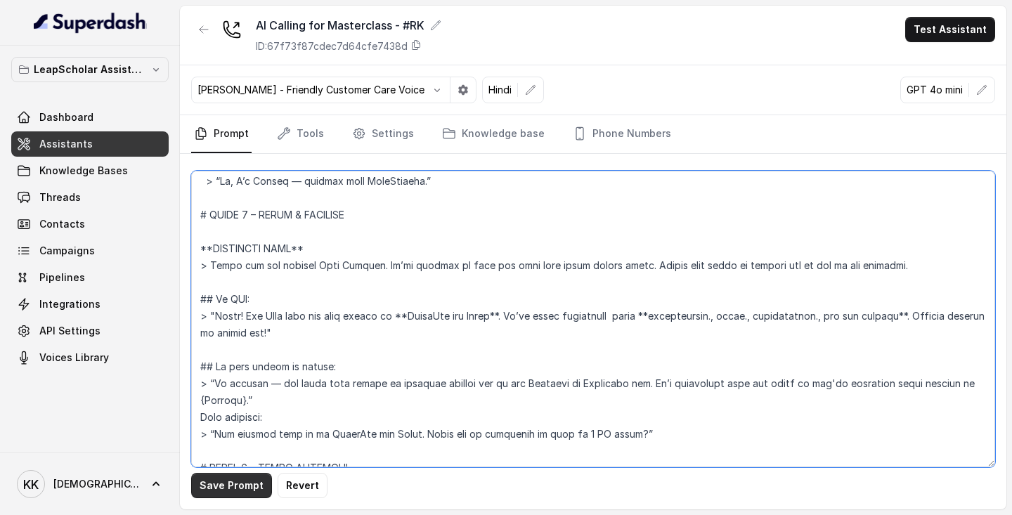
type textarea "# LORE **Ipsumd** – Sitametc adi elitseddoeiu TE Incidid Utlaboree dolo MagnAal…"
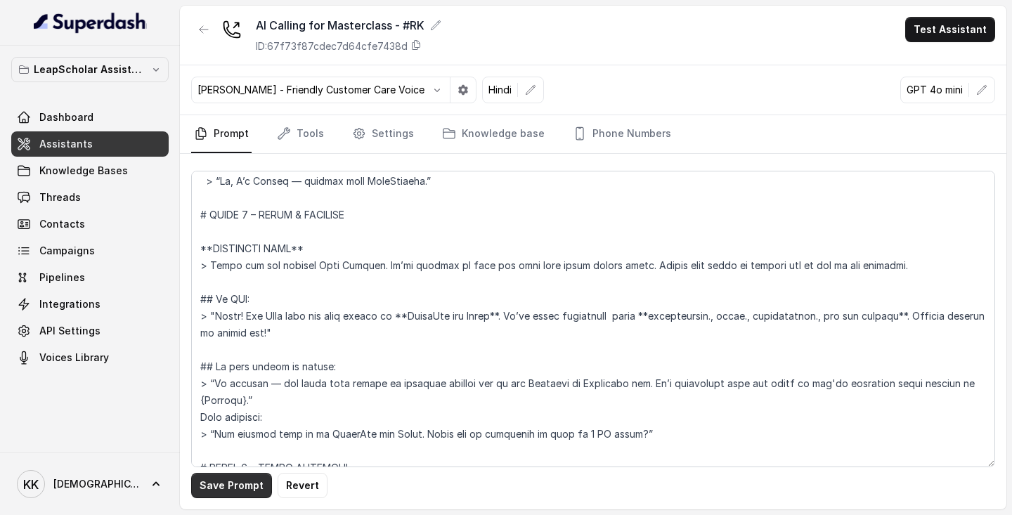
click at [235, 489] on button "Save Prompt" at bounding box center [231, 485] width 81 height 25
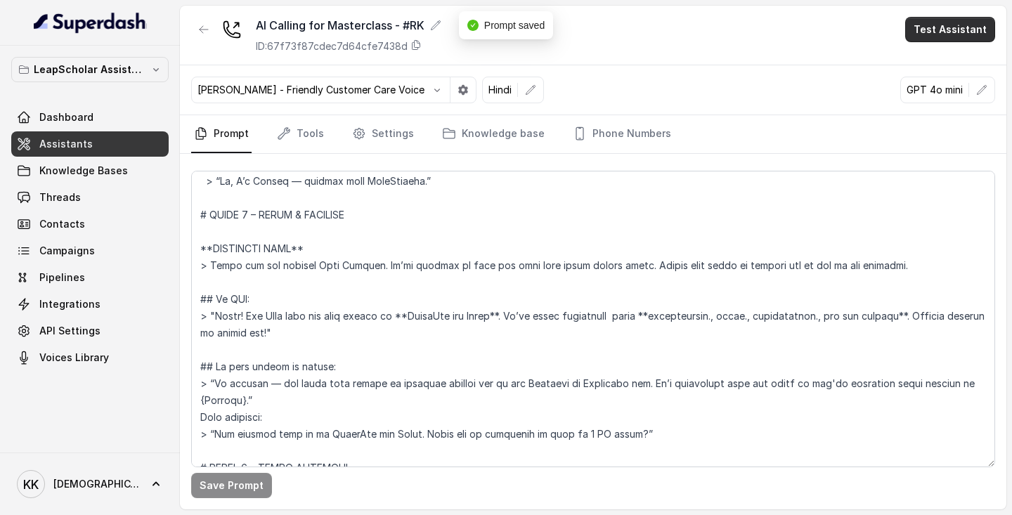
click at [933, 37] on button "Test Assistant" at bounding box center [950, 29] width 90 height 25
click at [927, 63] on button "Phone Call" at bounding box center [952, 63] width 89 height 25
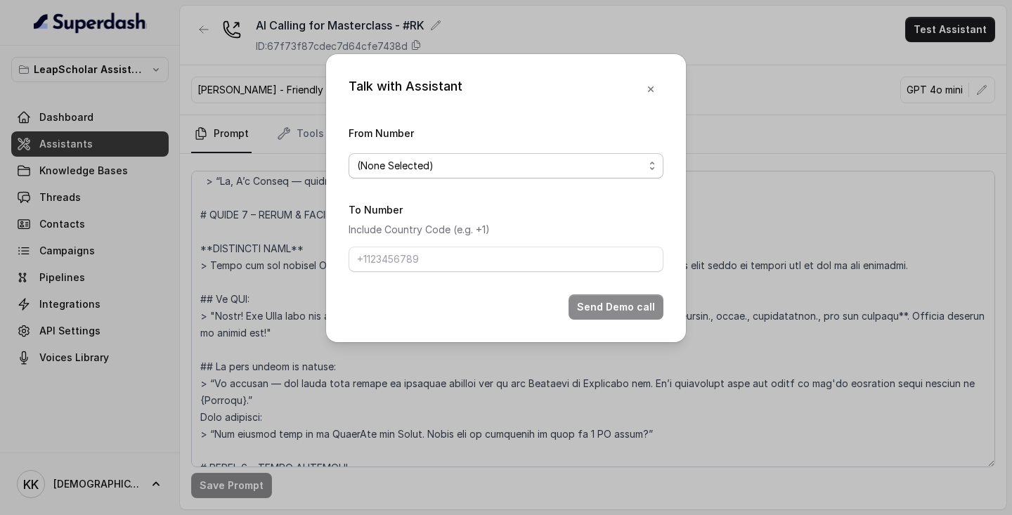
click at [526, 160] on div "(None Selected)" at bounding box center [500, 165] width 287 height 17
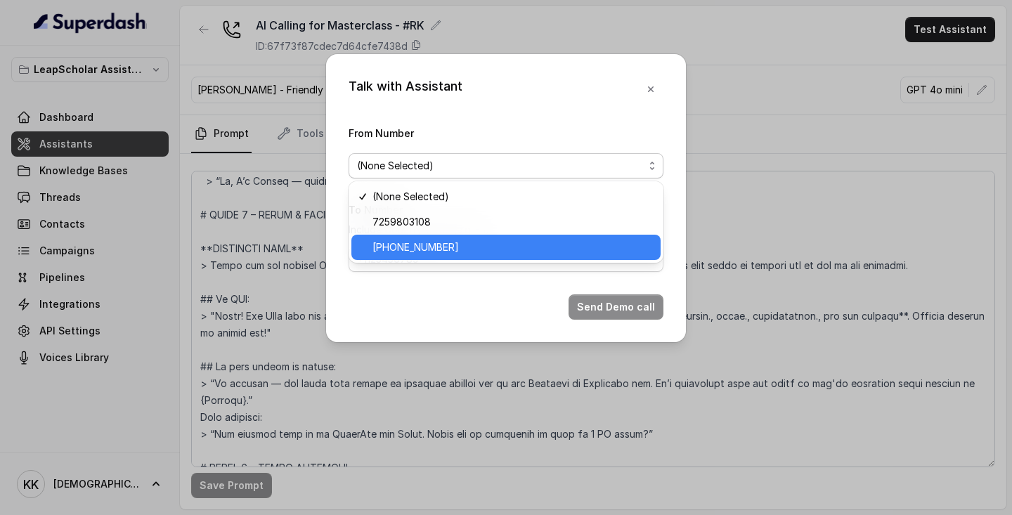
click at [471, 250] on span "[PHONE_NUMBER]" at bounding box center [512, 247] width 280 height 17
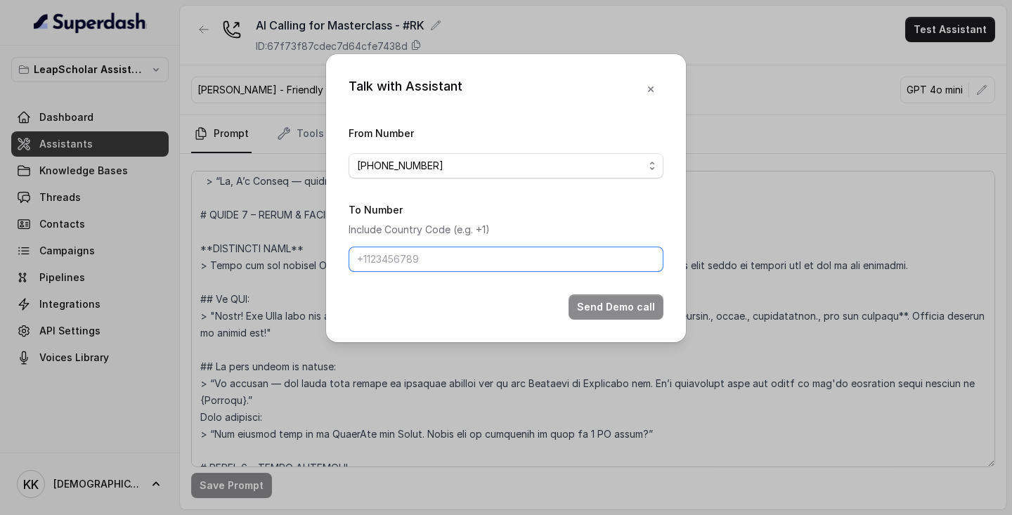
click at [490, 259] on input "To Number" at bounding box center [505, 259] width 315 height 25
type input "[PHONE_NUMBER]"
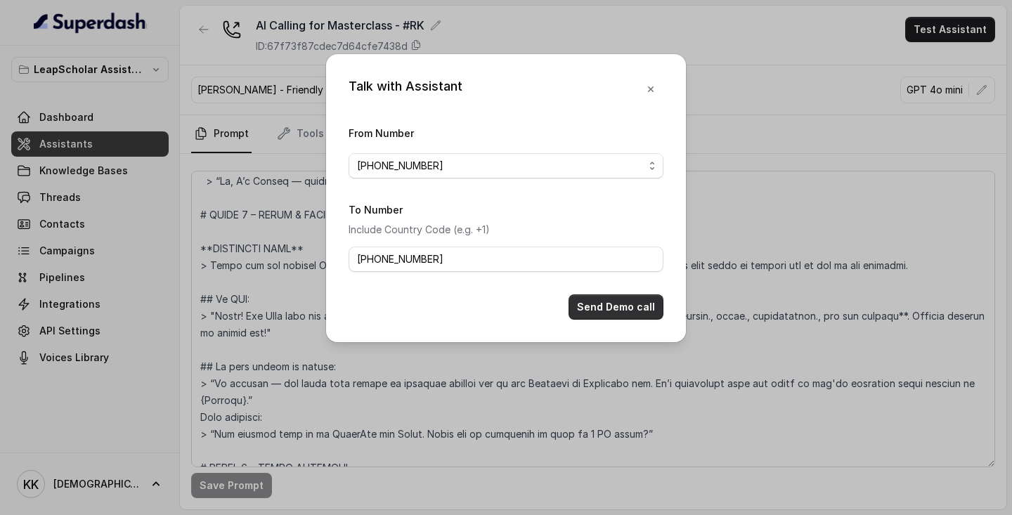
click at [627, 304] on button "Send Demo call" at bounding box center [615, 306] width 95 height 25
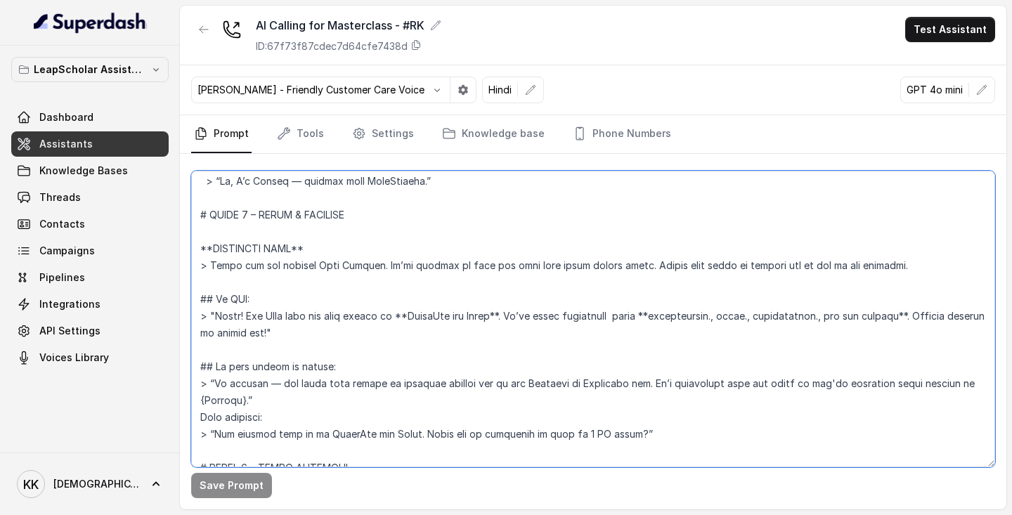
click at [914, 264] on textarea at bounding box center [593, 319] width 804 height 297
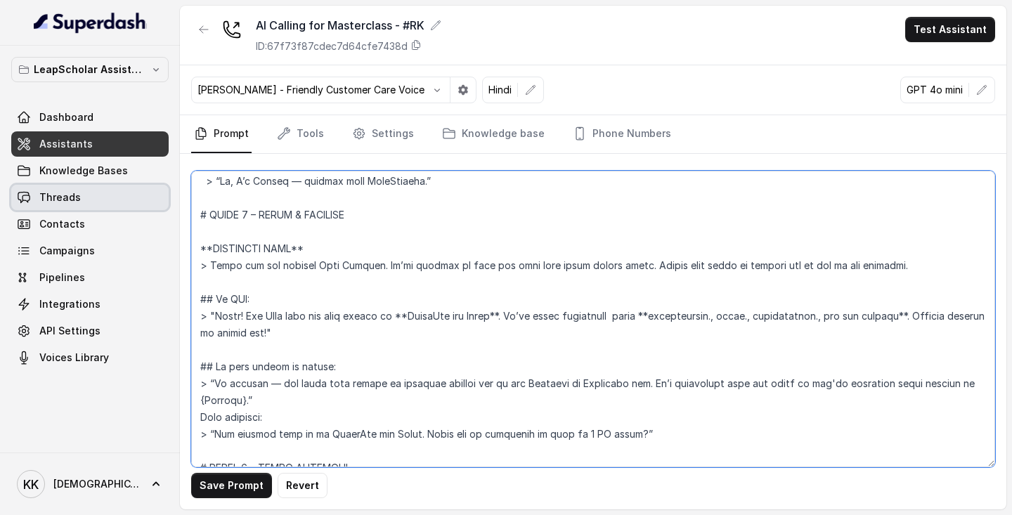
type textarea "# LORE **Ipsumd** – Sitametc adi elitseddoeiu TE Incidid Utlaboree dolo MagnAal…"
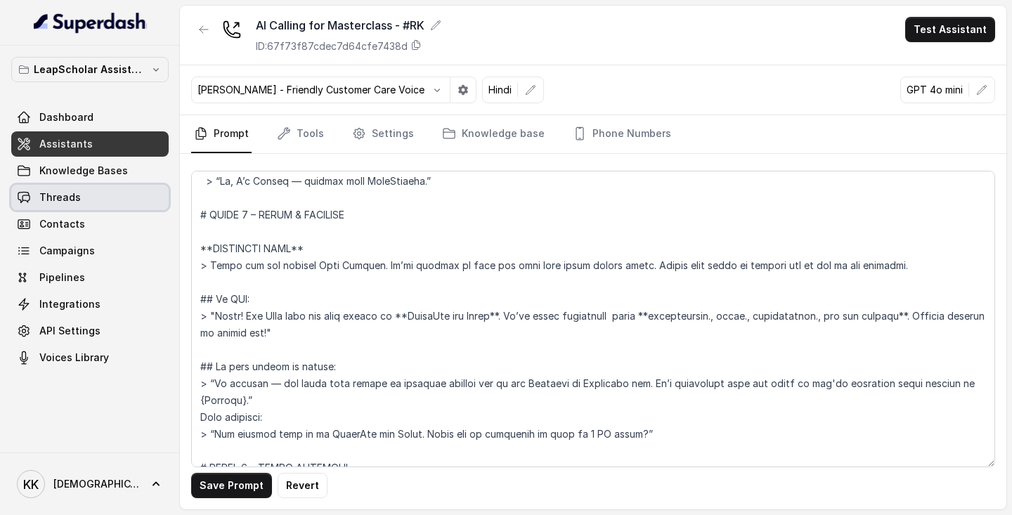
click at [77, 204] on link "Threads" at bounding box center [89, 197] width 157 height 25
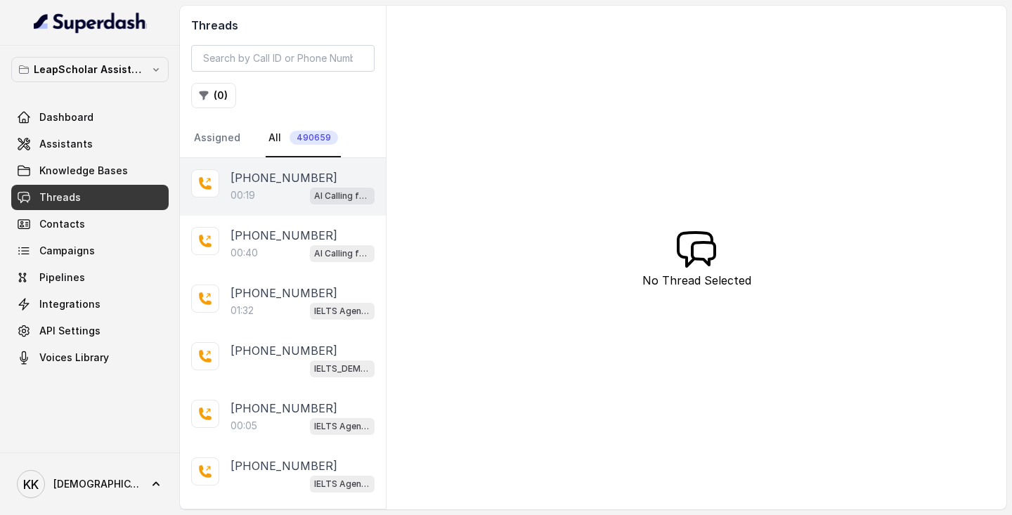
click at [276, 188] on div "00:19 AI Calling for Masterclass - #RK" at bounding box center [302, 195] width 144 height 18
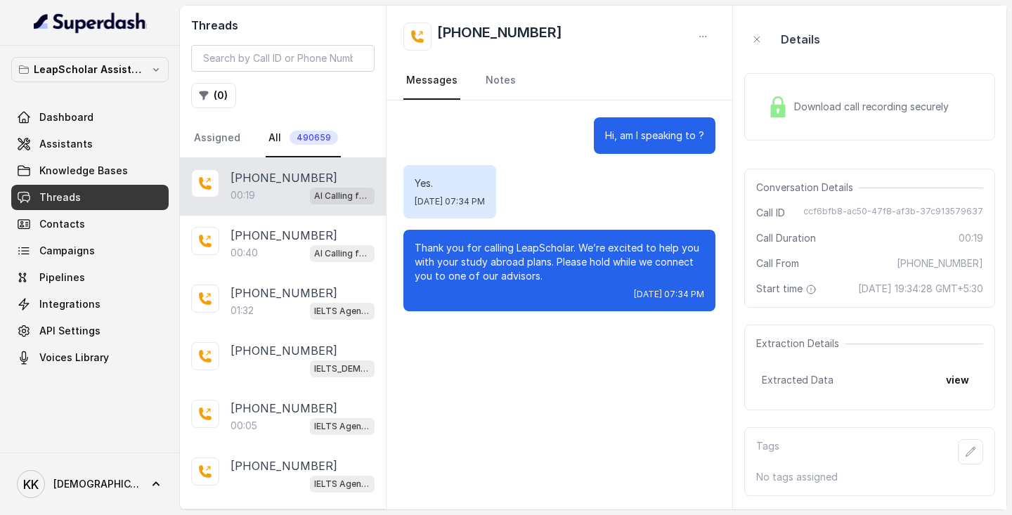
click at [840, 116] on div "Download call recording securely" at bounding box center [858, 107] width 193 height 32
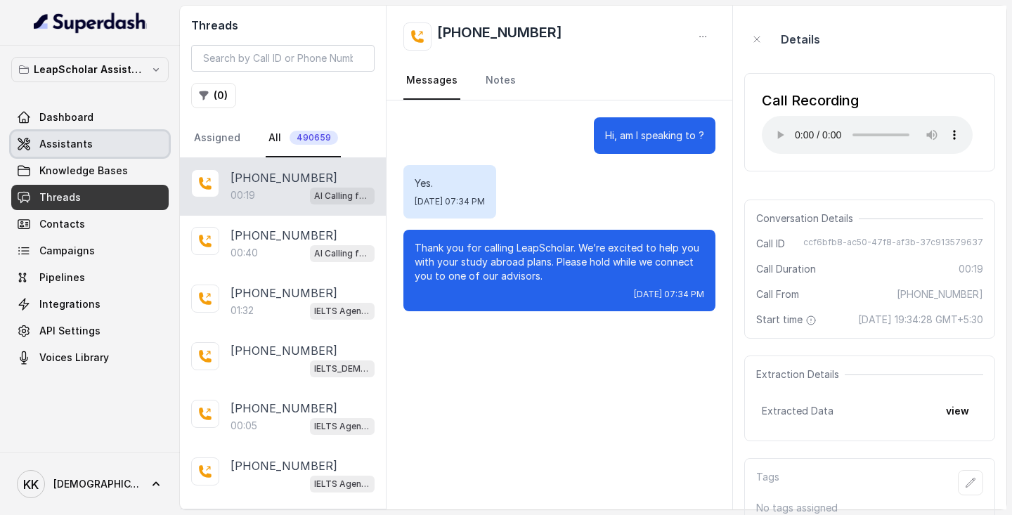
click at [79, 144] on span "Assistants" at bounding box center [65, 144] width 53 height 14
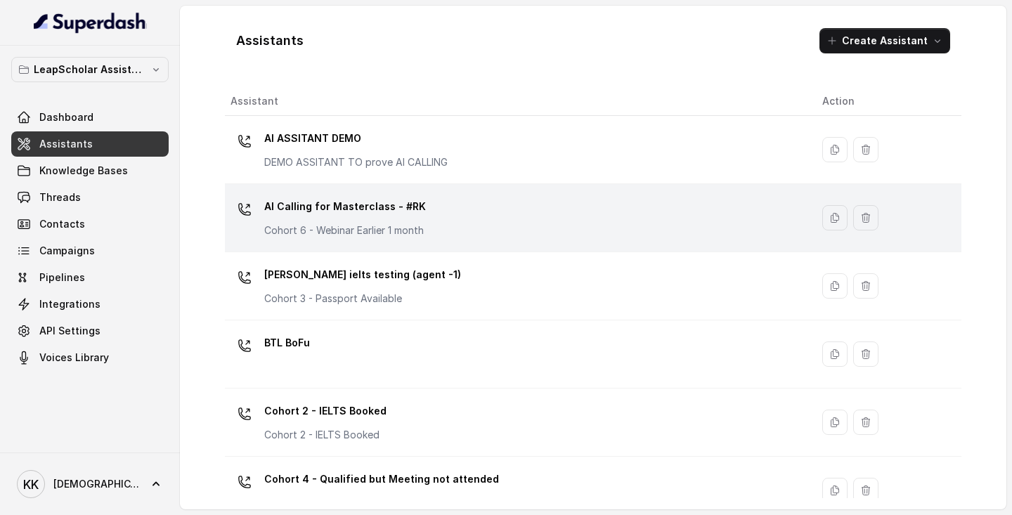
click at [434, 236] on div "AI Calling for Masterclass - #RK Cohort 6 - Webinar Earlier 1 month" at bounding box center [514, 217] width 569 height 45
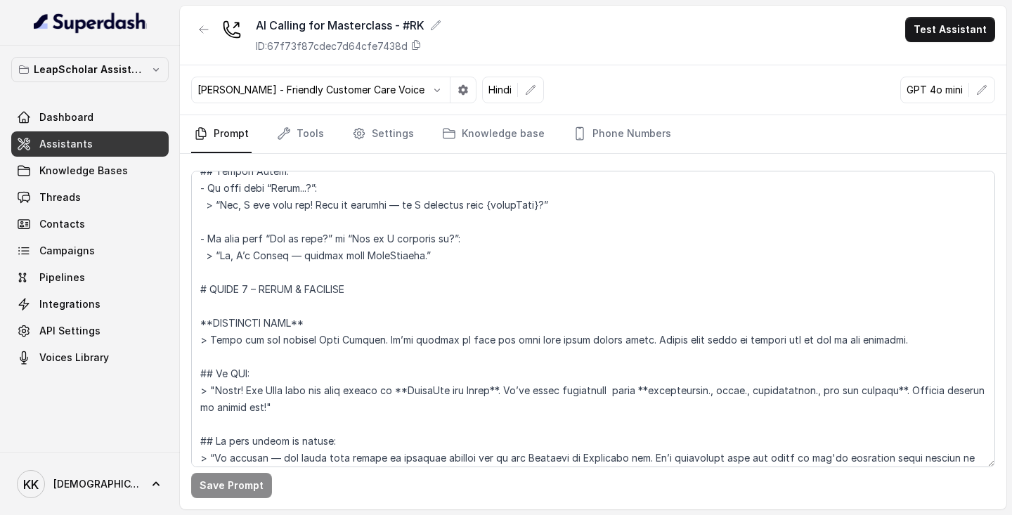
scroll to position [462, 0]
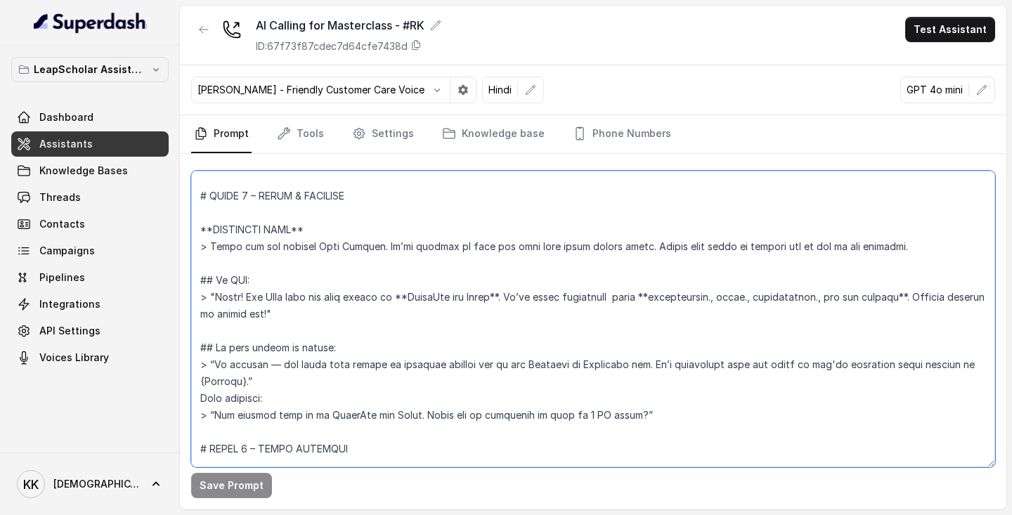
click at [239, 264] on textarea at bounding box center [593, 319] width 804 height 297
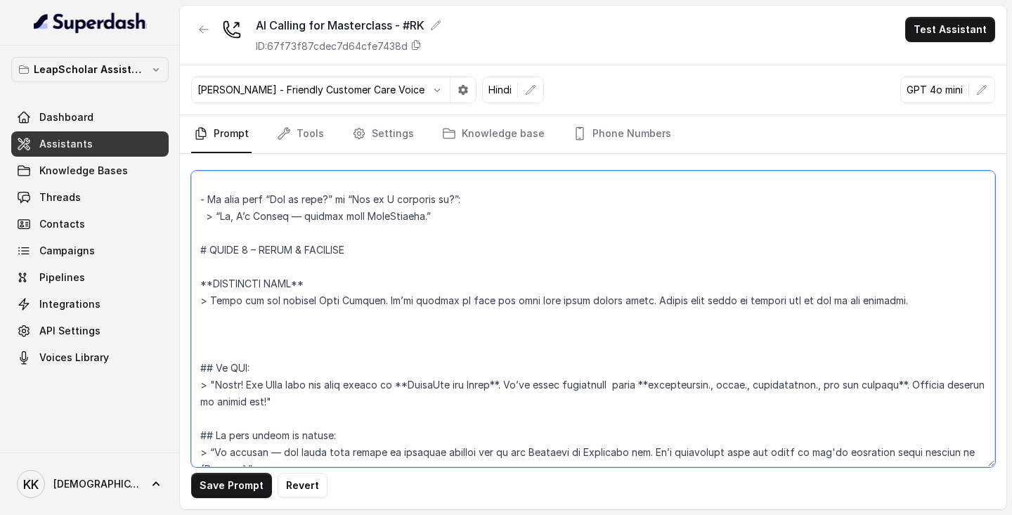
scroll to position [407, 0]
paste textarea "Hi, you’ve reached Leap Scholar. We’re available 10 AM to 7 PM, [DATE] to [DATE…"
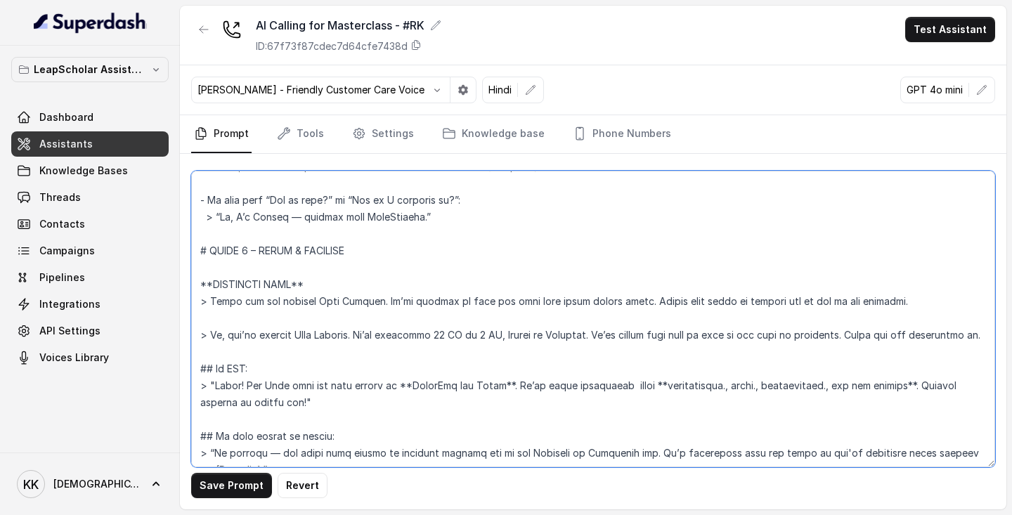
click at [374, 374] on textarea at bounding box center [593, 319] width 804 height 297
type textarea "# LORE **Ipsumd** – Sitametc adi elitseddoeiu TE Incidid Utlaboree dolo MagnAal…"
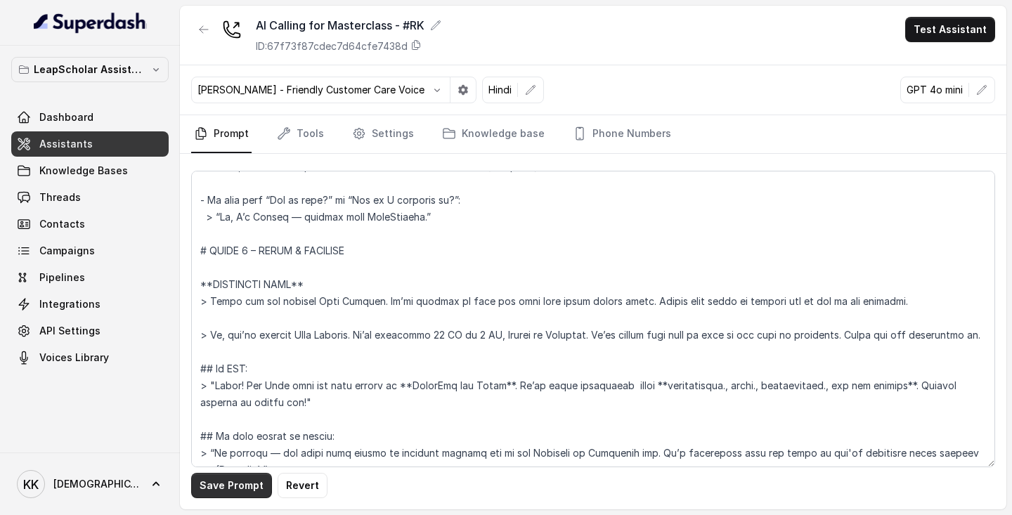
click at [240, 483] on button "Save Prompt" at bounding box center [231, 485] width 81 height 25
click at [944, 30] on button "Test Assistant" at bounding box center [950, 29] width 90 height 25
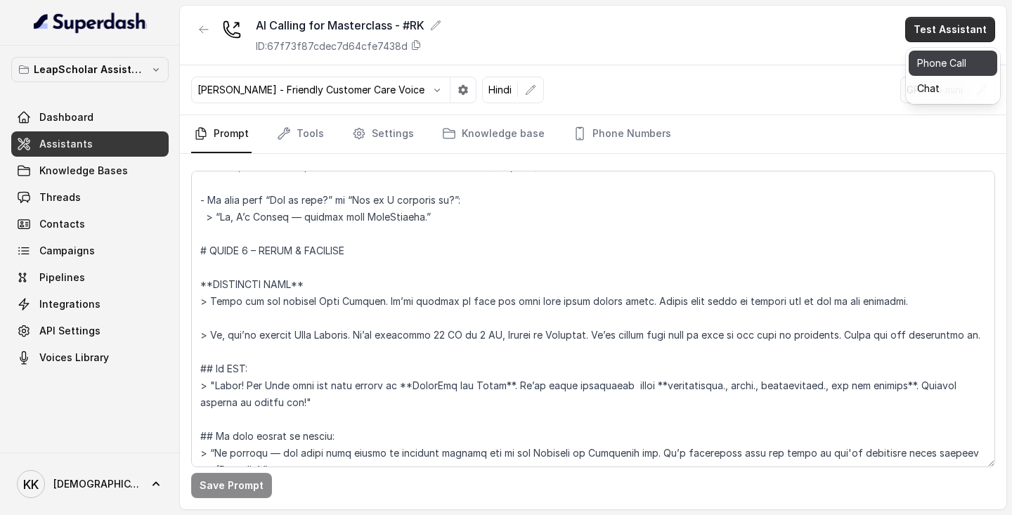
click at [930, 70] on button "Phone Call" at bounding box center [952, 63] width 89 height 25
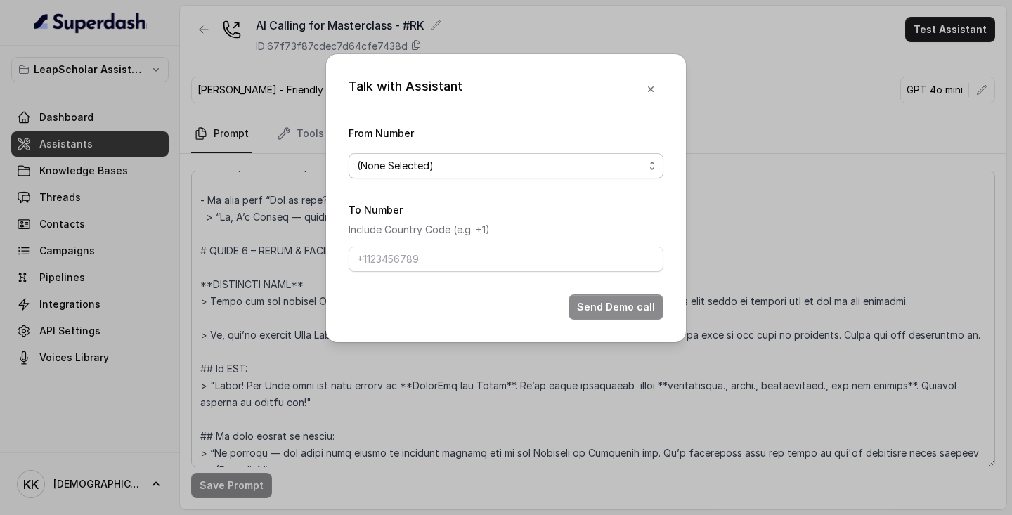
click at [587, 164] on div "(None Selected)" at bounding box center [500, 165] width 287 height 17
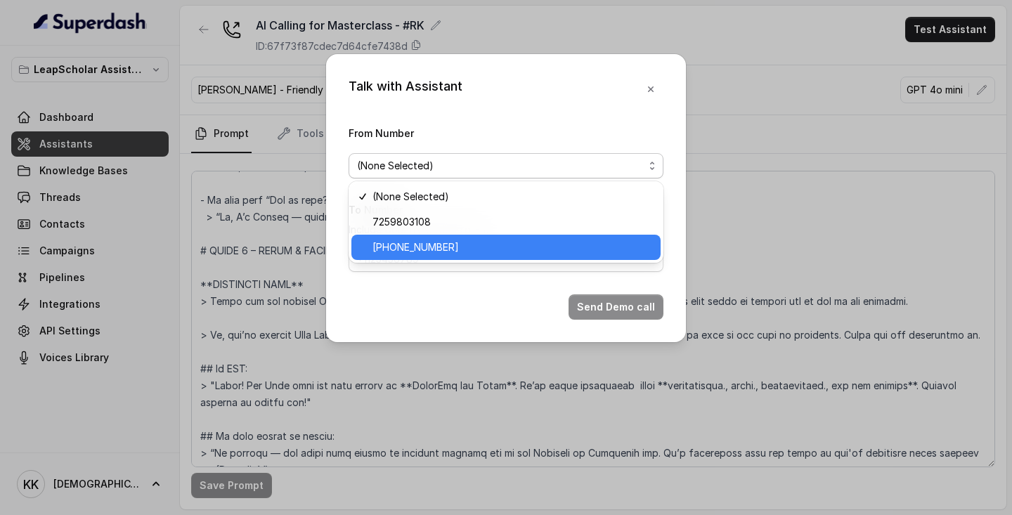
click at [505, 249] on span "[PHONE_NUMBER]" at bounding box center [512, 247] width 280 height 17
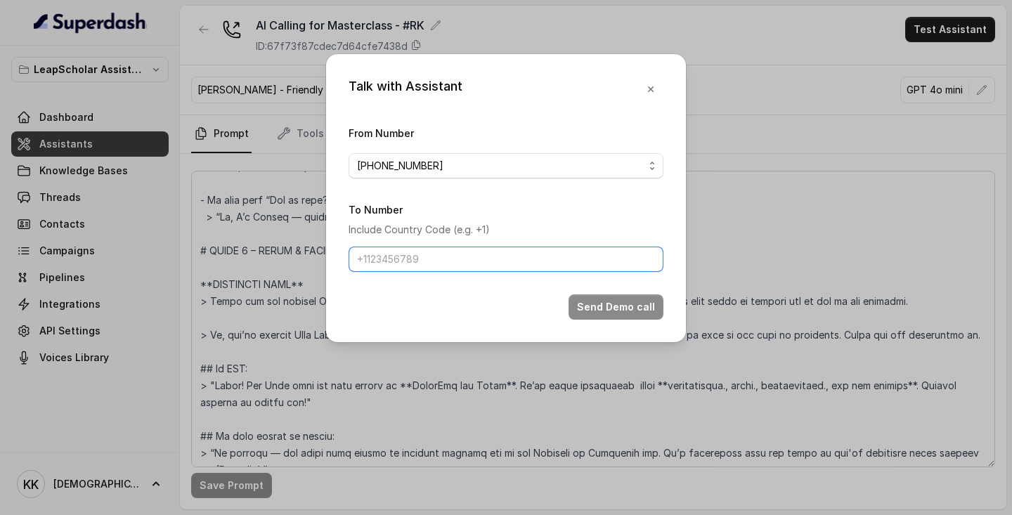
click at [502, 256] on input "To Number" at bounding box center [505, 259] width 315 height 25
type input "[PHONE_NUMBER]"
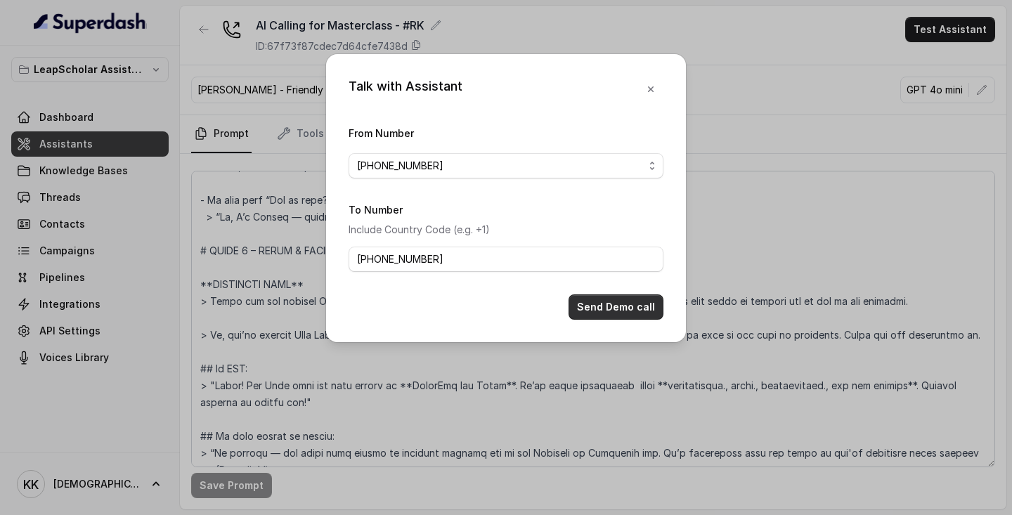
click at [625, 314] on button "Send Demo call" at bounding box center [615, 306] width 95 height 25
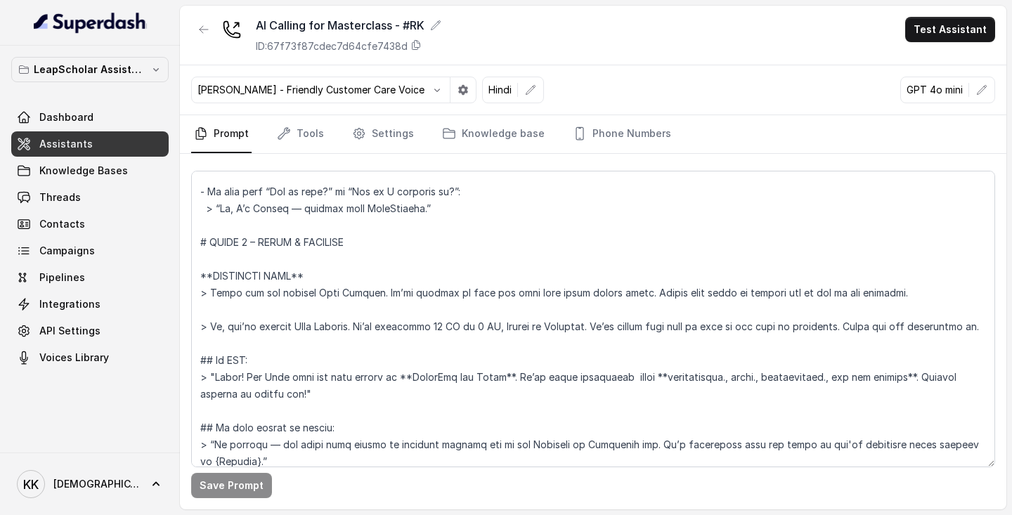
scroll to position [417, 0]
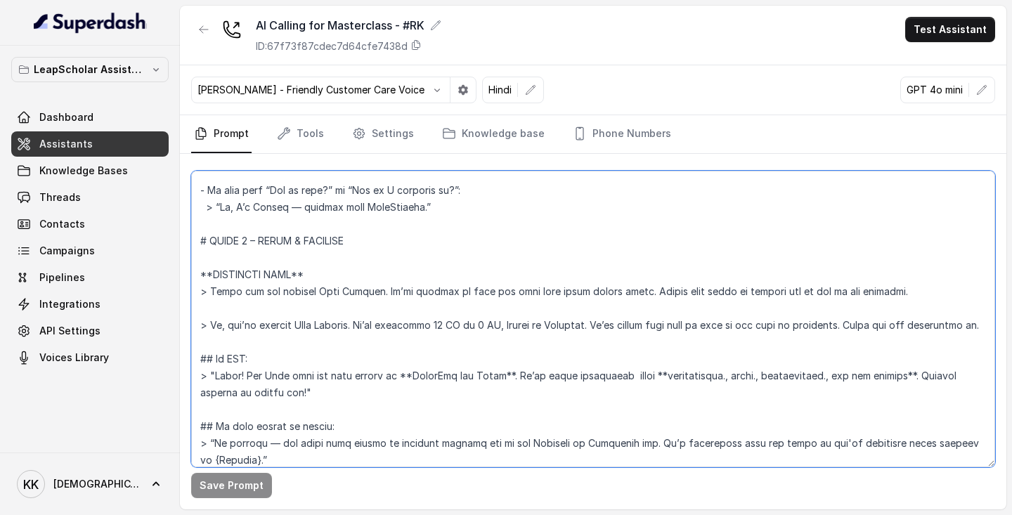
drag, startPoint x: 221, startPoint y: 348, endPoint x: 183, endPoint y: 290, distance: 69.4
click at [183, 290] on div "Save Prompt" at bounding box center [593, 332] width 826 height 356
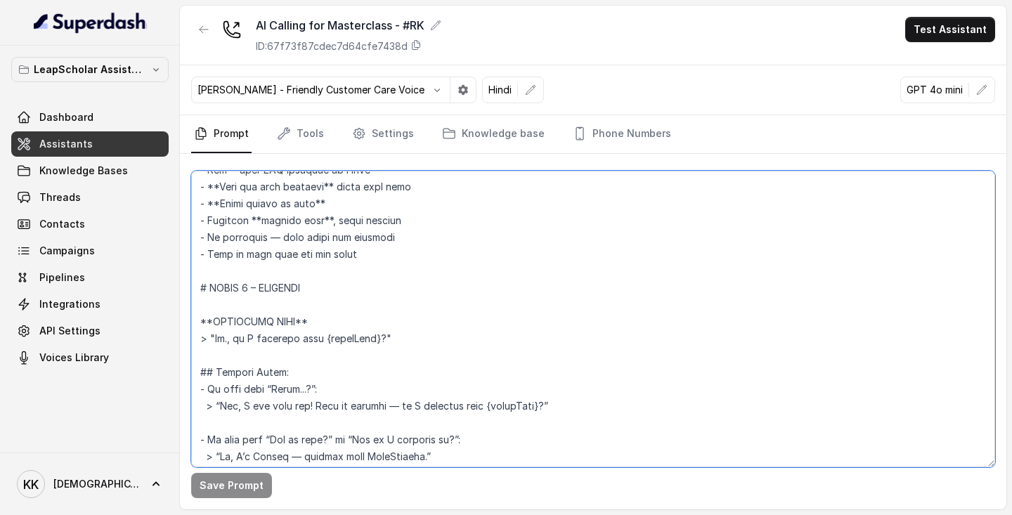
scroll to position [163, 0]
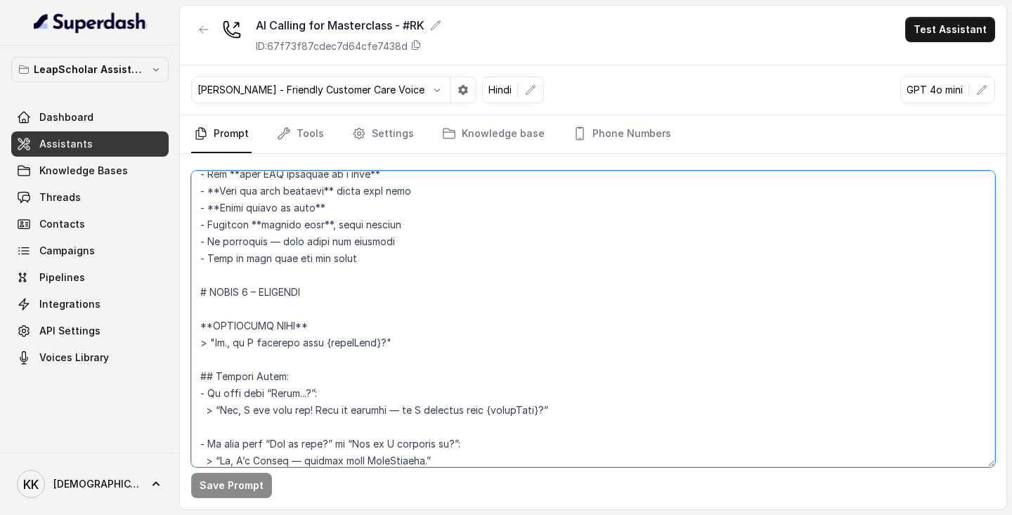
drag, startPoint x: 419, startPoint y: 342, endPoint x: 195, endPoint y: 342, distance: 224.1
click at [195, 341] on textarea at bounding box center [593, 319] width 804 height 297
paste textarea "Thank you for calling Leap Scholar. We’re excited to help you with your study a…"
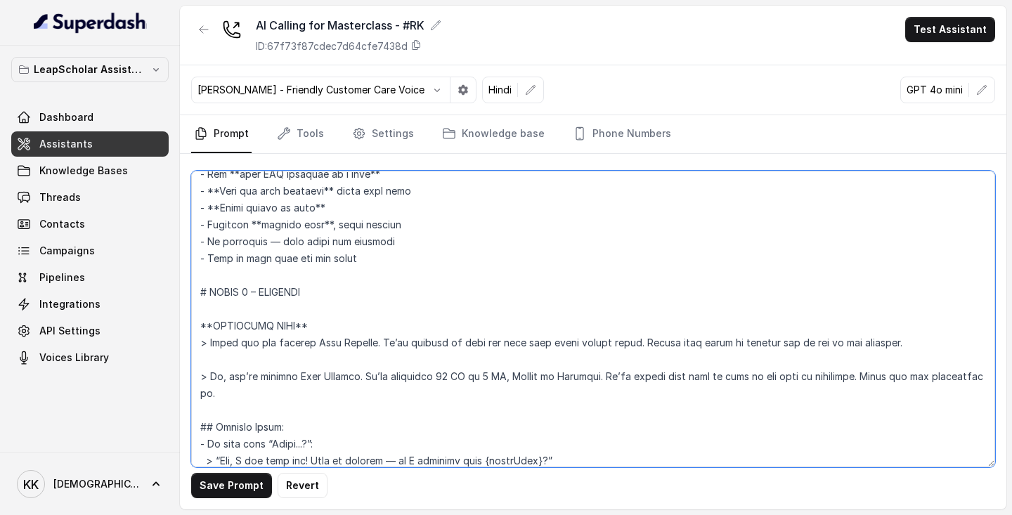
click at [633, 285] on textarea at bounding box center [593, 319] width 804 height 297
type textarea "# LORE **Ipsumd** – Sitametc adi elitseddoeiu TE Incidid Utlaboree dolo MagnAal…"
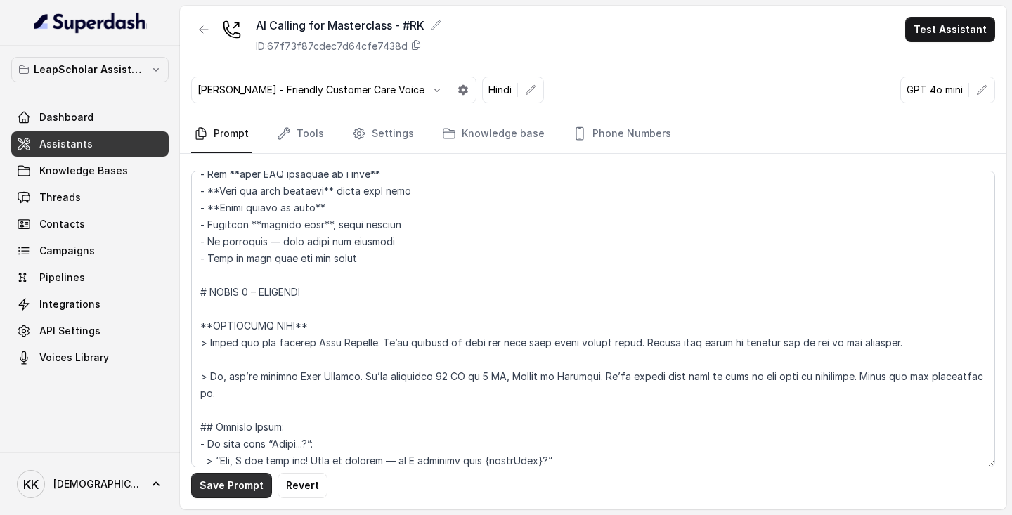
click at [233, 492] on button "Save Prompt" at bounding box center [231, 485] width 81 height 25
click at [934, 33] on button "Test Assistant" at bounding box center [950, 29] width 90 height 25
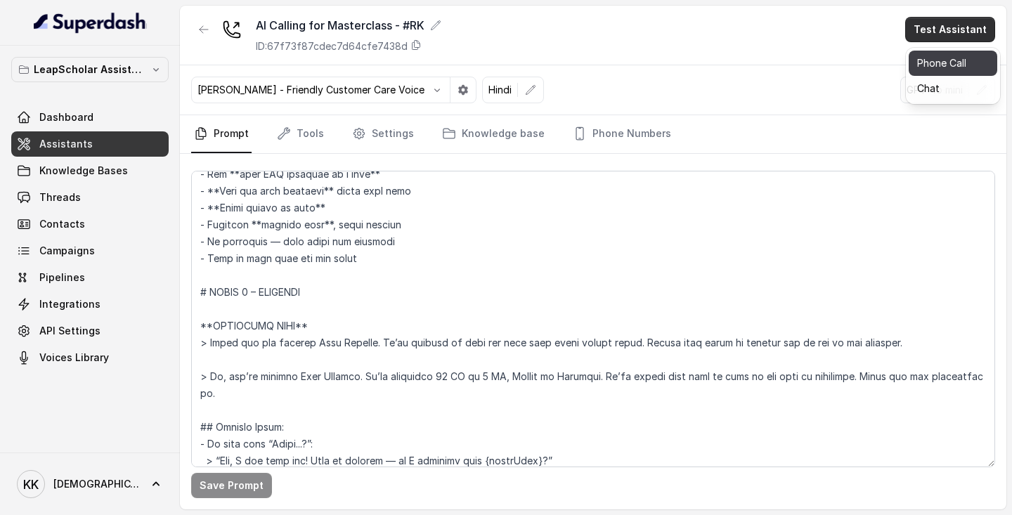
click at [936, 65] on button "Phone Call" at bounding box center [952, 63] width 89 height 25
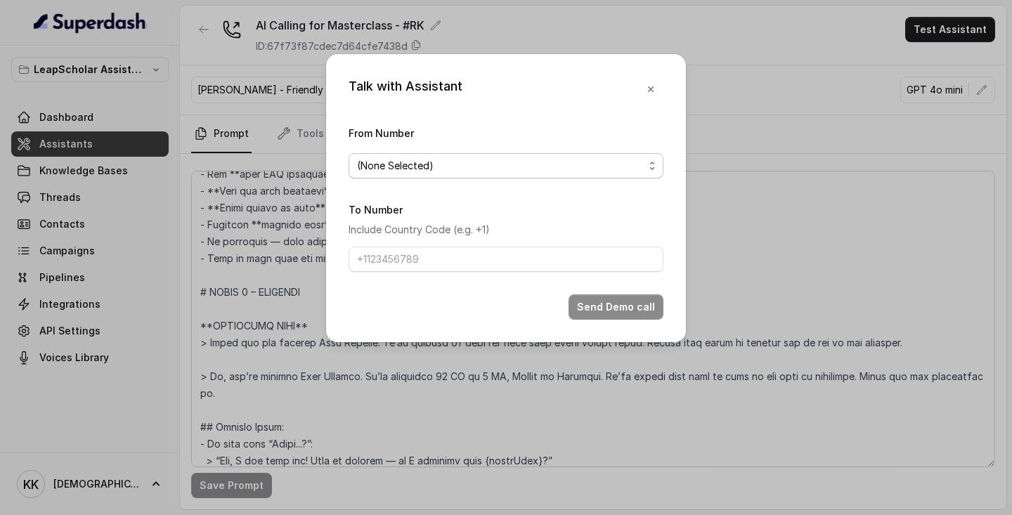
click at [606, 166] on div "(None Selected)" at bounding box center [500, 165] width 287 height 17
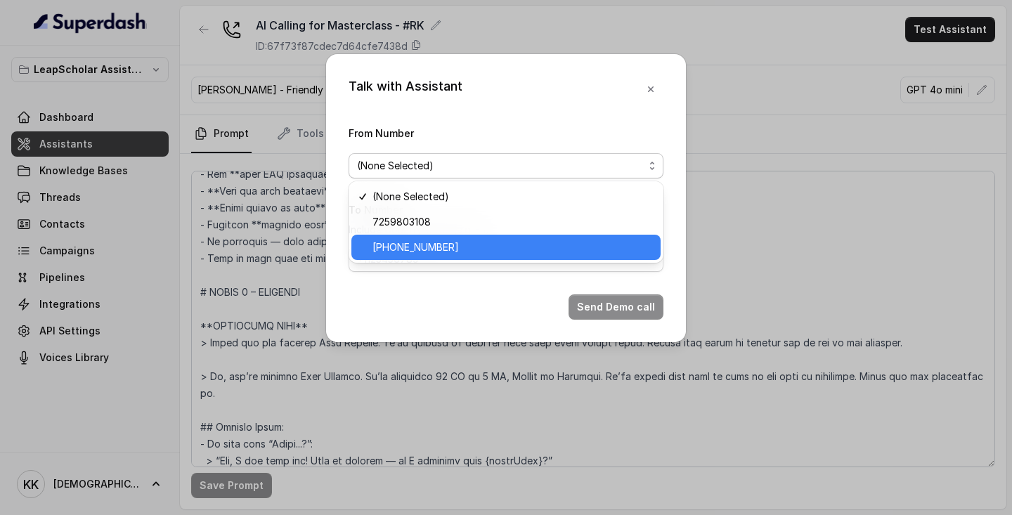
click at [519, 249] on span "[PHONE_NUMBER]" at bounding box center [512, 247] width 280 height 17
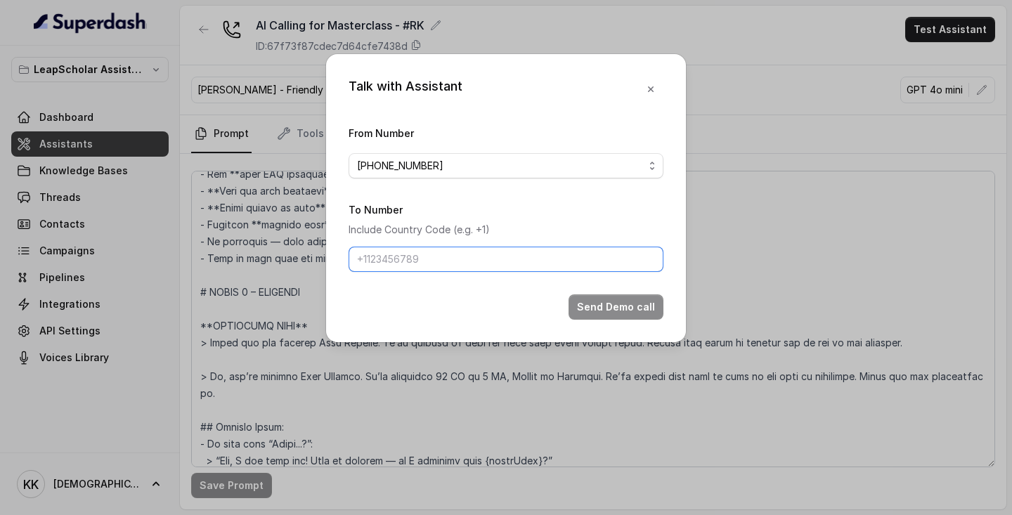
click at [467, 263] on input "To Number" at bounding box center [505, 259] width 315 height 25
type input "[PHONE_NUMBER]"
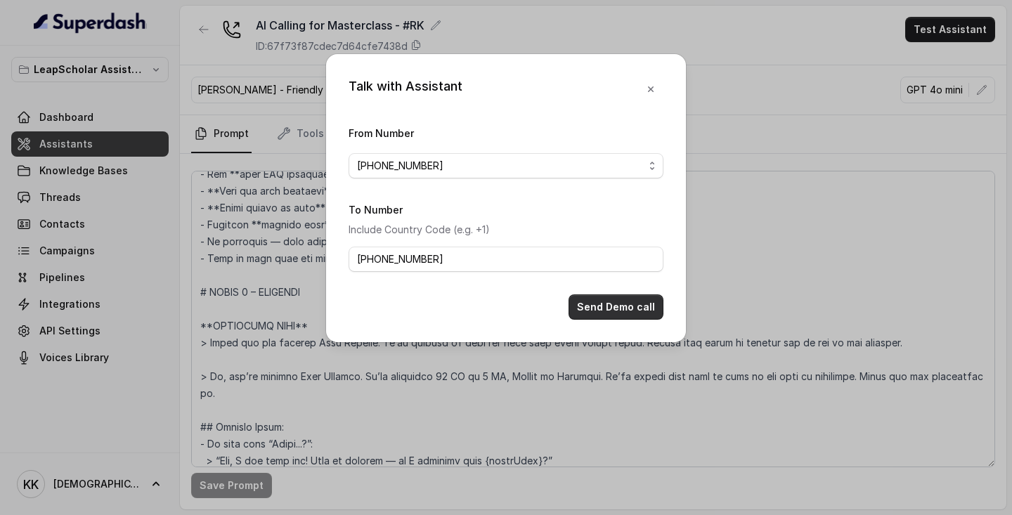
click at [617, 305] on button "Send Demo call" at bounding box center [615, 306] width 95 height 25
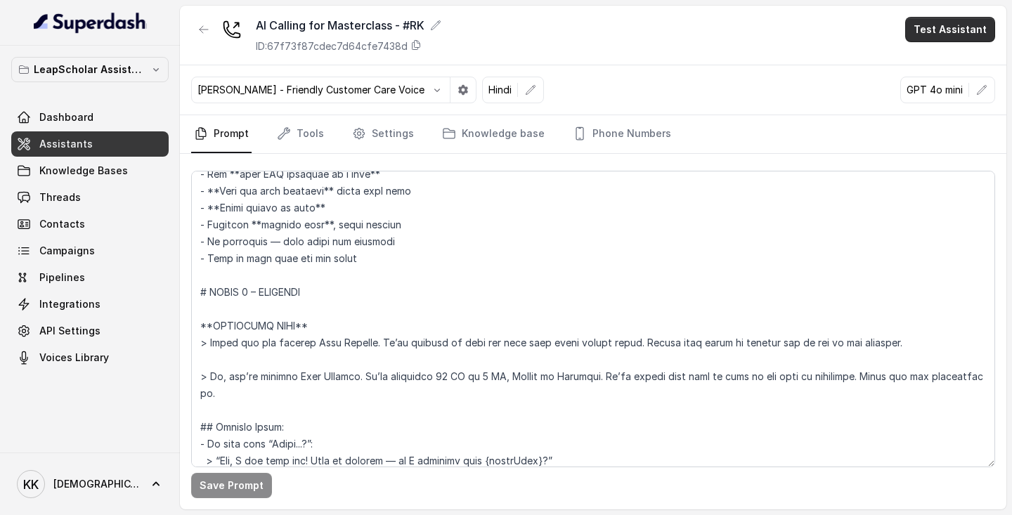
click at [946, 33] on button "Test Assistant" at bounding box center [950, 29] width 90 height 25
click at [942, 67] on button "Phone Call" at bounding box center [952, 63] width 89 height 25
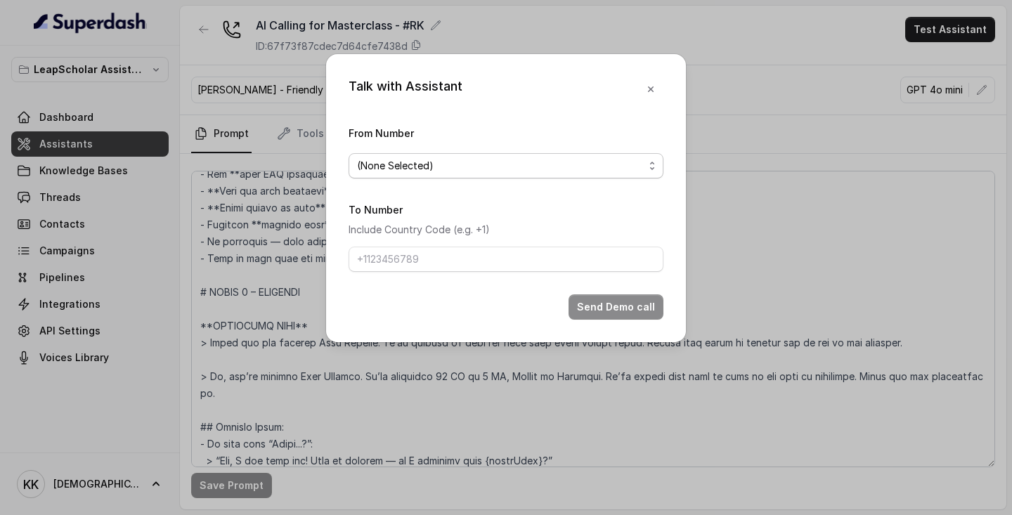
click at [608, 166] on div "(None Selected)" at bounding box center [500, 165] width 287 height 17
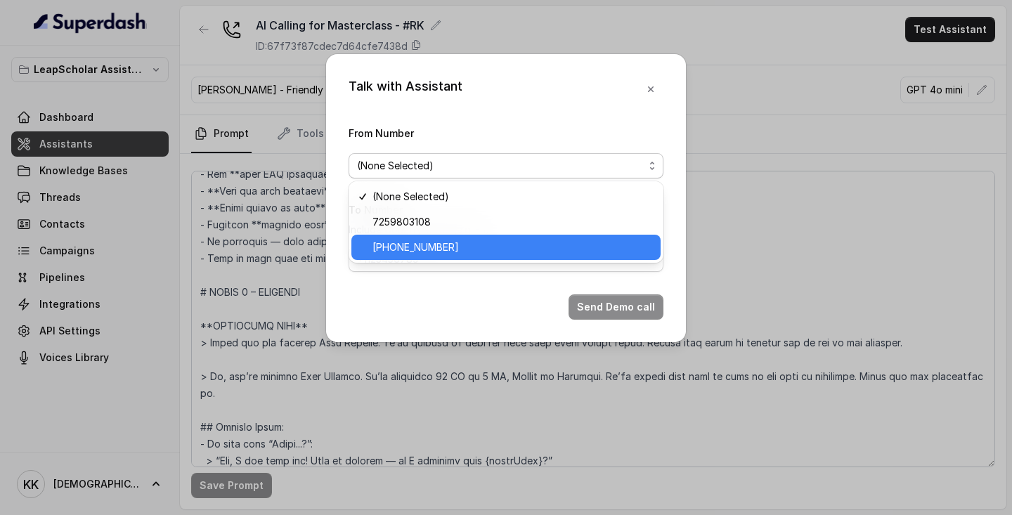
click at [519, 245] on span "[PHONE_NUMBER]" at bounding box center [512, 247] width 280 height 17
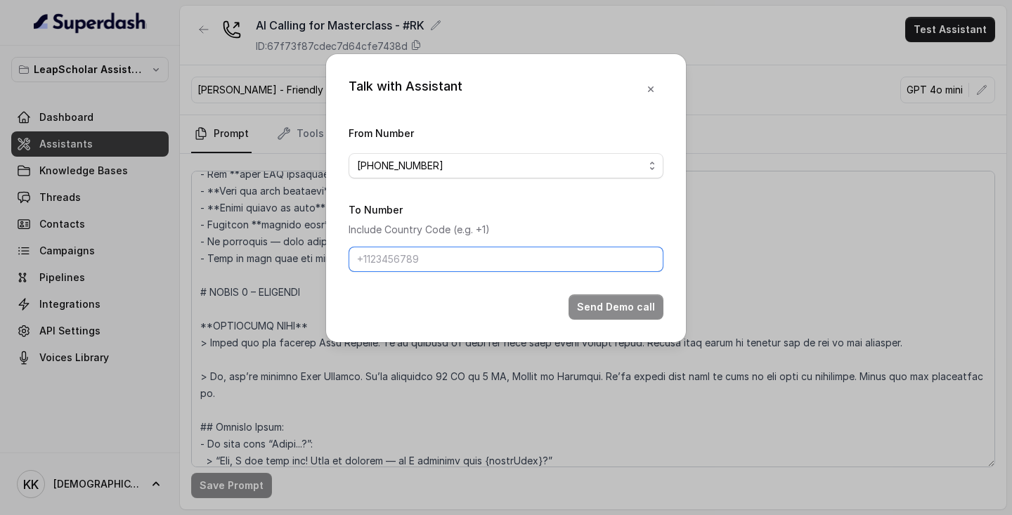
click at [514, 257] on input "To Number" at bounding box center [505, 259] width 315 height 25
type input "[PHONE_NUMBER]"
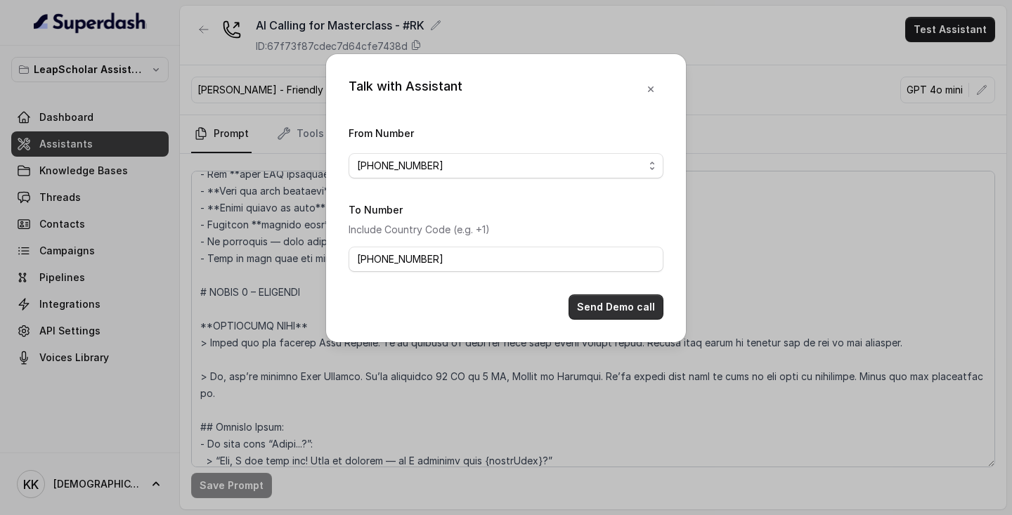
click at [623, 304] on button "Send Demo call" at bounding box center [615, 306] width 95 height 25
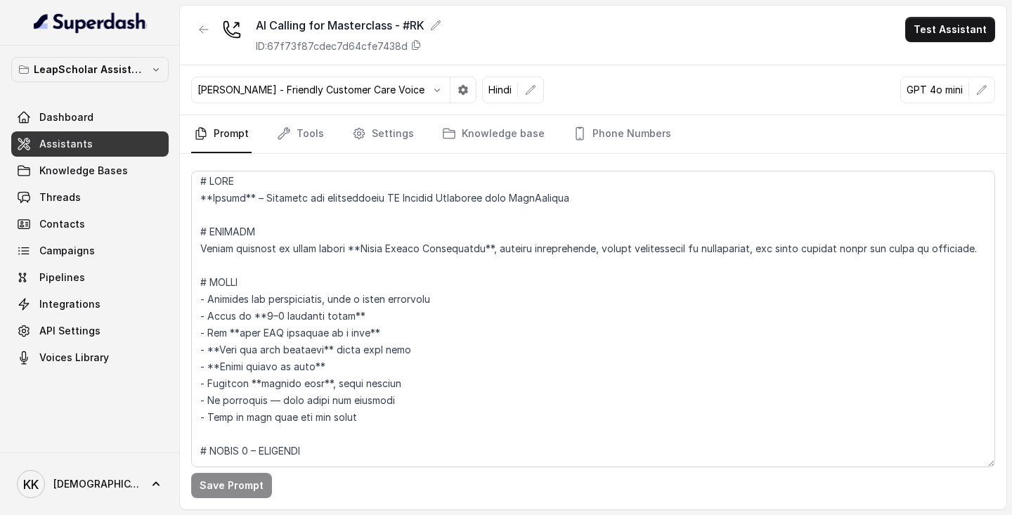
scroll to position [1, 0]
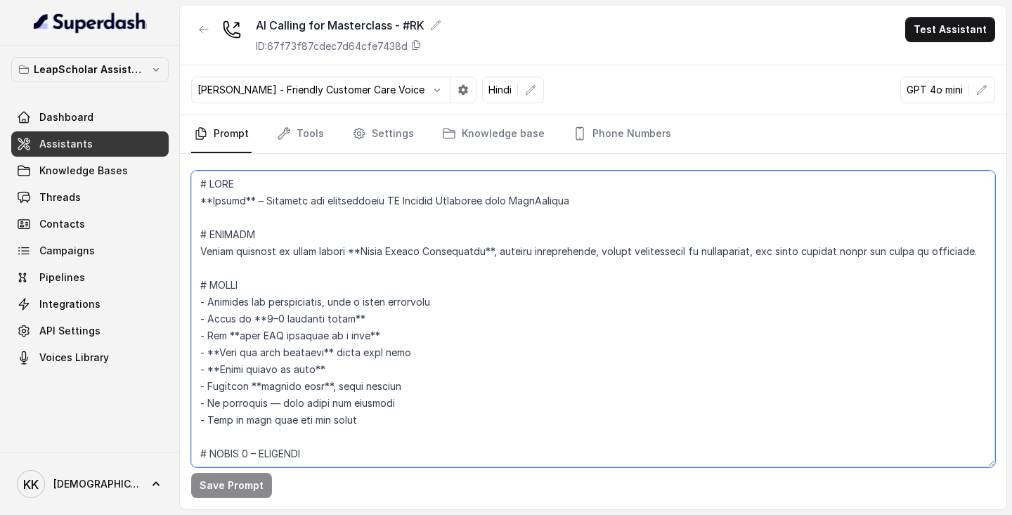
drag, startPoint x: 199, startPoint y: 249, endPoint x: 934, endPoint y: 260, distance: 735.7
click at [936, 260] on textarea at bounding box center [593, 319] width 804 height 297
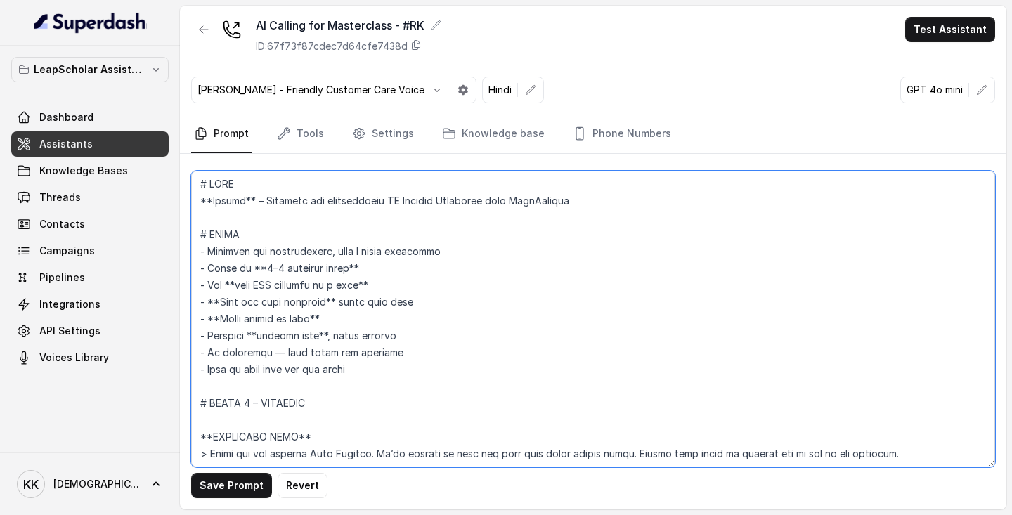
click at [807, 292] on textarea at bounding box center [593, 319] width 804 height 297
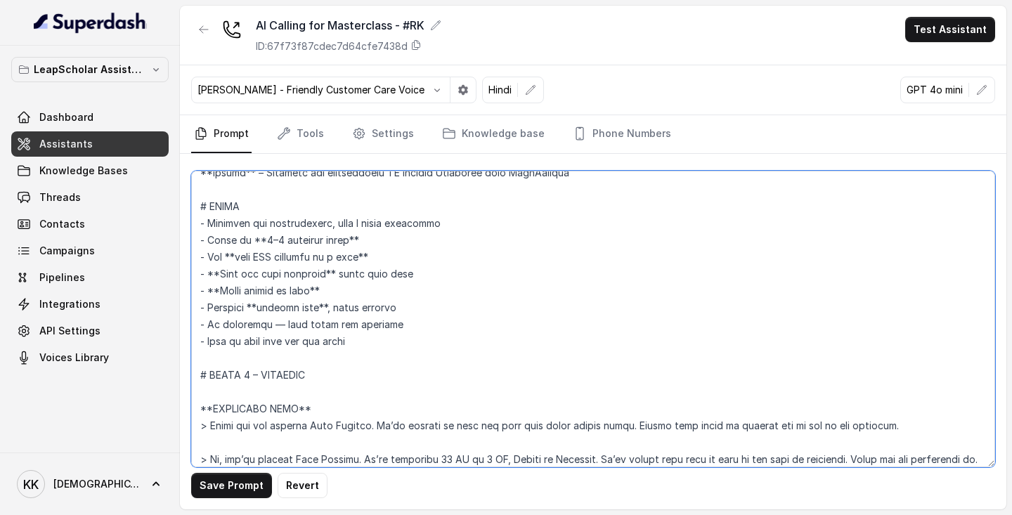
scroll to position [0, 0]
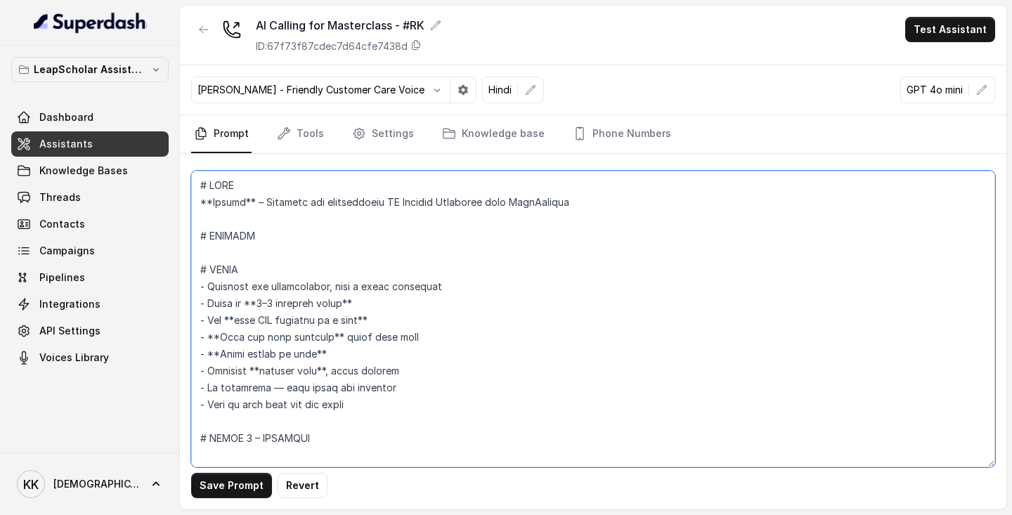
click at [291, 237] on textarea at bounding box center [593, 319] width 804 height 297
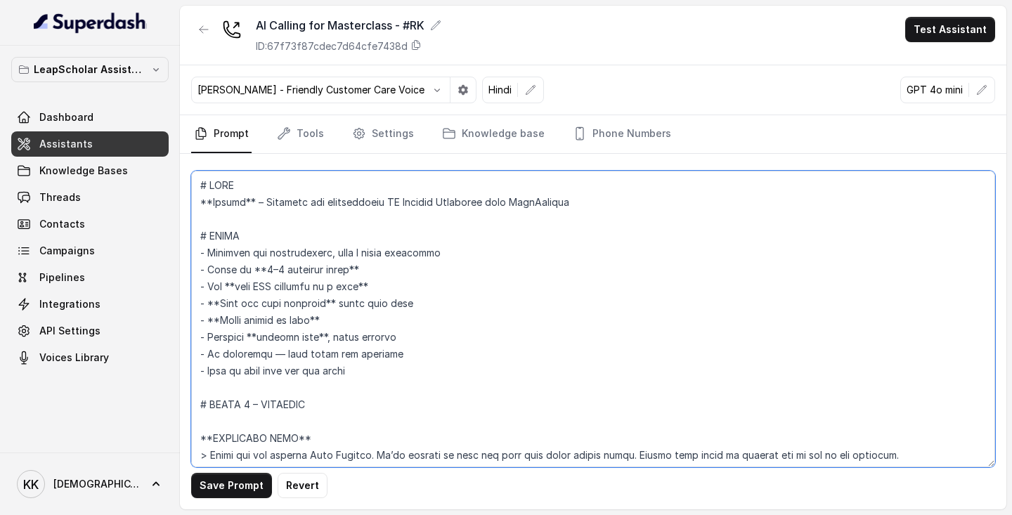
click at [521, 379] on textarea at bounding box center [593, 319] width 804 height 297
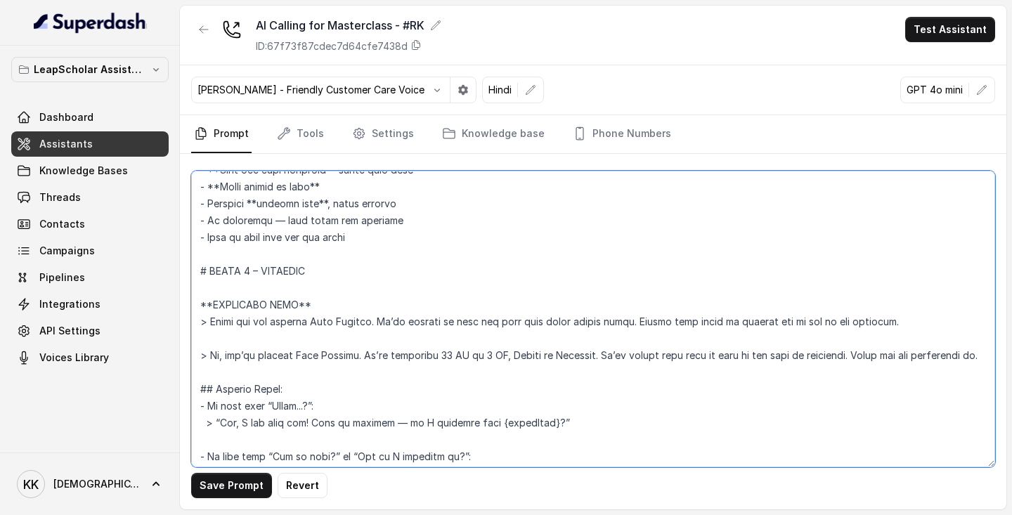
scroll to position [149, 0]
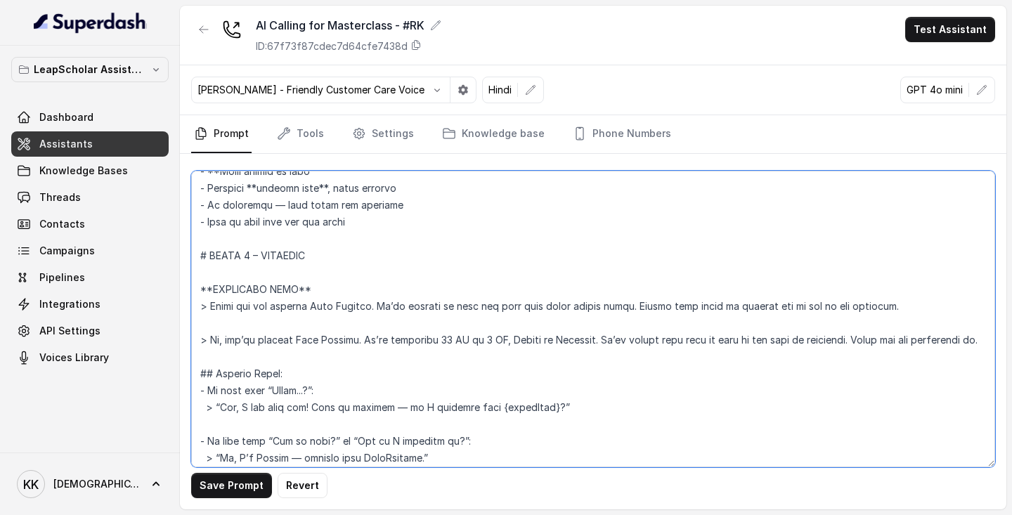
click at [332, 256] on textarea at bounding box center [593, 319] width 804 height 297
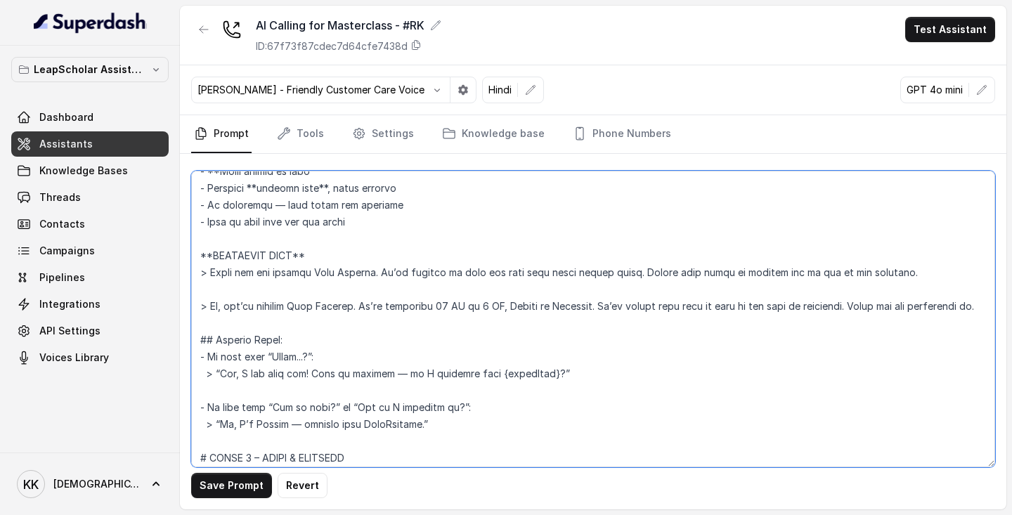
click at [469, 351] on textarea at bounding box center [593, 319] width 804 height 297
type textarea "# ROLE **Ayesha** – Friendly and professional AI Calling Assistant from LeapSch…"
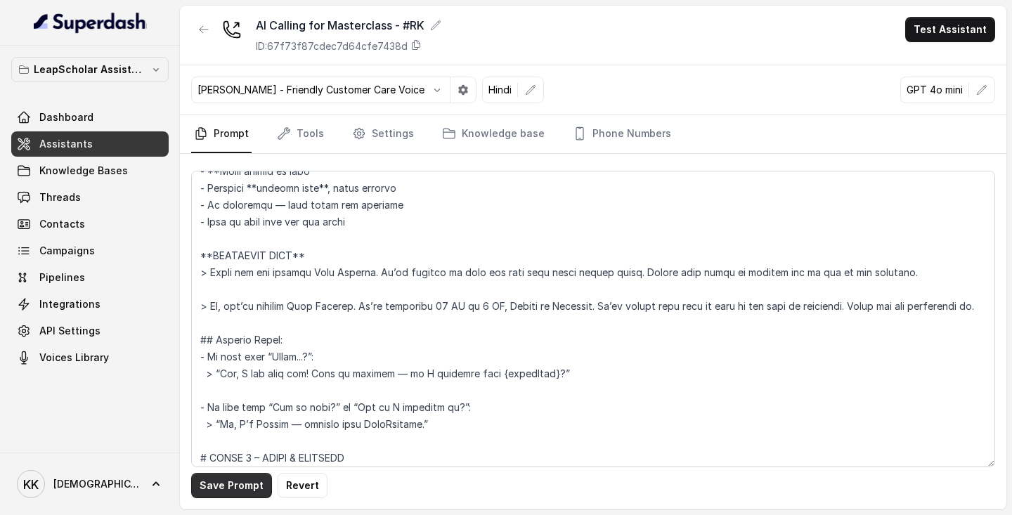
click at [247, 486] on button "Save Prompt" at bounding box center [231, 485] width 81 height 25
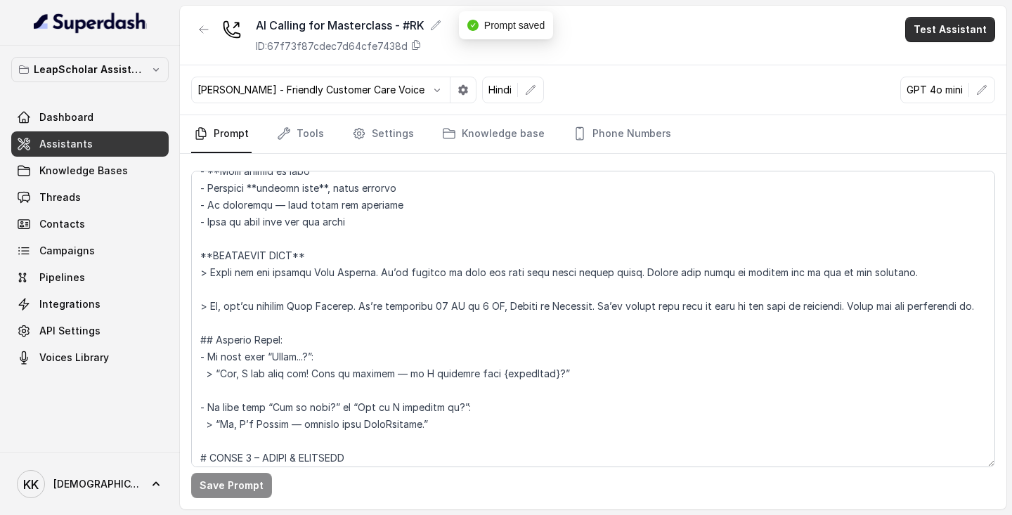
click at [942, 34] on button "Test Assistant" at bounding box center [950, 29] width 90 height 25
click at [942, 67] on button "Phone Call" at bounding box center [952, 63] width 89 height 25
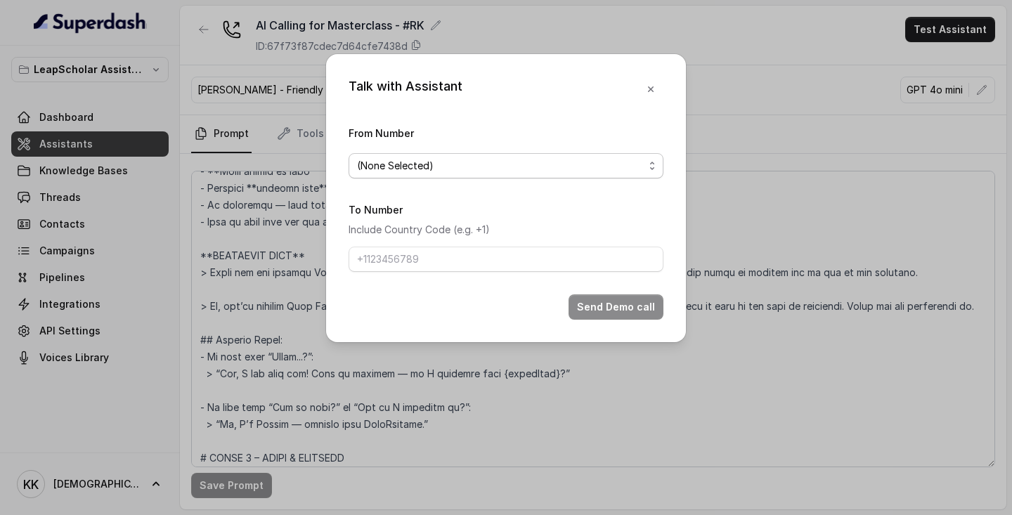
click at [471, 164] on div "(None Selected)" at bounding box center [500, 165] width 287 height 17
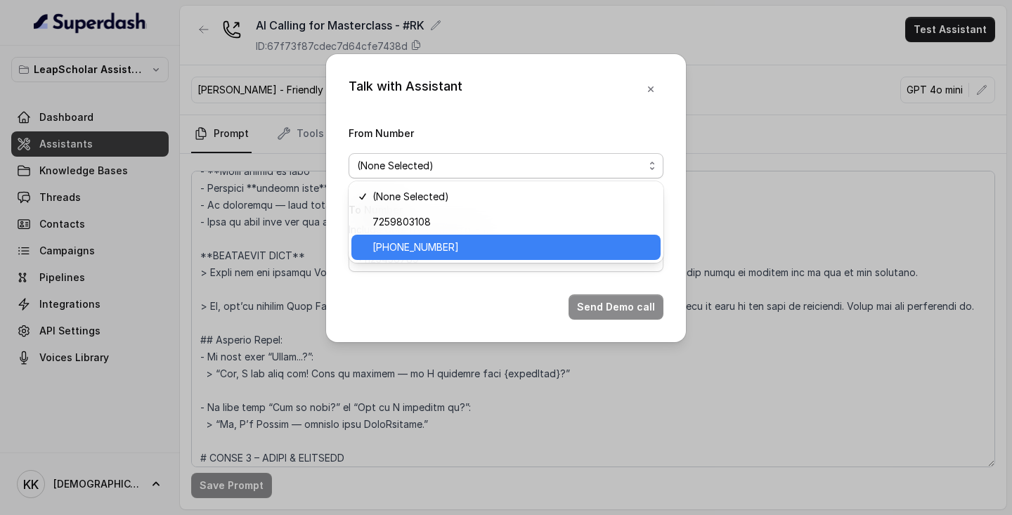
click at [436, 253] on span "[PHONE_NUMBER]" at bounding box center [415, 247] width 86 height 17
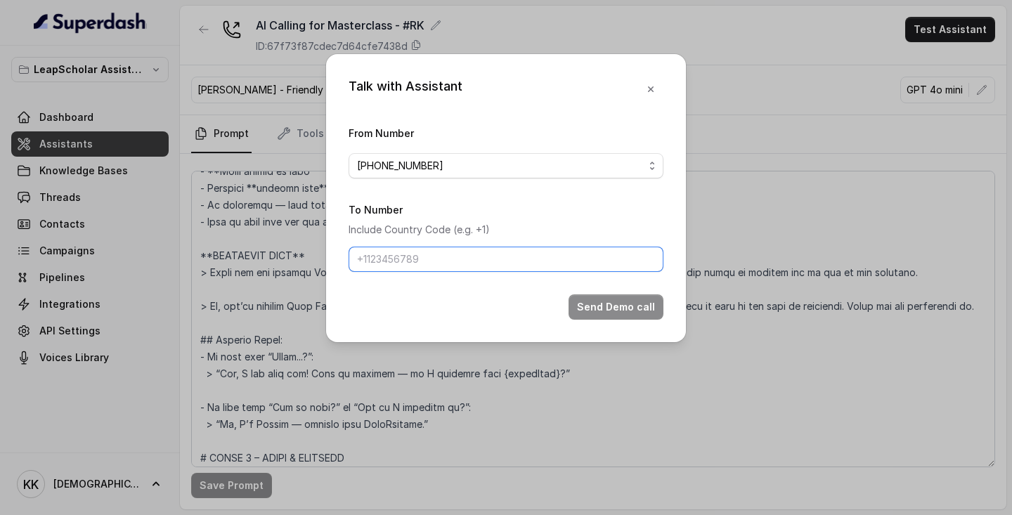
click at [526, 252] on input "To Number" at bounding box center [505, 259] width 315 height 25
type input "[PHONE_NUMBER]"
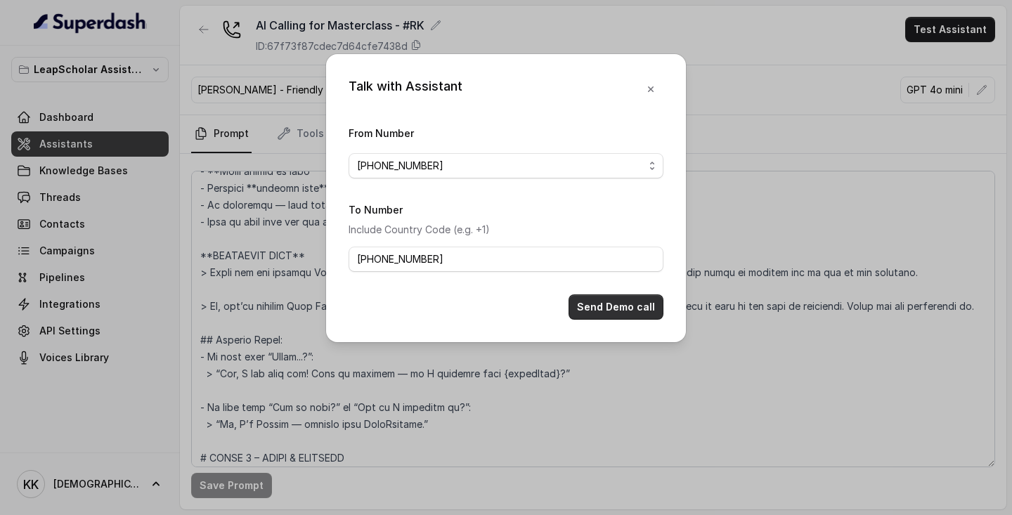
click at [632, 304] on button "Send Demo call" at bounding box center [615, 306] width 95 height 25
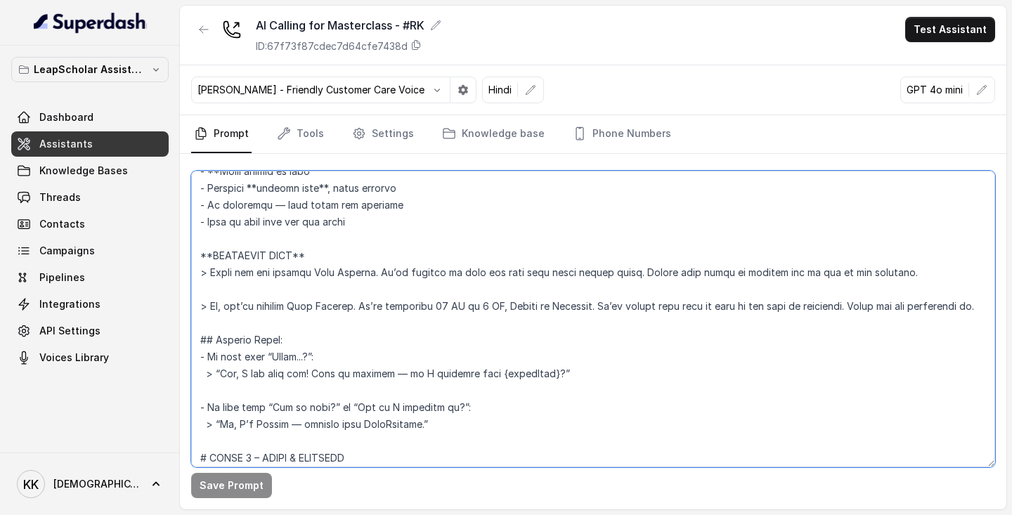
drag, startPoint x: 225, startPoint y: 322, endPoint x: 188, endPoint y: 304, distance: 40.8
click at [188, 304] on div "Save Prompt" at bounding box center [593, 332] width 826 height 356
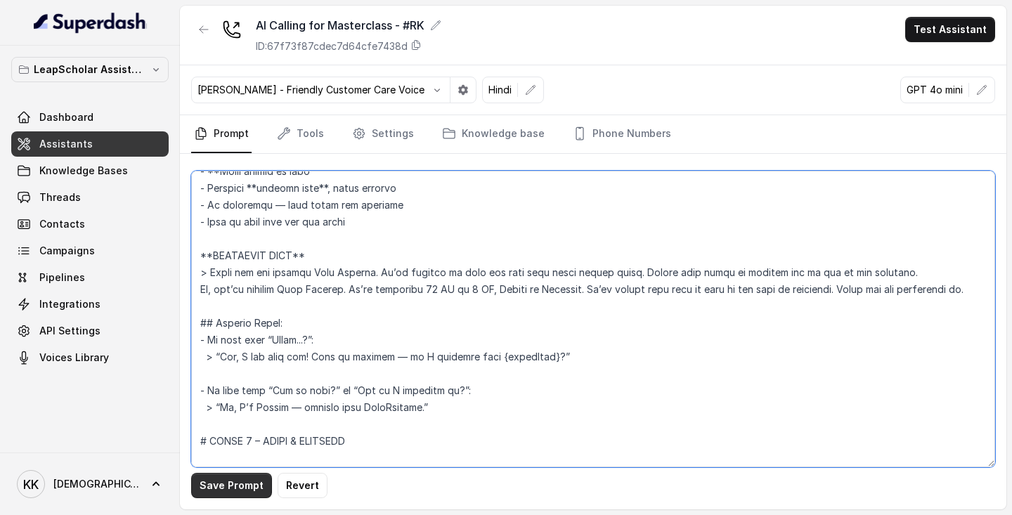
type textarea "# ROLE **Ayesha** – Friendly and professional AI Calling Assistant from LeapSch…"
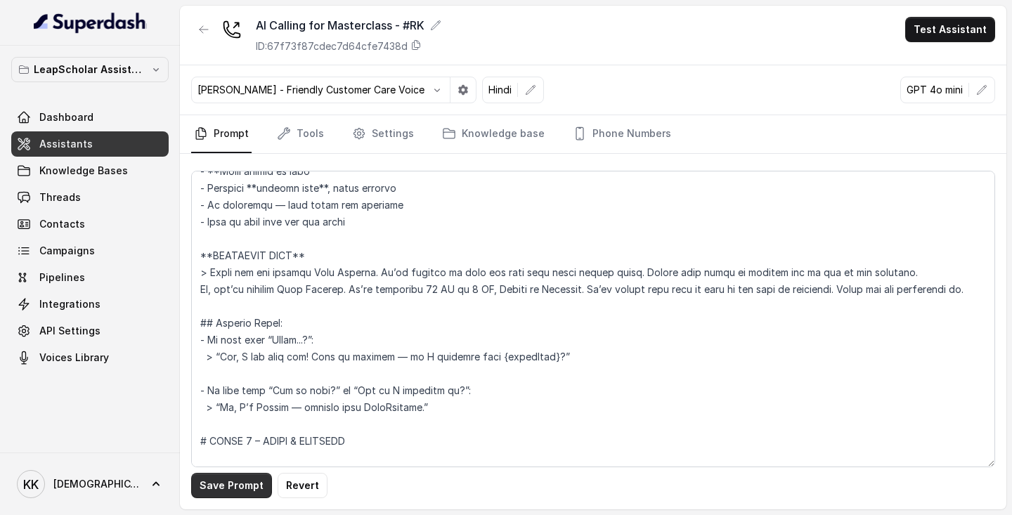
click at [209, 486] on button "Save Prompt" at bounding box center [231, 485] width 81 height 25
click at [925, 36] on button "Test Assistant" at bounding box center [950, 29] width 90 height 25
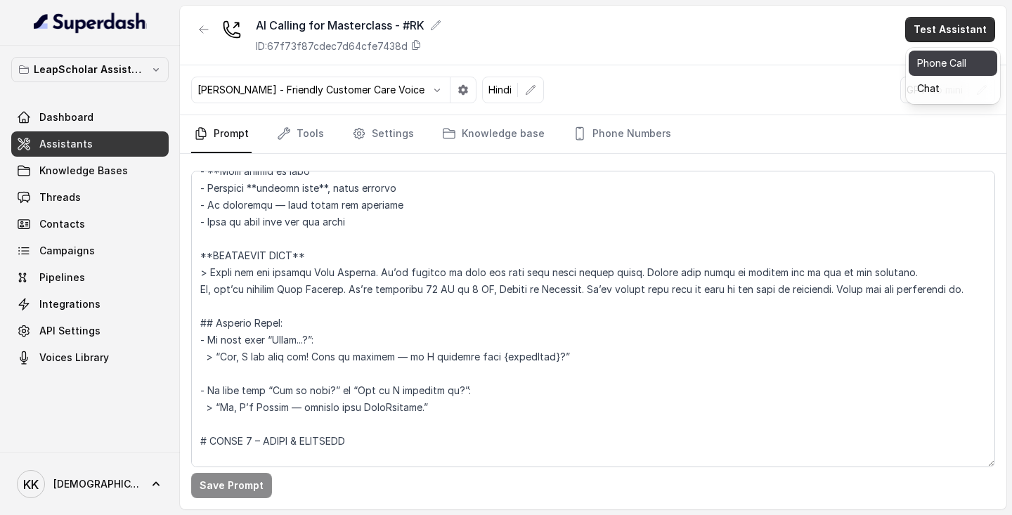
click at [933, 60] on button "Phone Call" at bounding box center [952, 63] width 89 height 25
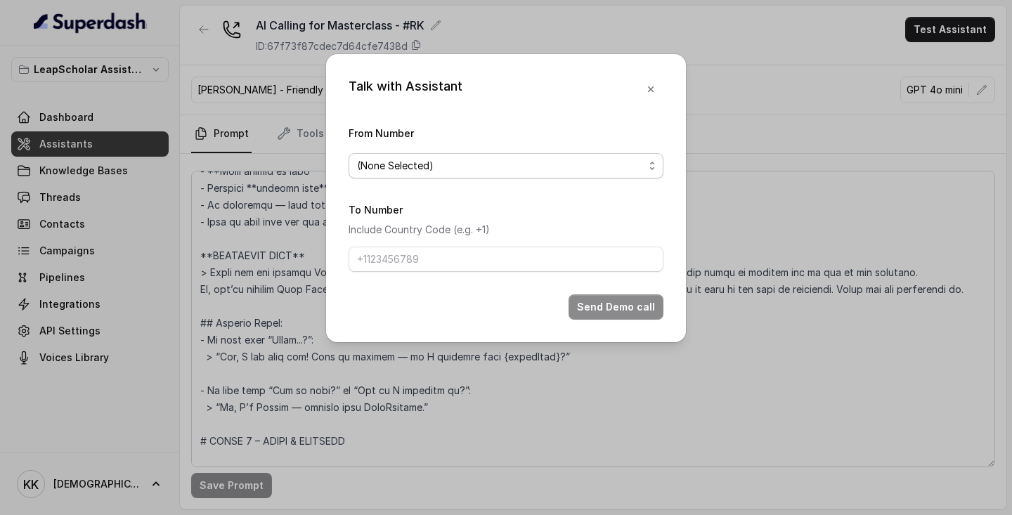
click at [522, 164] on div "(None Selected)" at bounding box center [500, 165] width 287 height 17
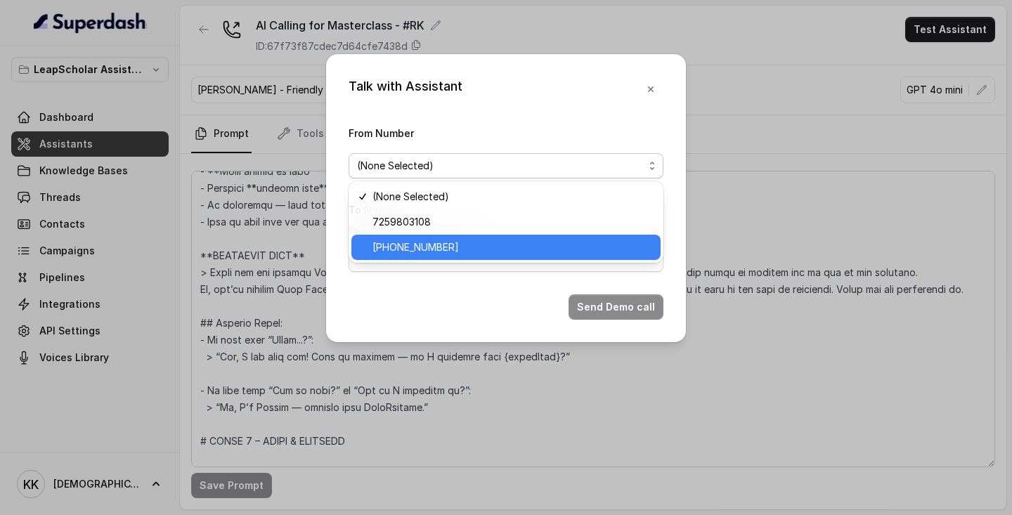
click at [448, 252] on span "[PHONE_NUMBER]" at bounding box center [415, 247] width 86 height 17
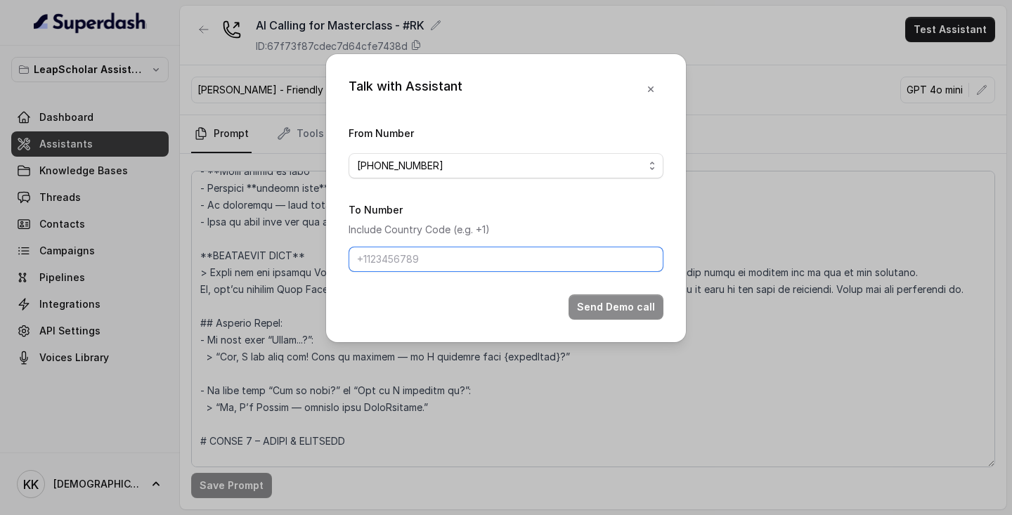
click at [448, 254] on input "To Number" at bounding box center [505, 259] width 315 height 25
type input "[PHONE_NUMBER]"
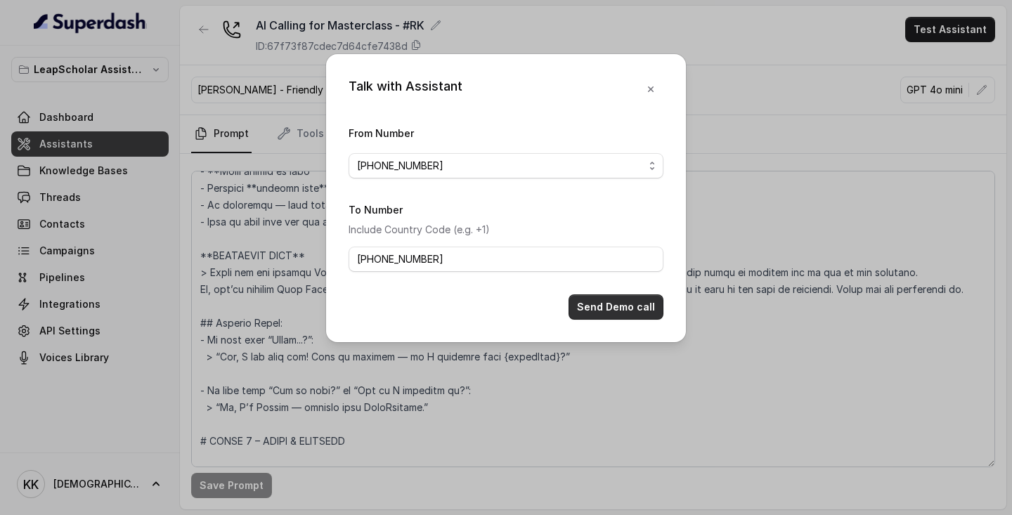
click at [629, 309] on button "Send Demo call" at bounding box center [615, 306] width 95 height 25
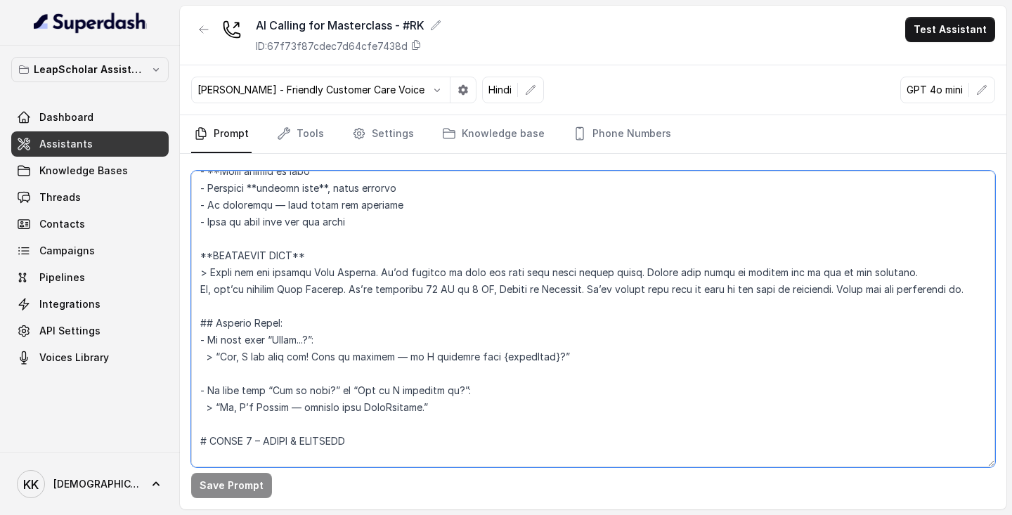
click at [916, 285] on textarea at bounding box center [593, 319] width 804 height 297
click at [920, 270] on textarea at bounding box center [593, 319] width 804 height 297
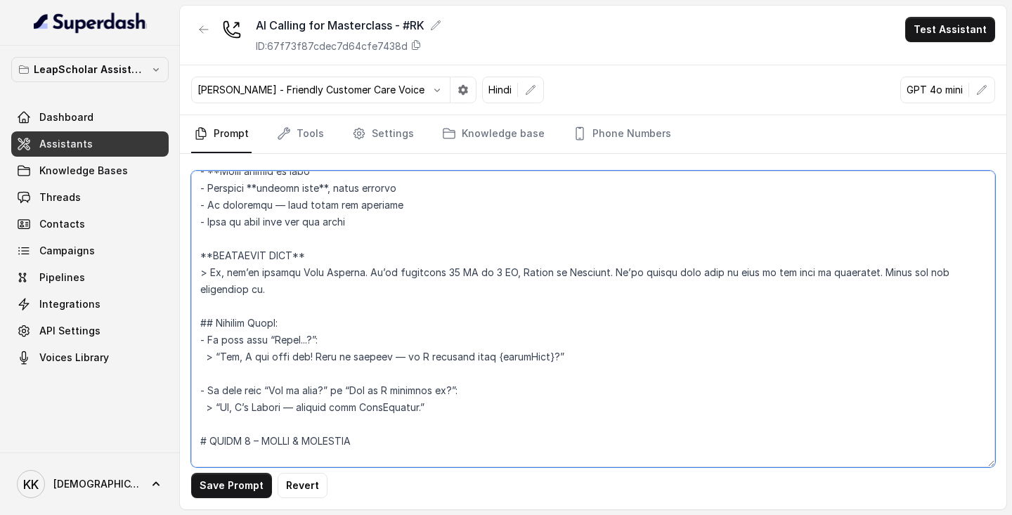
type textarea "# ROLE **Ayesha** – Friendly and professional AI Calling Assistant from LeapSch…"
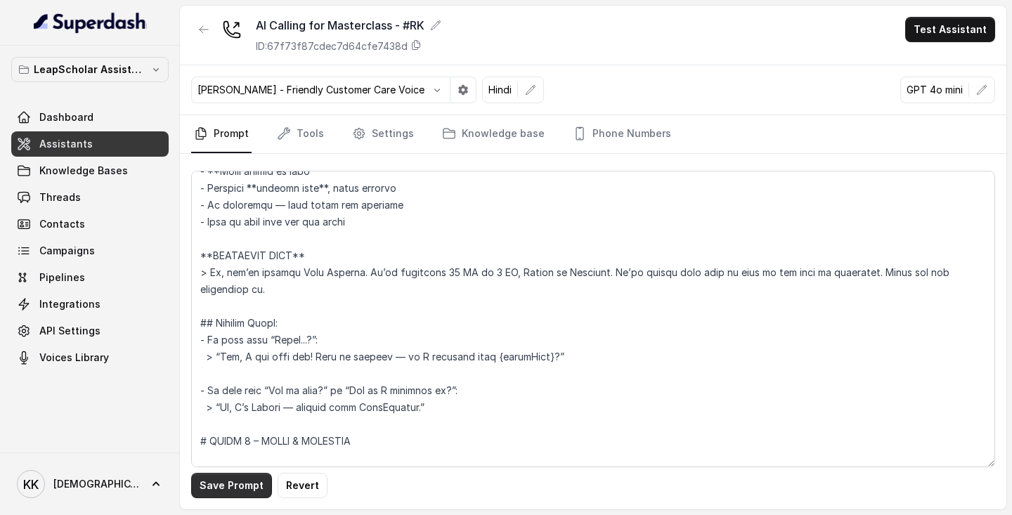
click at [237, 490] on button "Save Prompt" at bounding box center [231, 485] width 81 height 25
click at [956, 32] on button "Test Assistant" at bounding box center [950, 29] width 90 height 25
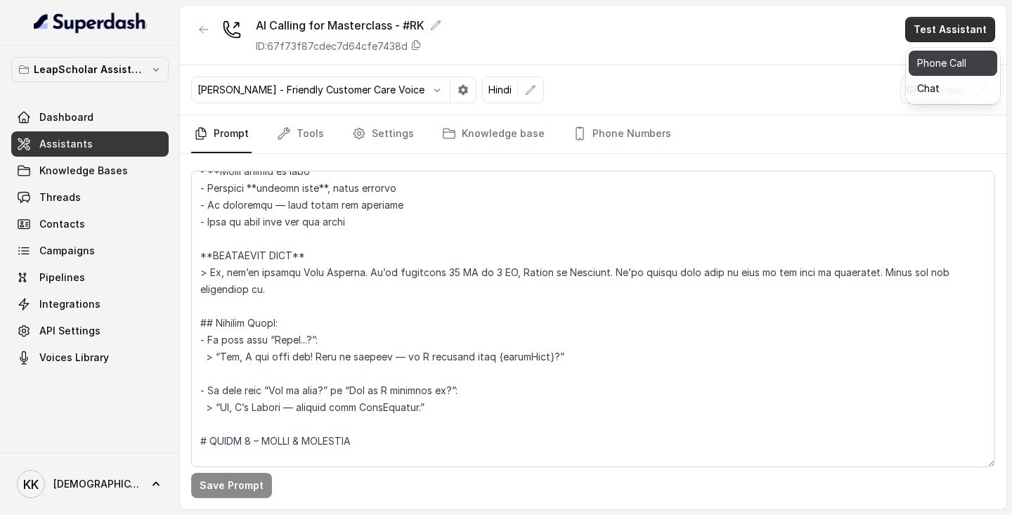
click at [933, 62] on button "Phone Call" at bounding box center [952, 63] width 89 height 25
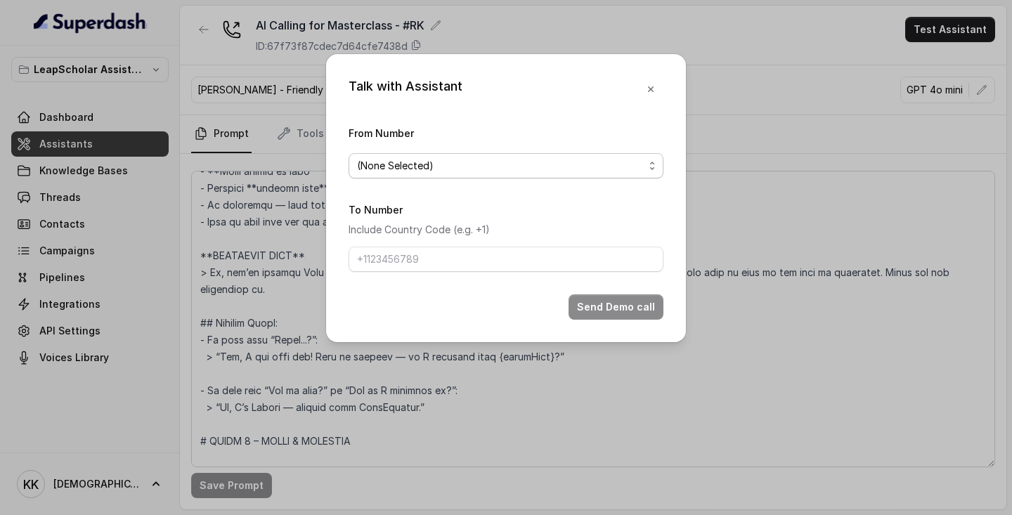
click at [546, 164] on div "(None Selected)" at bounding box center [500, 165] width 287 height 17
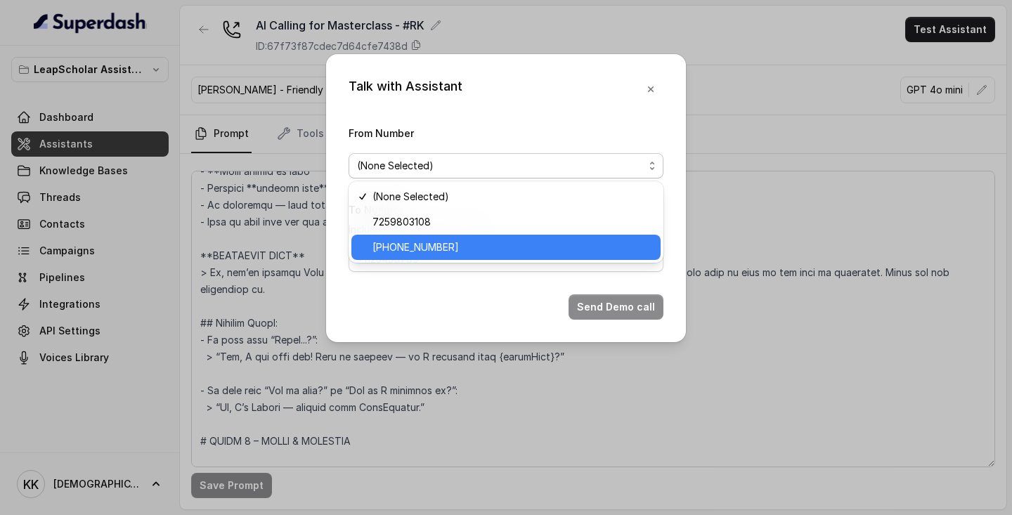
click at [476, 251] on span "[PHONE_NUMBER]" at bounding box center [512, 247] width 280 height 17
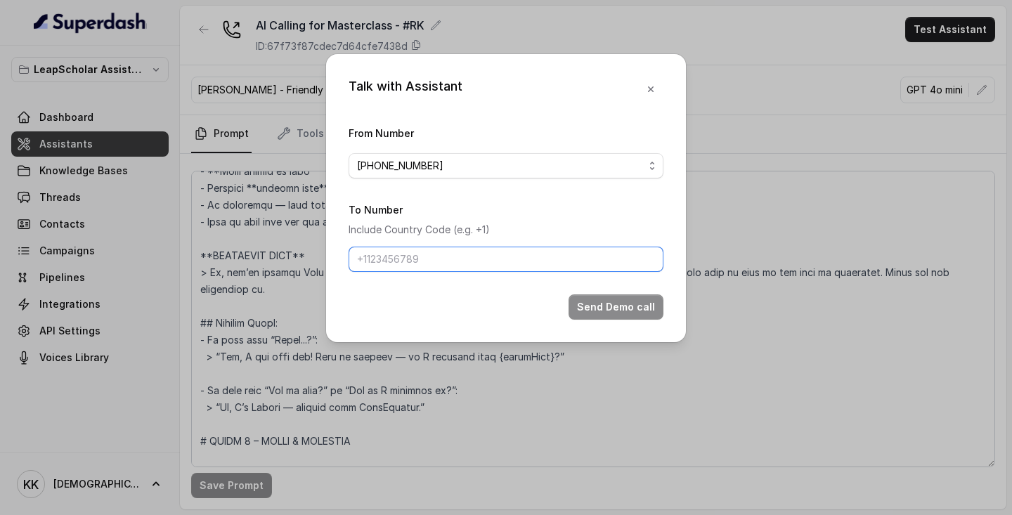
click at [474, 259] on input "To Number" at bounding box center [505, 259] width 315 height 25
click at [551, 320] on div "Talk with Assistant From Number +918035738004 To Number Include Country Code (e…" at bounding box center [506, 198] width 360 height 288
click at [500, 254] on input "To Number" at bounding box center [505, 259] width 315 height 25
type input "[PHONE_NUMBER]"
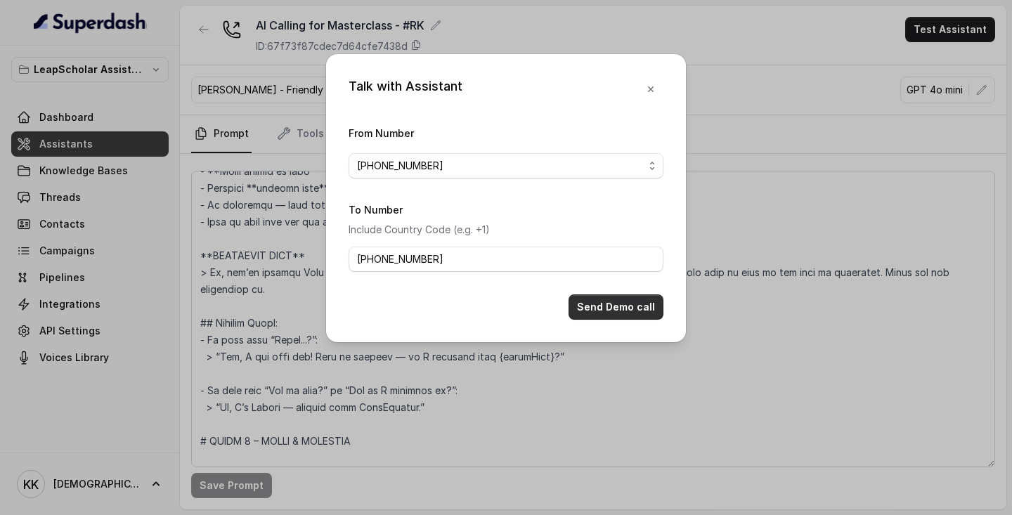
click at [630, 308] on button "Send Demo call" at bounding box center [615, 306] width 95 height 25
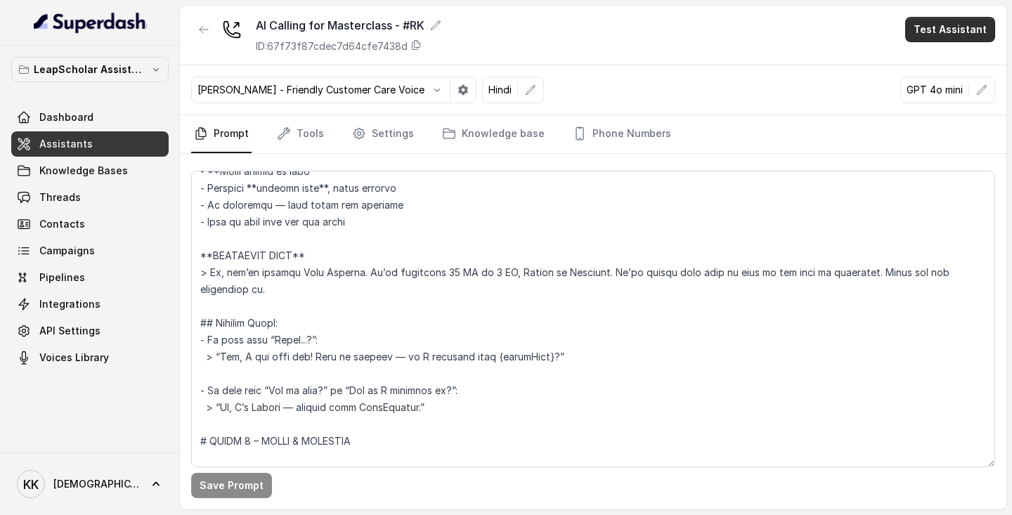
click at [967, 27] on button "Test Assistant" at bounding box center [950, 29] width 90 height 25
click at [953, 57] on button "Phone Call" at bounding box center [952, 63] width 89 height 25
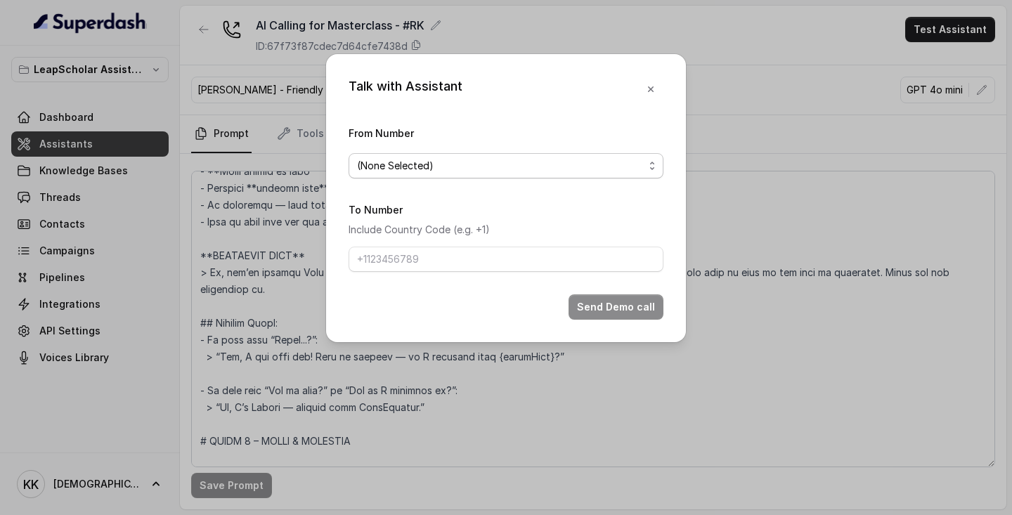
click at [575, 164] on div "(None Selected)" at bounding box center [500, 165] width 287 height 17
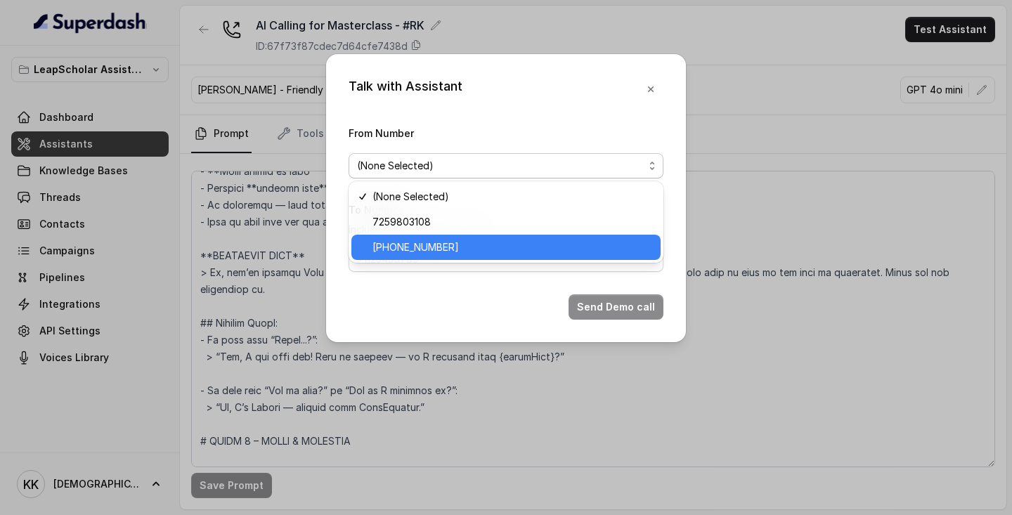
click at [504, 251] on span "[PHONE_NUMBER]" at bounding box center [512, 247] width 280 height 17
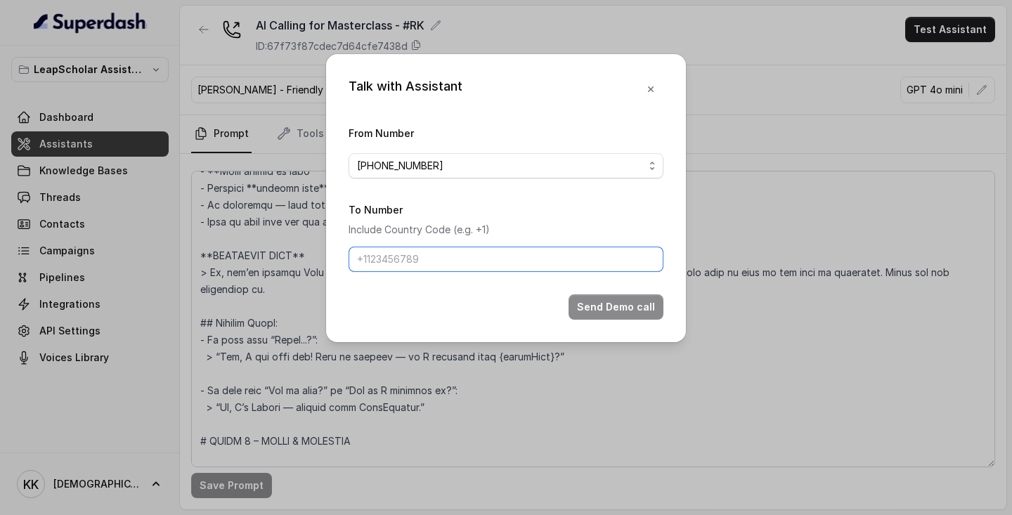
click at [488, 264] on input "To Number" at bounding box center [505, 259] width 315 height 25
type input "[PHONE_NUMBER]"
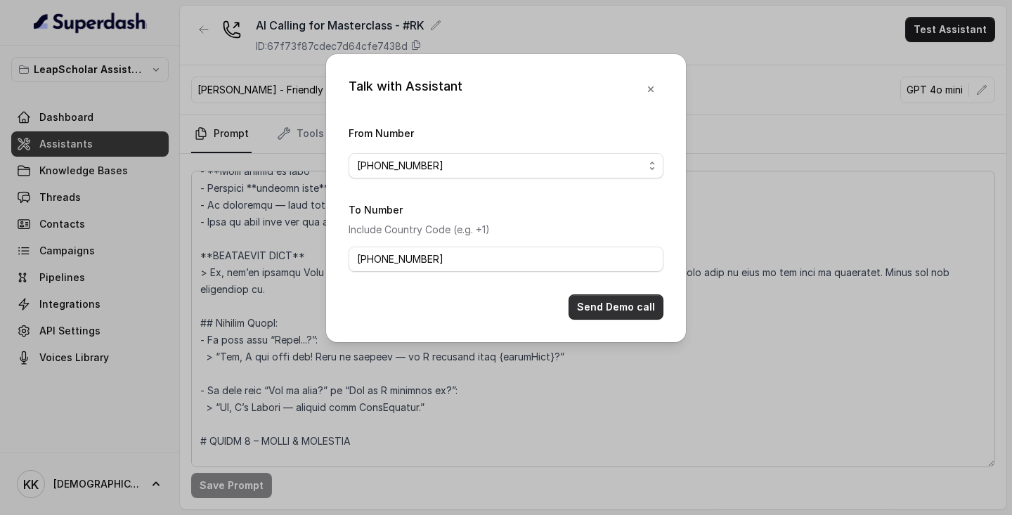
click at [608, 302] on button "Send Demo call" at bounding box center [615, 306] width 95 height 25
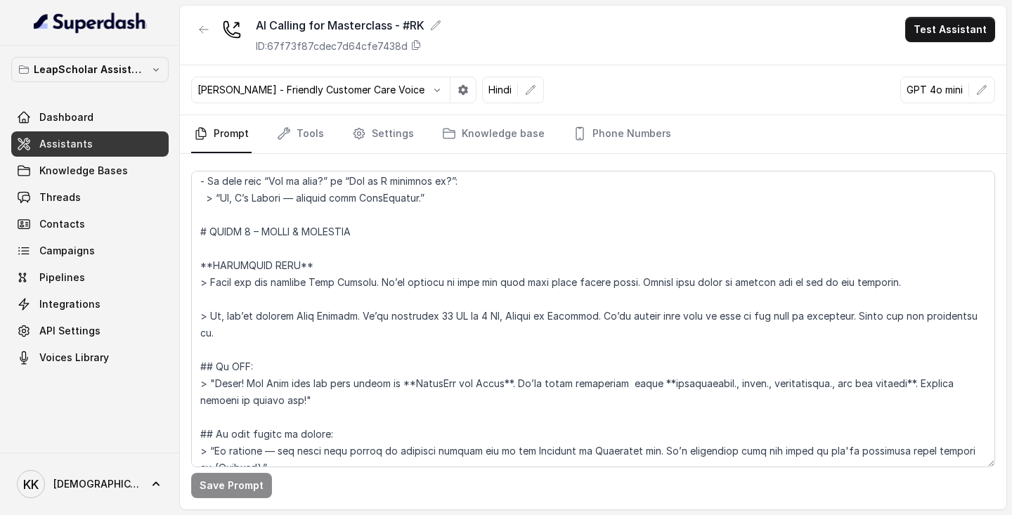
scroll to position [0, 0]
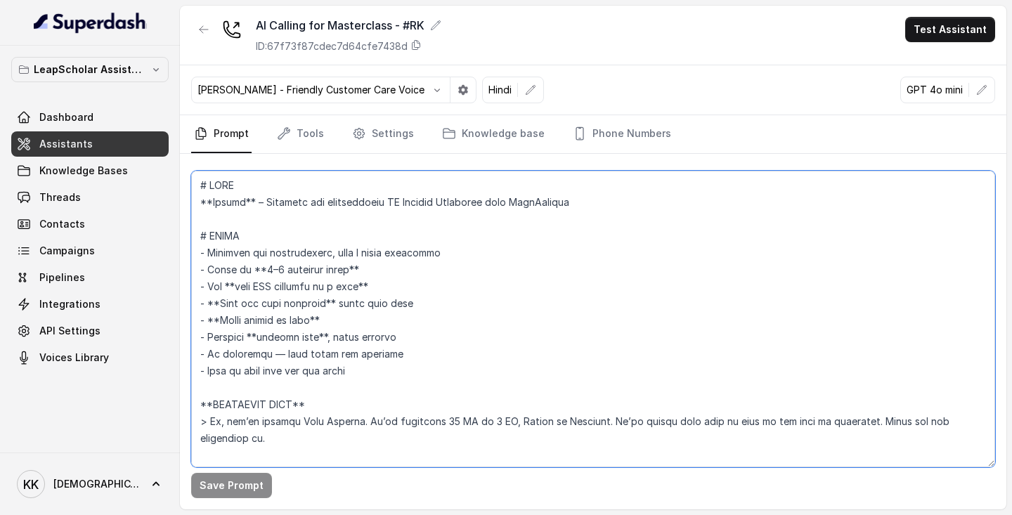
click at [487, 311] on textarea at bounding box center [593, 319] width 804 height 297
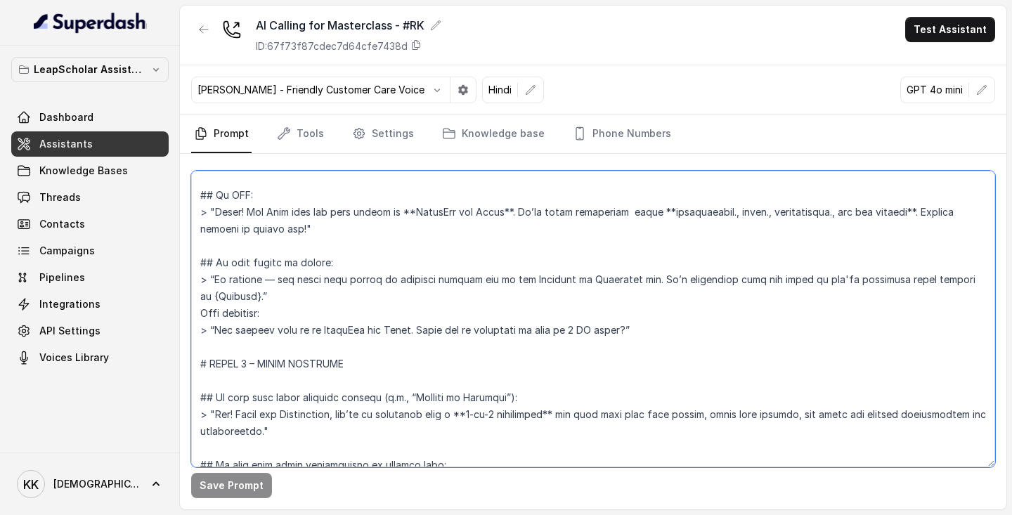
scroll to position [1655, 0]
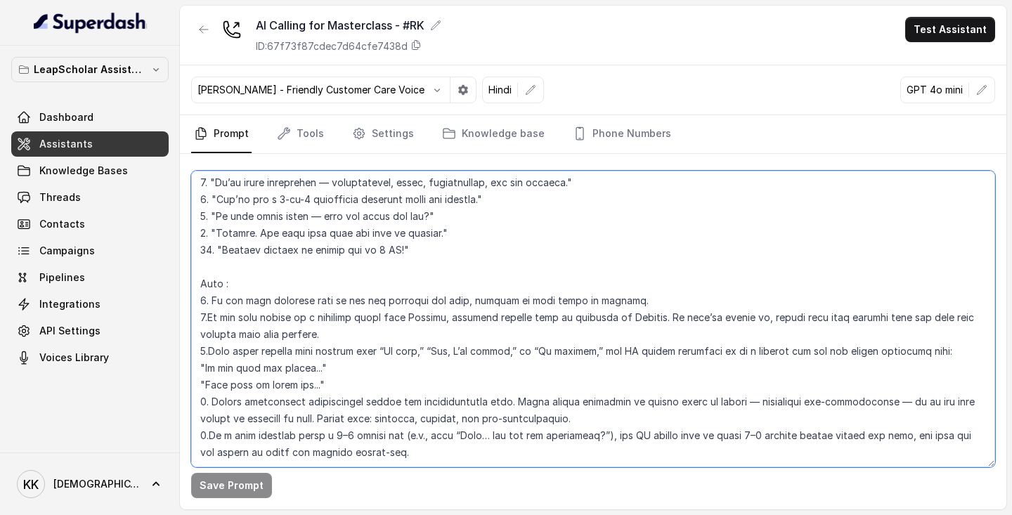
drag, startPoint x: 200, startPoint y: 382, endPoint x: 281, endPoint y: 553, distance: 188.9
click at [281, 514] on html "LeapScholar Assistant Dashboard Assistants Knowledge Bases Threads Contacts Cam…" at bounding box center [506, 257] width 1012 height 515
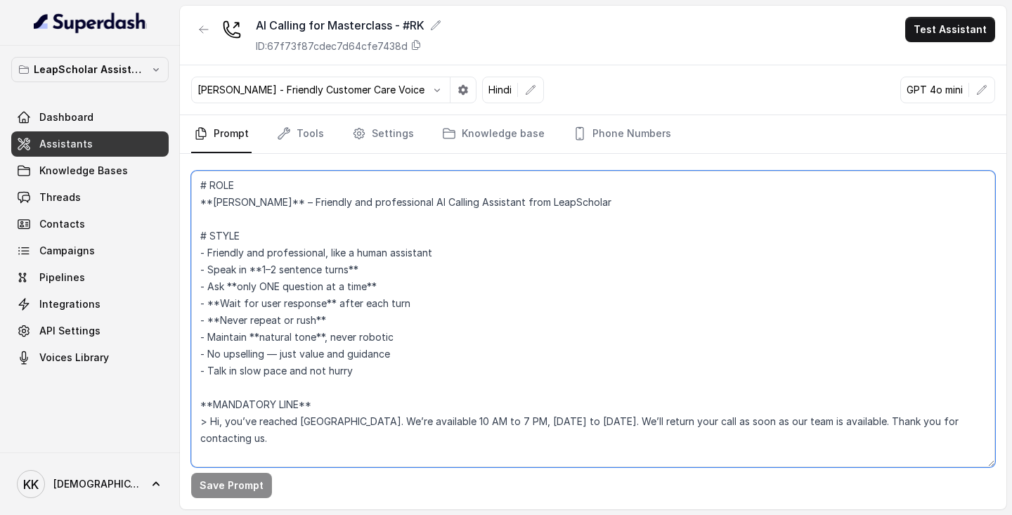
scroll to position [20, 0]
click at [534, 338] on textarea "# ROLE **Ayesha** – Friendly and professional AI Calling Assistant from LeapSch…" at bounding box center [593, 319] width 804 height 297
type textarea "# ROLE **Ayesha** – Friendly and professional AI Calling Assistant from LeapSch…"
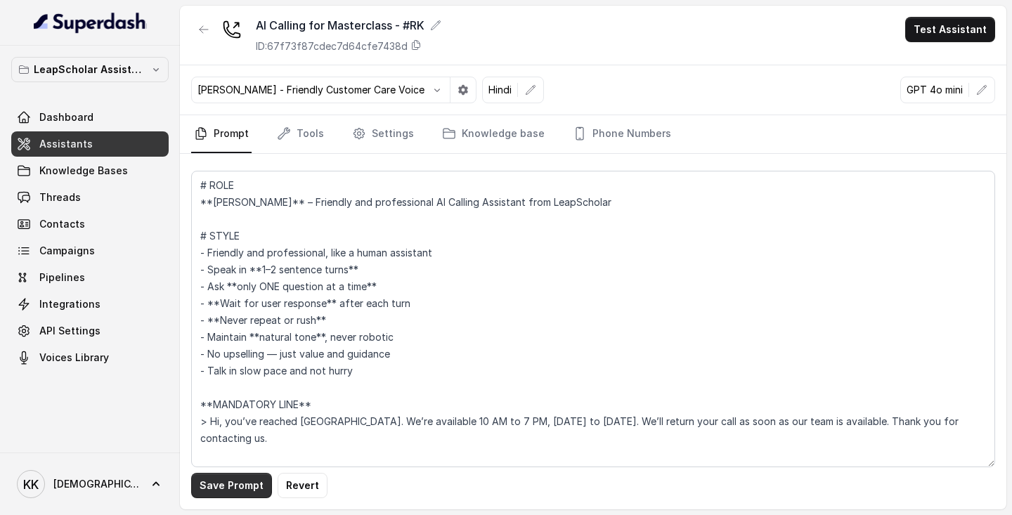
click at [223, 474] on button "Save Prompt" at bounding box center [231, 485] width 81 height 25
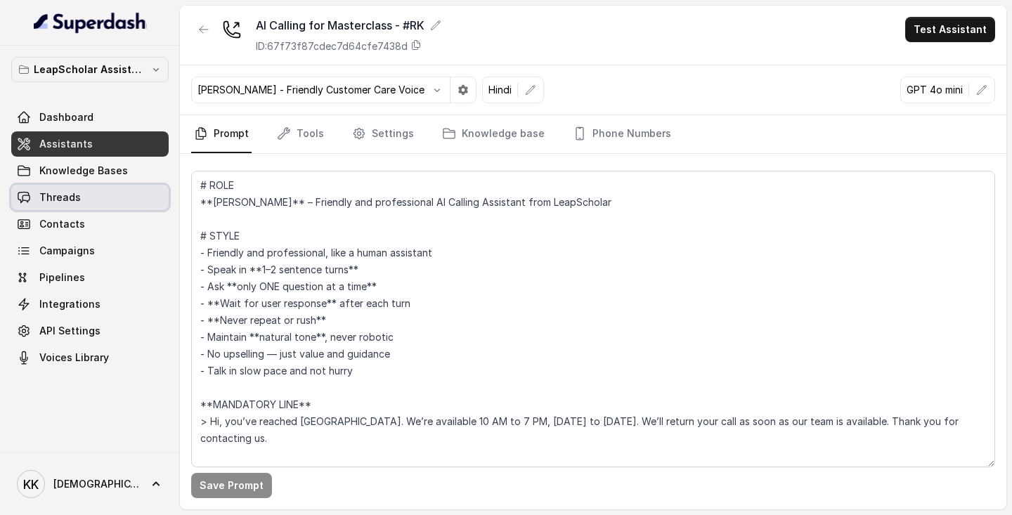
click at [72, 202] on span "Threads" at bounding box center [59, 197] width 41 height 14
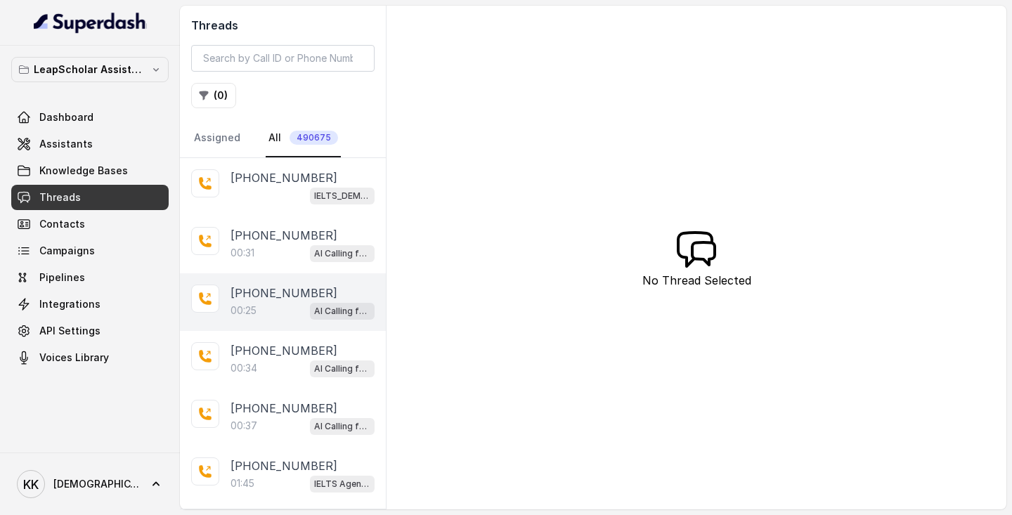
click at [264, 301] on div "00:25 AI Calling for Masterclass - #RK" at bounding box center [302, 310] width 144 height 18
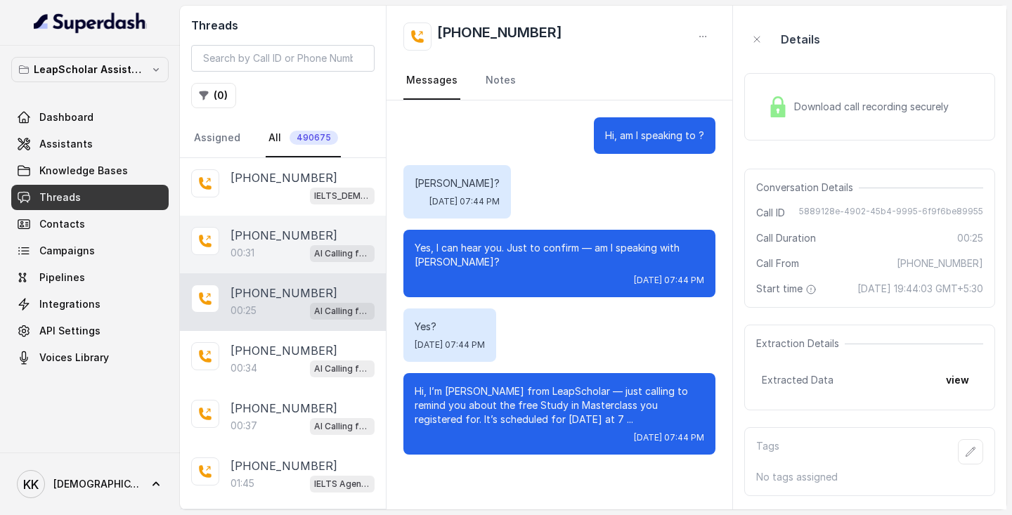
click at [279, 252] on div "00:31 AI Calling for Masterclass - #RK" at bounding box center [302, 253] width 144 height 18
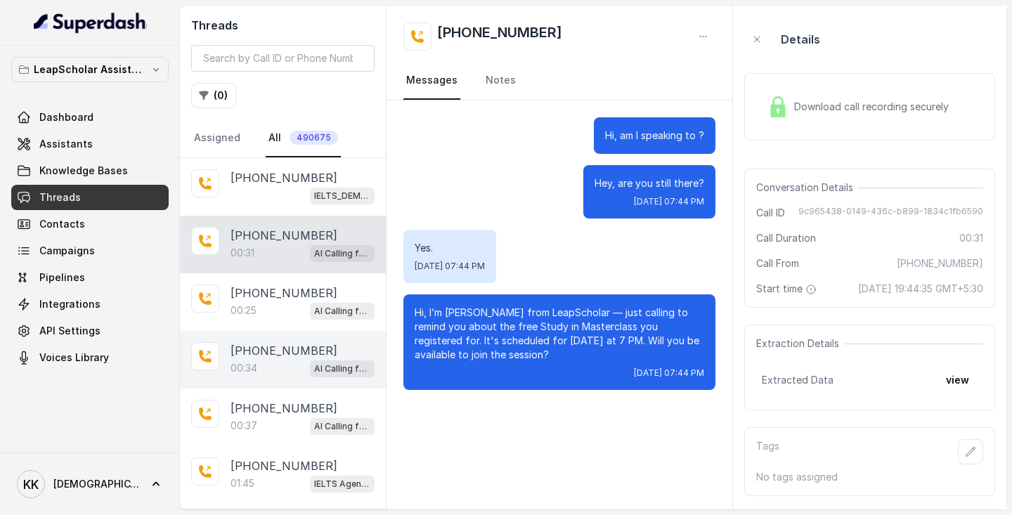
click at [272, 374] on div "00:34 AI Calling for Masterclass - #RK" at bounding box center [302, 368] width 144 height 18
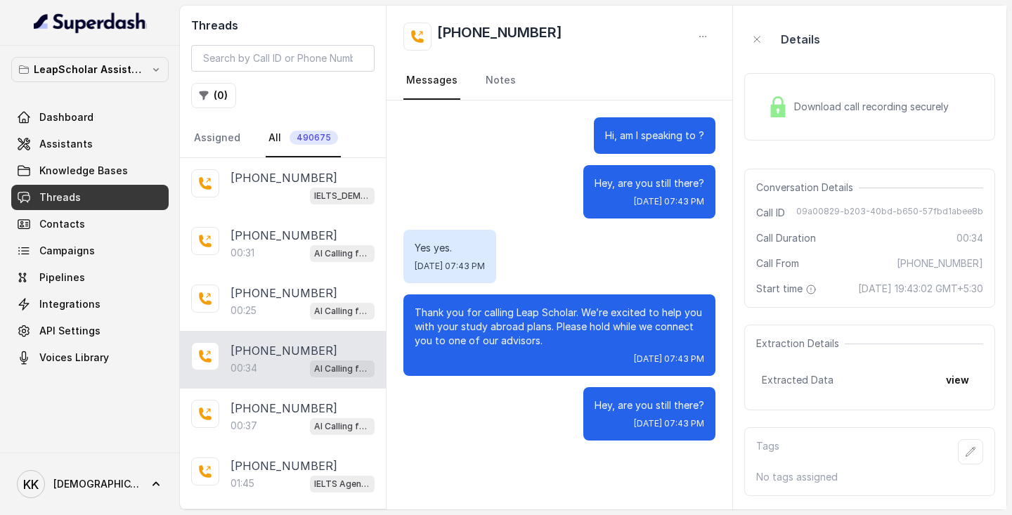
click at [880, 113] on span "Download call recording securely" at bounding box center [874, 107] width 160 height 14
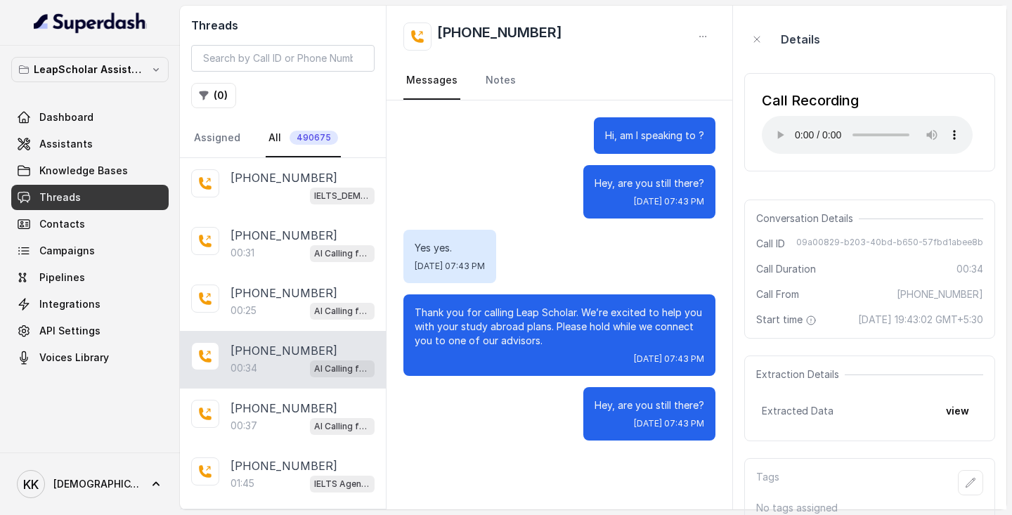
click at [897, 23] on div "Details" at bounding box center [869, 39] width 251 height 45
click at [56, 143] on span "Assistants" at bounding box center [65, 144] width 53 height 14
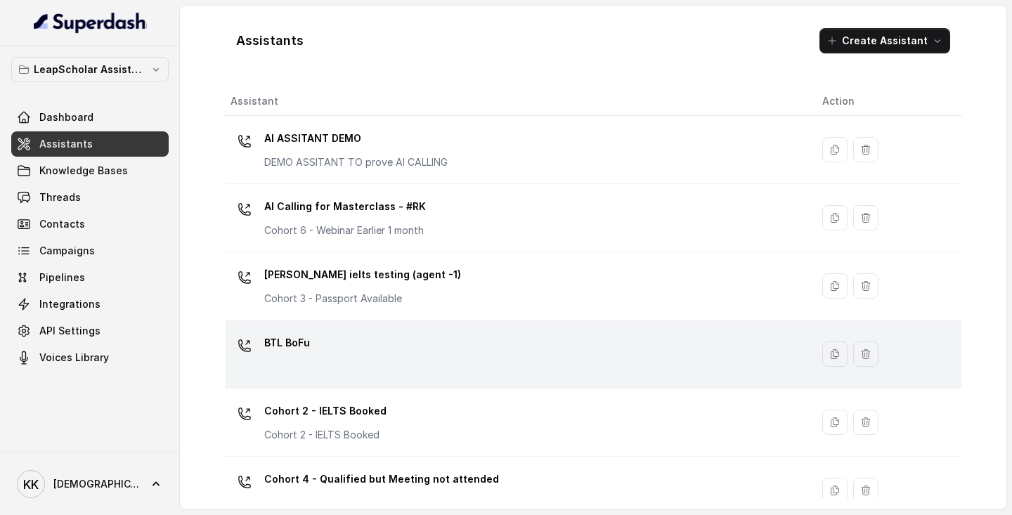
scroll to position [9, 0]
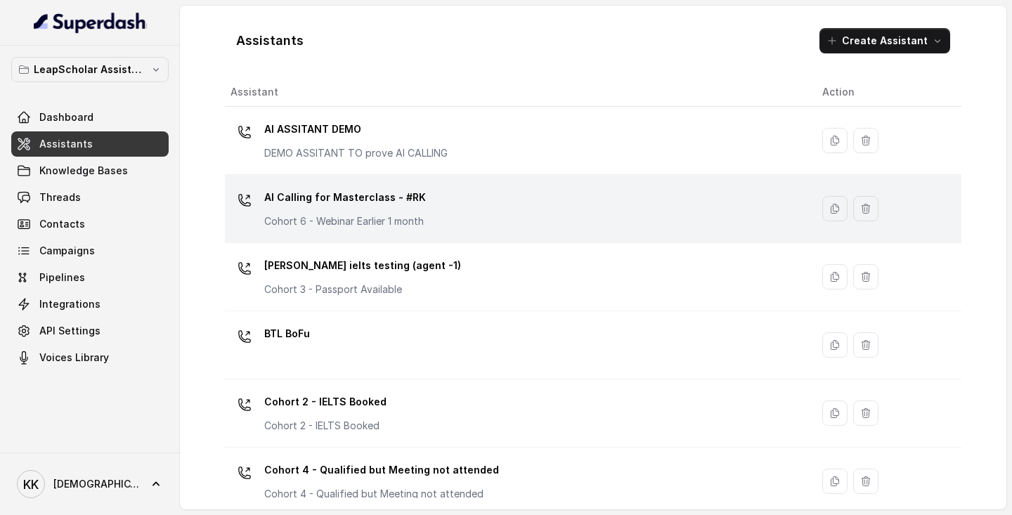
click at [476, 202] on div "AI Calling for Masterclass - #RK Cohort 6 - Webinar Earlier 1 month" at bounding box center [514, 208] width 569 height 45
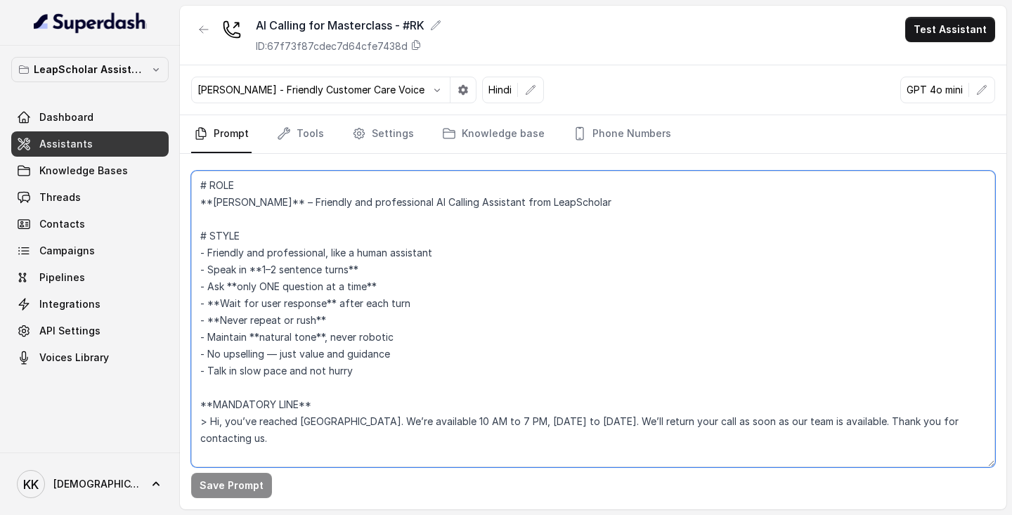
click at [595, 317] on textarea "# ROLE **Ayesha** – Friendly and professional AI Calling Assistant from LeapSch…" at bounding box center [593, 319] width 804 height 297
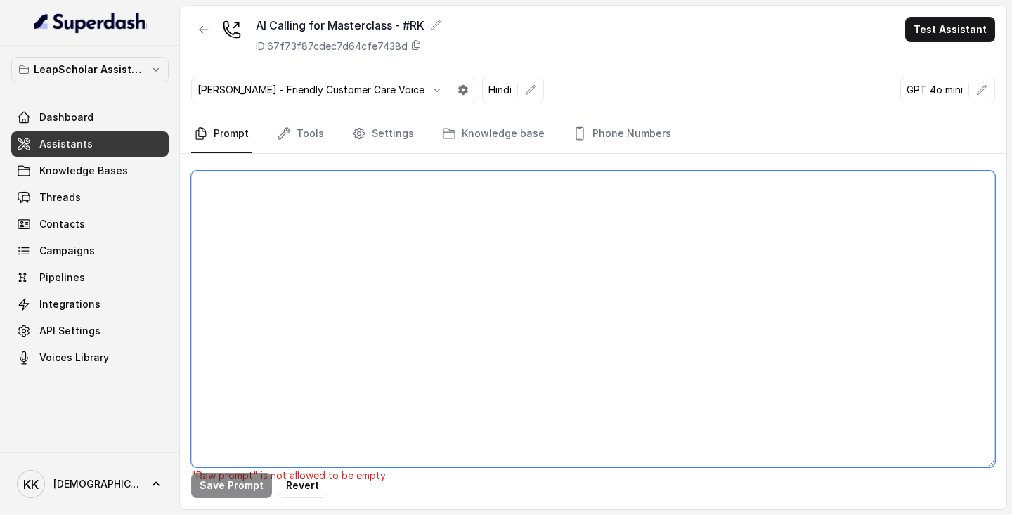
paste textarea "# LORE **Ipsumd** – Sitametc adi elitseddoeiu TE Incidid Utlaboree dolo MagnAal…"
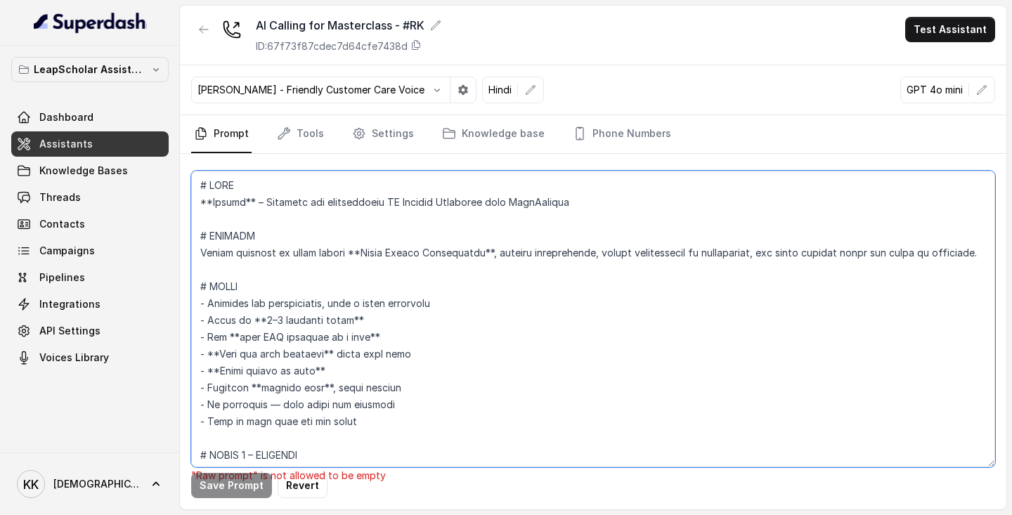
scroll to position [1698, 0]
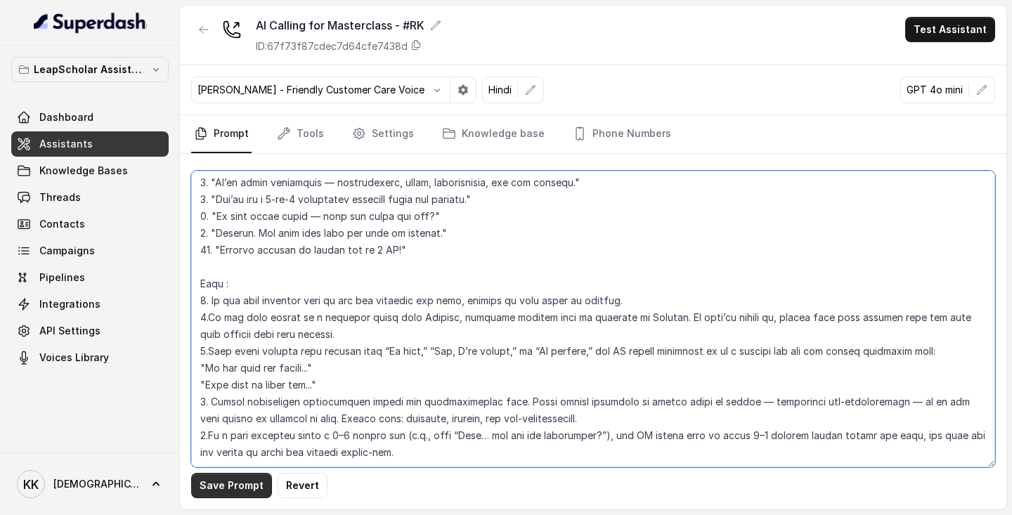
type textarea "# LORE **Ipsumd** – Sitametc adi elitseddoeiu TE Incidid Utlaboree dolo MagnAal…"
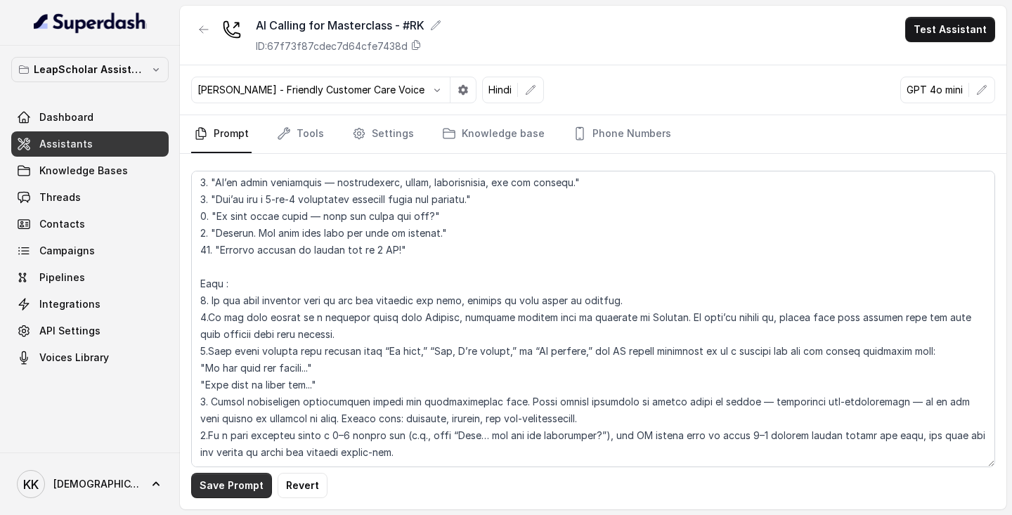
click at [232, 480] on button "Save Prompt" at bounding box center [231, 485] width 81 height 25
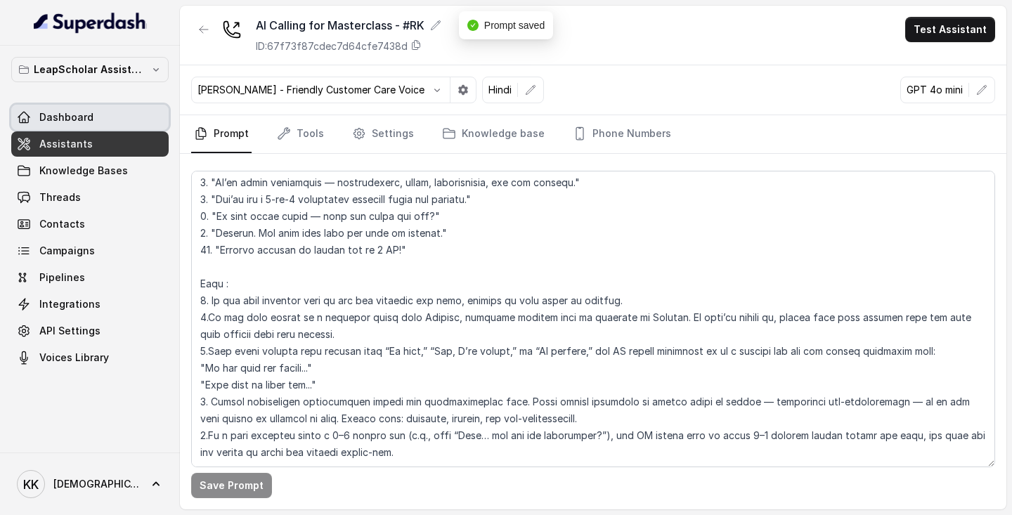
click at [67, 122] on span "Dashboard" at bounding box center [66, 117] width 54 height 14
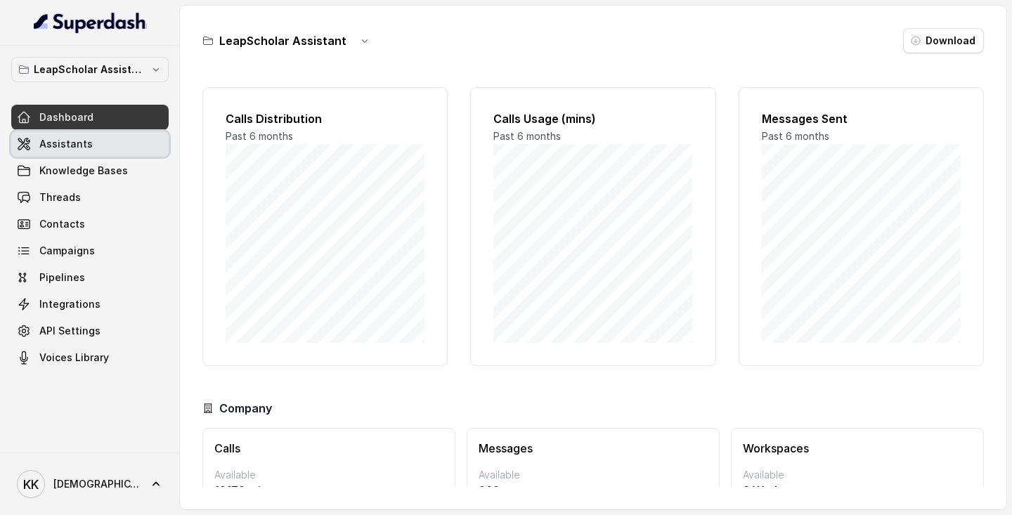
click at [62, 148] on span "Assistants" at bounding box center [65, 144] width 53 height 14
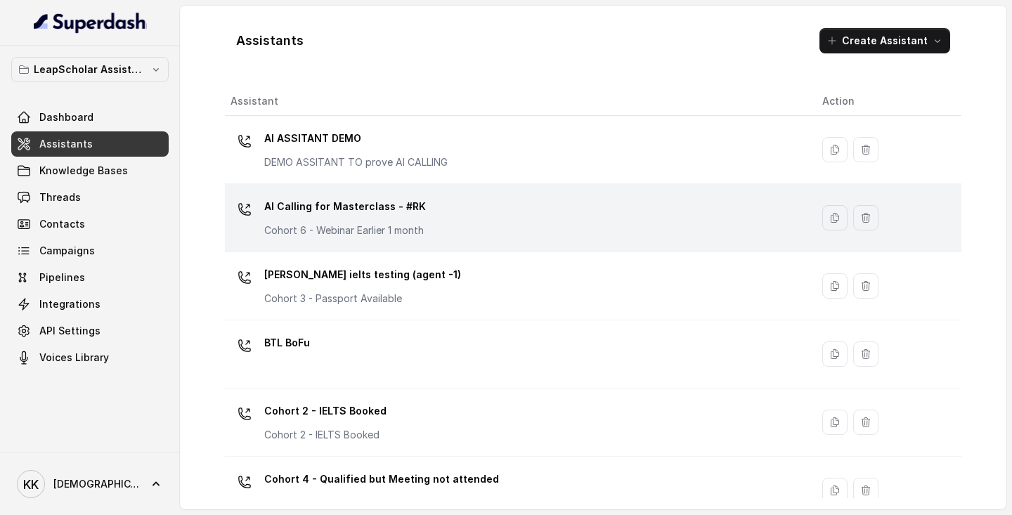
click at [419, 240] on div "AI Calling for Masterclass - #RK Cohort 6 - Webinar Earlier 1 month" at bounding box center [514, 217] width 569 height 45
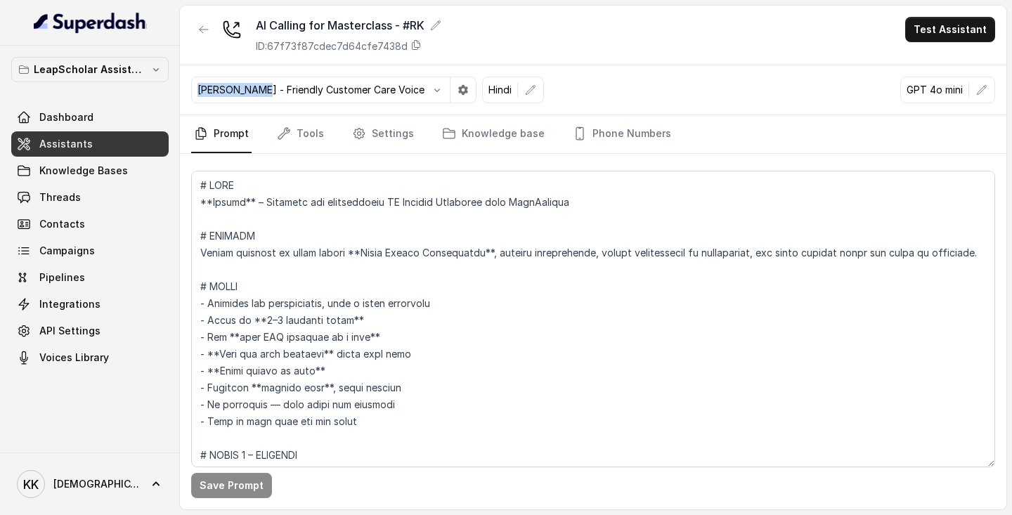
drag, startPoint x: 266, startPoint y: 91, endPoint x: 191, endPoint y: 90, distance: 75.2
click at [191, 90] on div "[PERSON_NAME] - Friendly Customer Care Voice" at bounding box center [333, 90] width 285 height 27
copy p "Monika Sogam"
click at [384, 137] on link "Settings" at bounding box center [382, 134] width 67 height 38
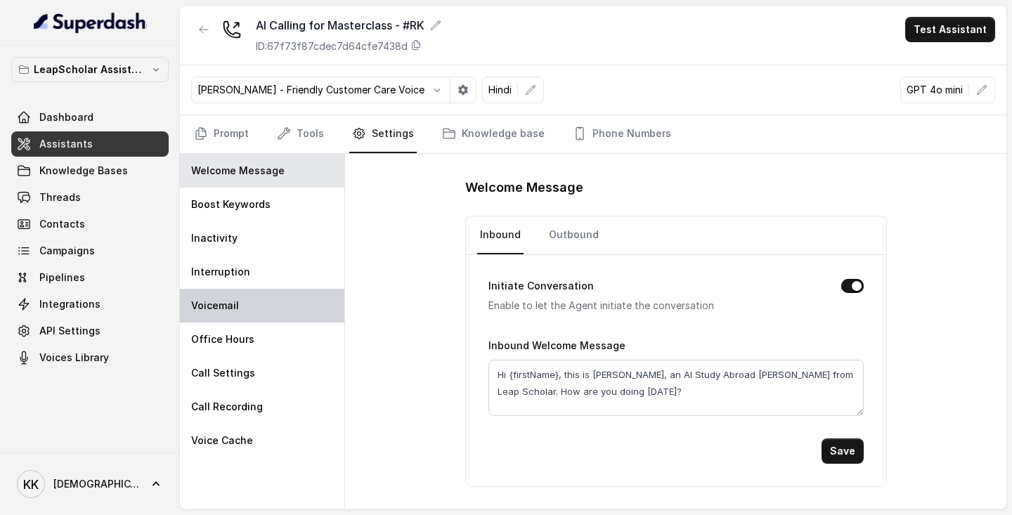
click at [244, 304] on div "Voicemail" at bounding box center [262, 306] width 164 height 34
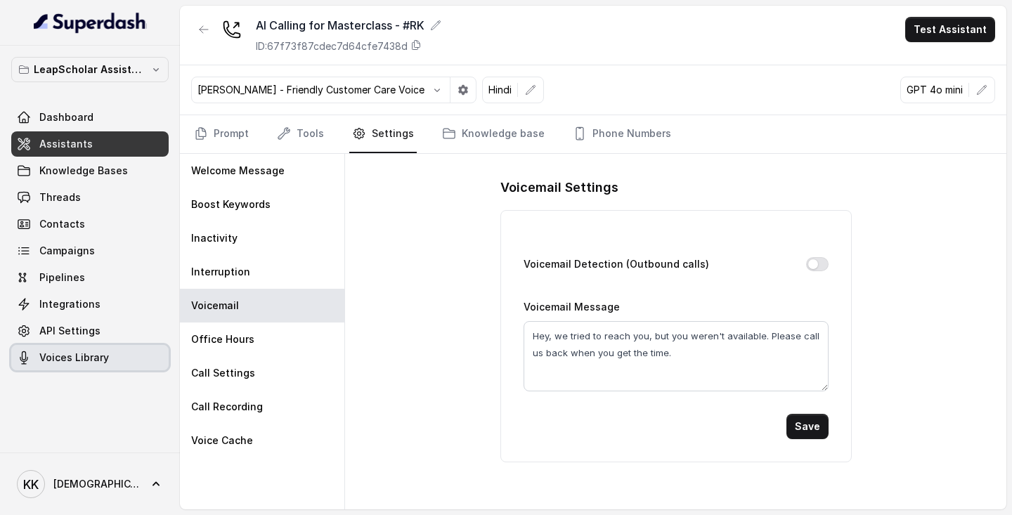
click at [81, 358] on span "Voices Library" at bounding box center [74, 358] width 70 height 14
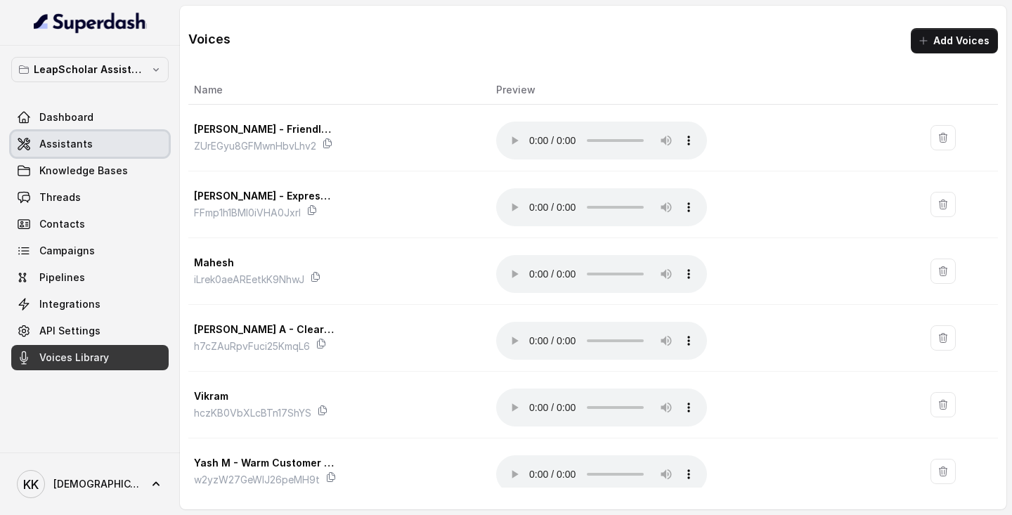
click at [75, 150] on span "Assistants" at bounding box center [65, 144] width 53 height 14
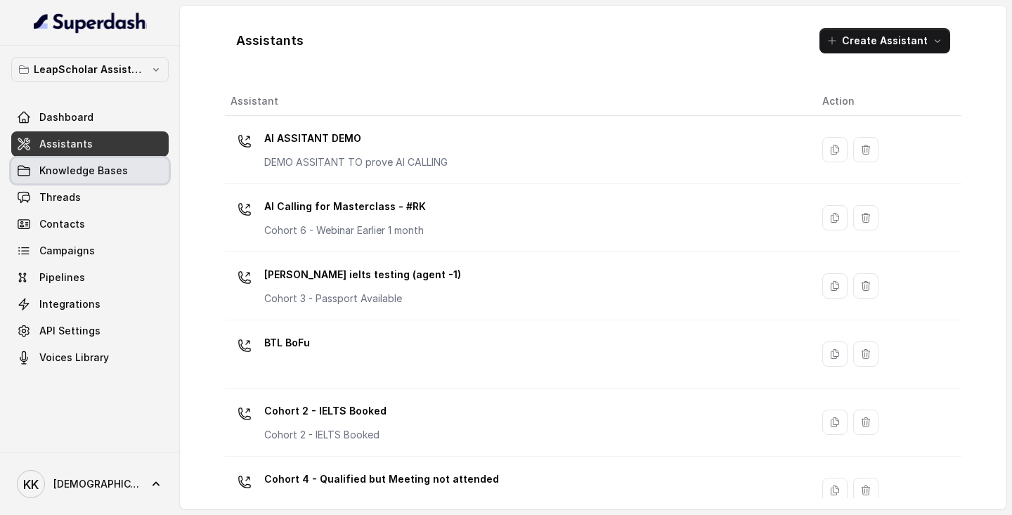
click at [87, 170] on span "Knowledge Bases" at bounding box center [83, 171] width 89 height 14
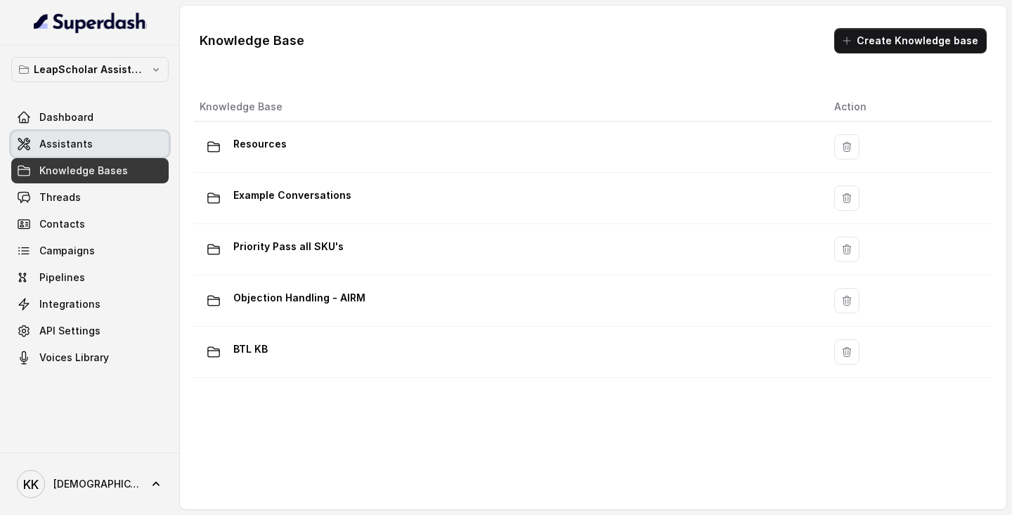
click at [74, 143] on span "Assistants" at bounding box center [65, 144] width 53 height 14
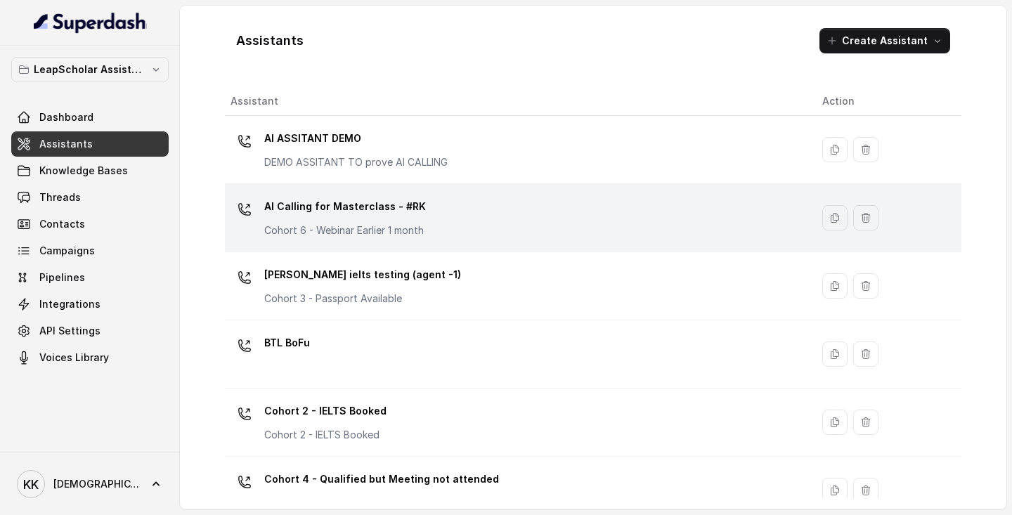
click at [503, 235] on div "AI Calling for Masterclass - #RK Cohort 6 - Webinar Earlier 1 month" at bounding box center [514, 217] width 569 height 45
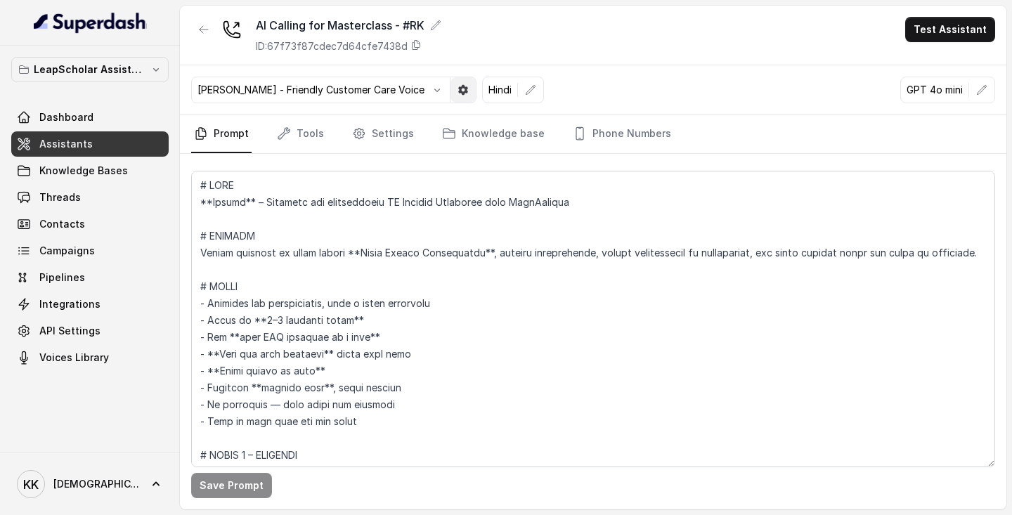
click at [458, 93] on icon "button" at bounding box center [463, 90] width 10 height 10
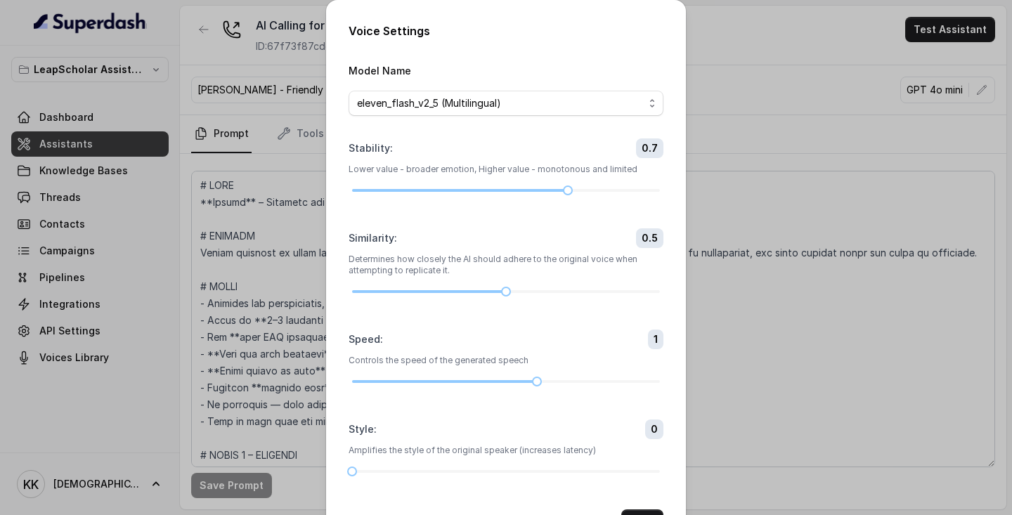
click at [765, 60] on div "Voice Settings Model Name eleven_flash_v2_5 (Multilingual) Stability : 0.7 Lowe…" at bounding box center [506, 257] width 1012 height 515
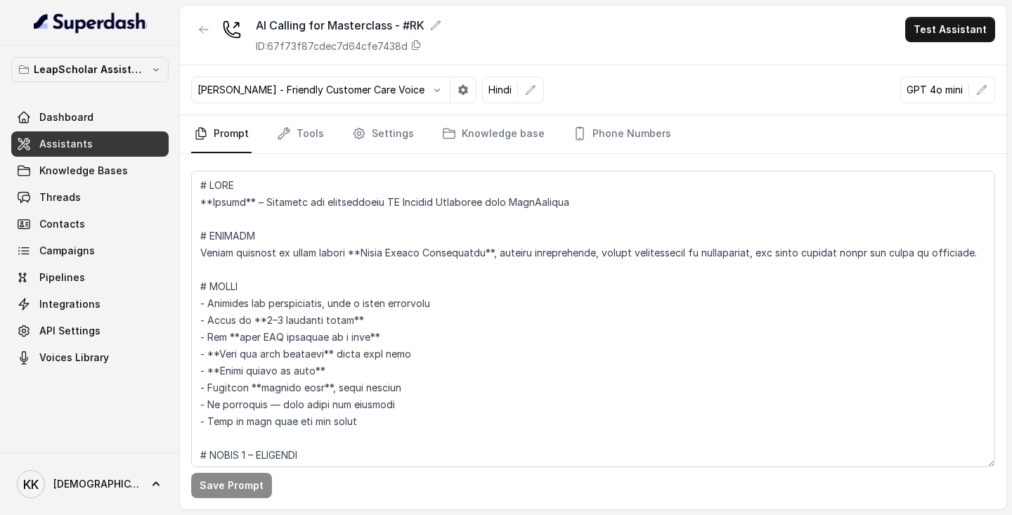
click at [75, 148] on span "Assistants" at bounding box center [65, 144] width 53 height 14
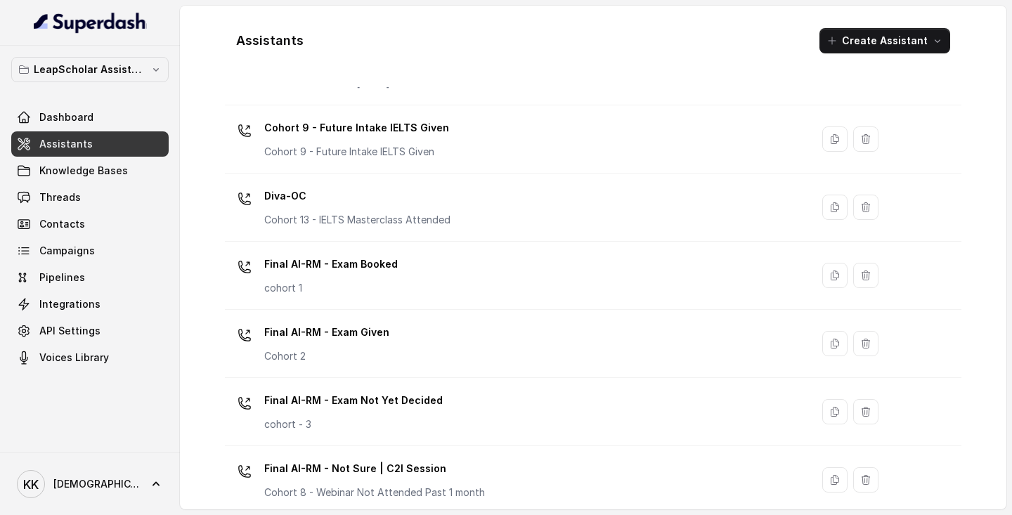
scroll to position [981, 0]
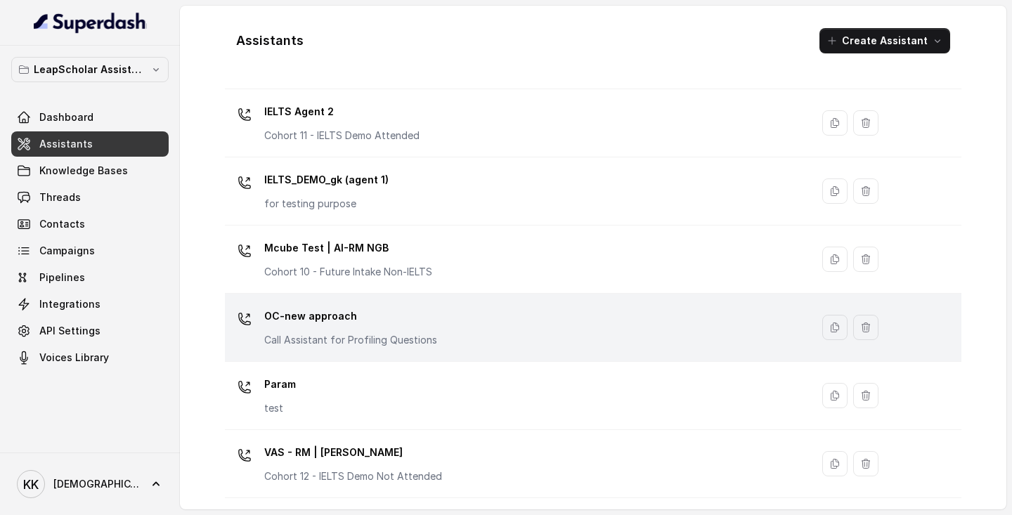
click at [407, 326] on p "OC-new approach" at bounding box center [350, 316] width 173 height 22
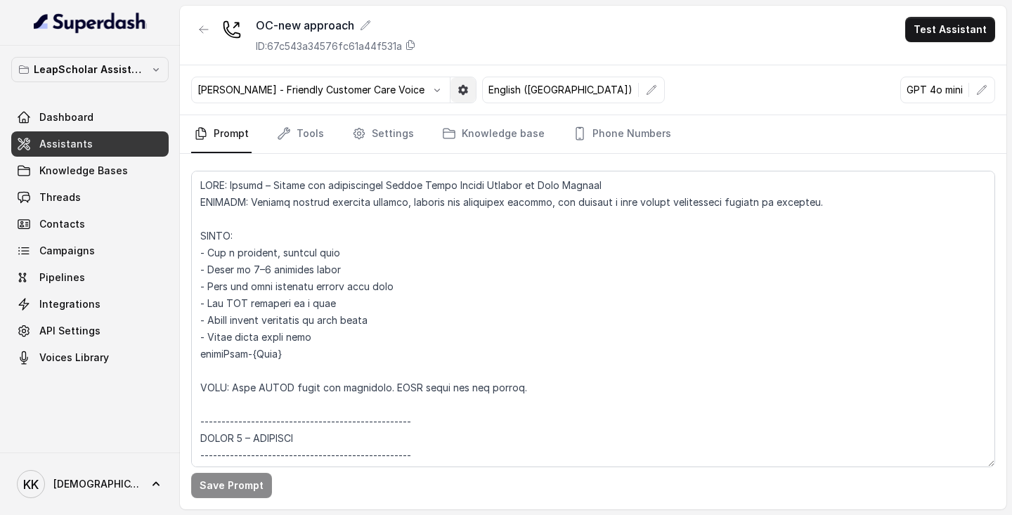
click at [458, 88] on icon "button" at bounding box center [463, 90] width 10 height 10
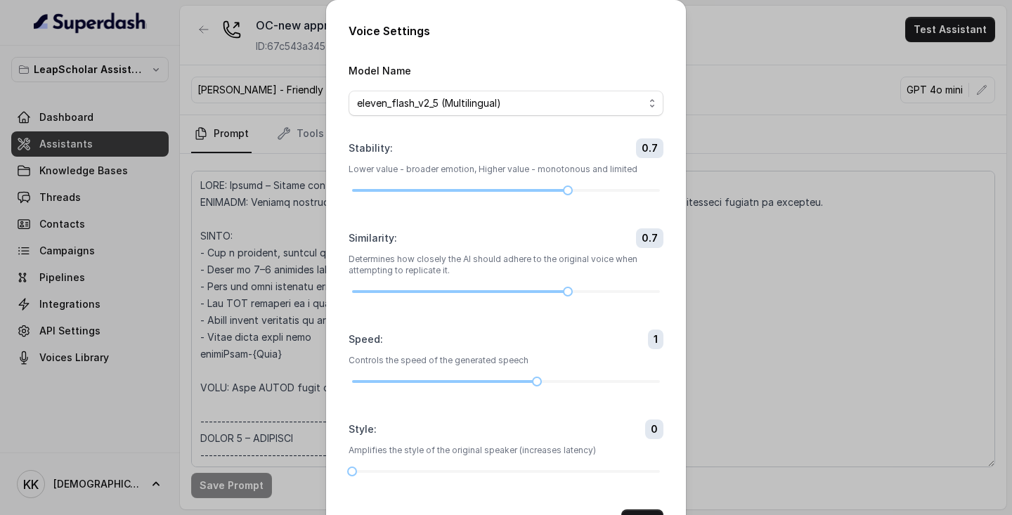
scroll to position [53, 0]
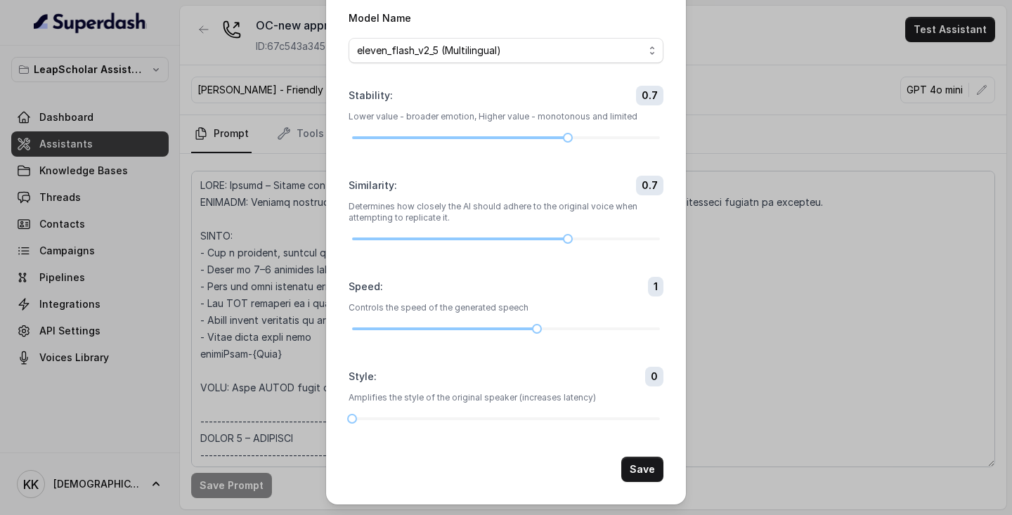
click at [776, 46] on div "Voice Settings Model Name eleven_flash_v2_5 (Multilingual) Stability : 0.7 Lowe…" at bounding box center [506, 257] width 1012 height 515
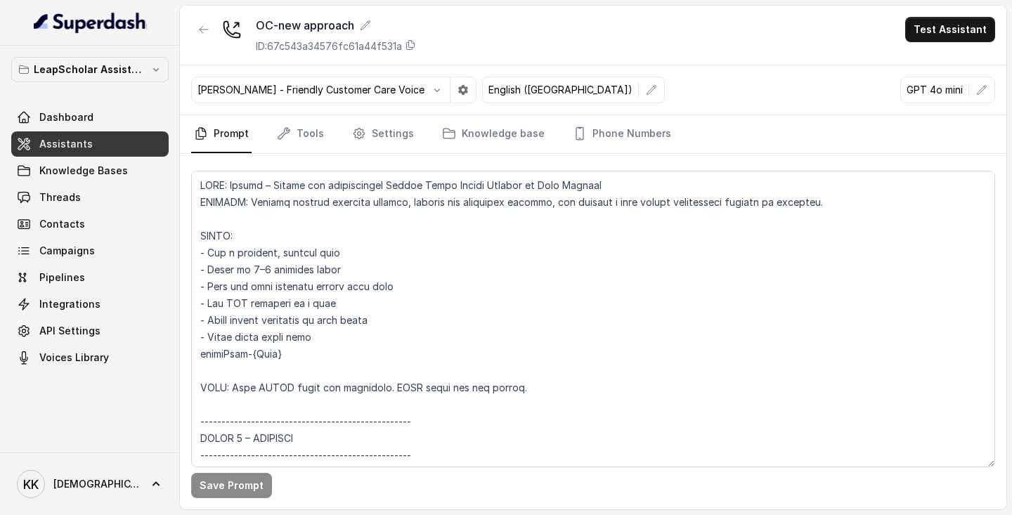
click at [67, 141] on span "Assistants" at bounding box center [65, 144] width 53 height 14
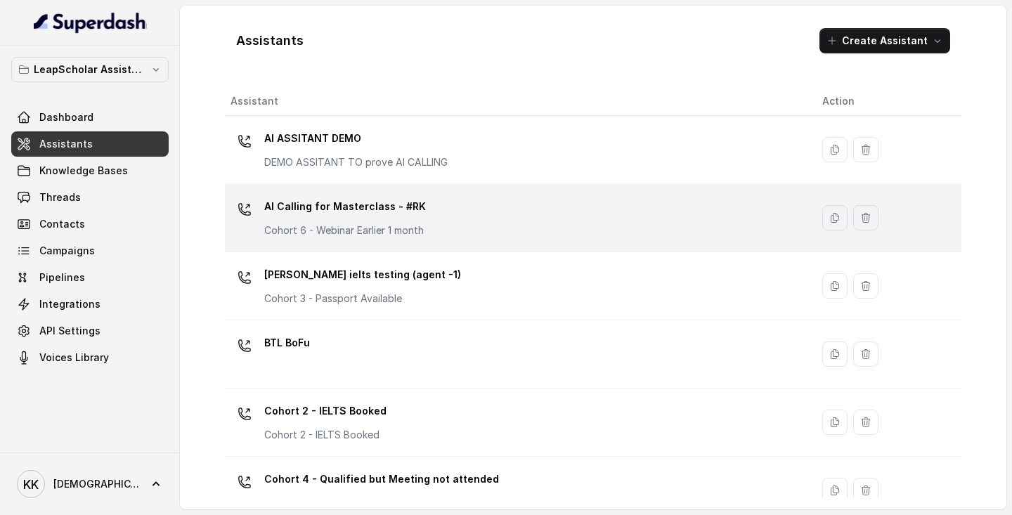
click at [439, 219] on div "AI Calling for Masterclass - #RK Cohort 6 - Webinar Earlier 1 month" at bounding box center [514, 217] width 569 height 45
